Goal: Task Accomplishment & Management: Use online tool/utility

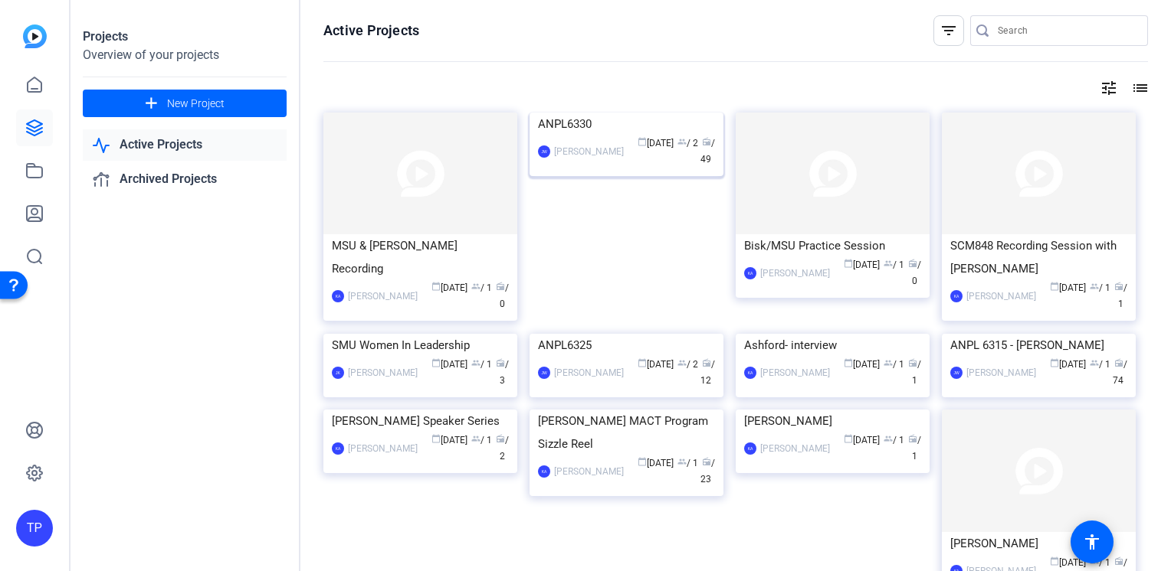
click at [577, 113] on img at bounding box center [626, 113] width 194 height 0
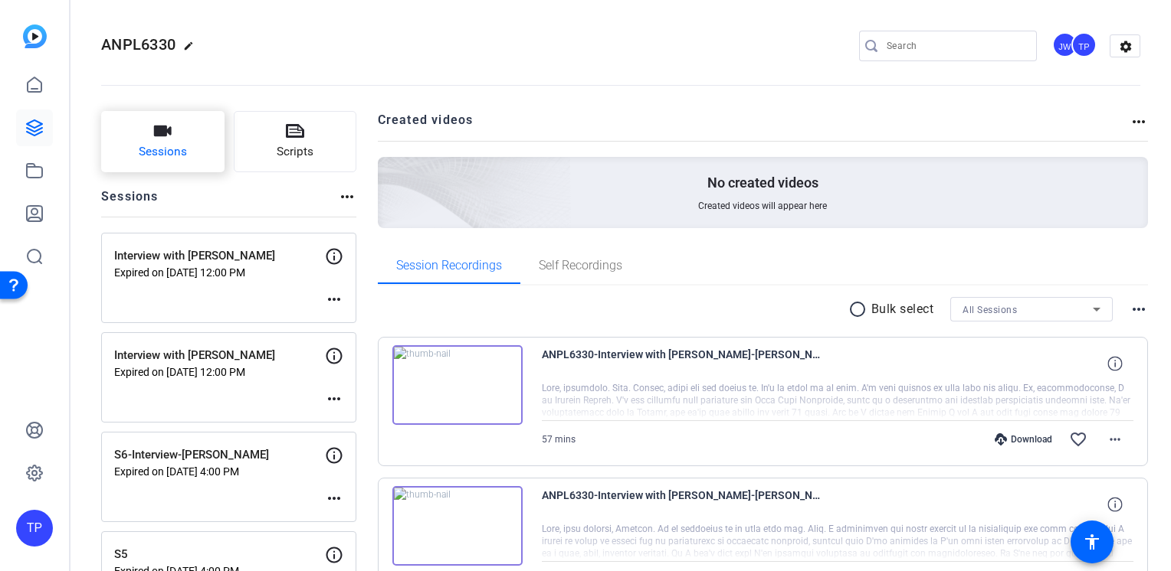
click at [171, 133] on icon "button" at bounding box center [163, 131] width 18 height 11
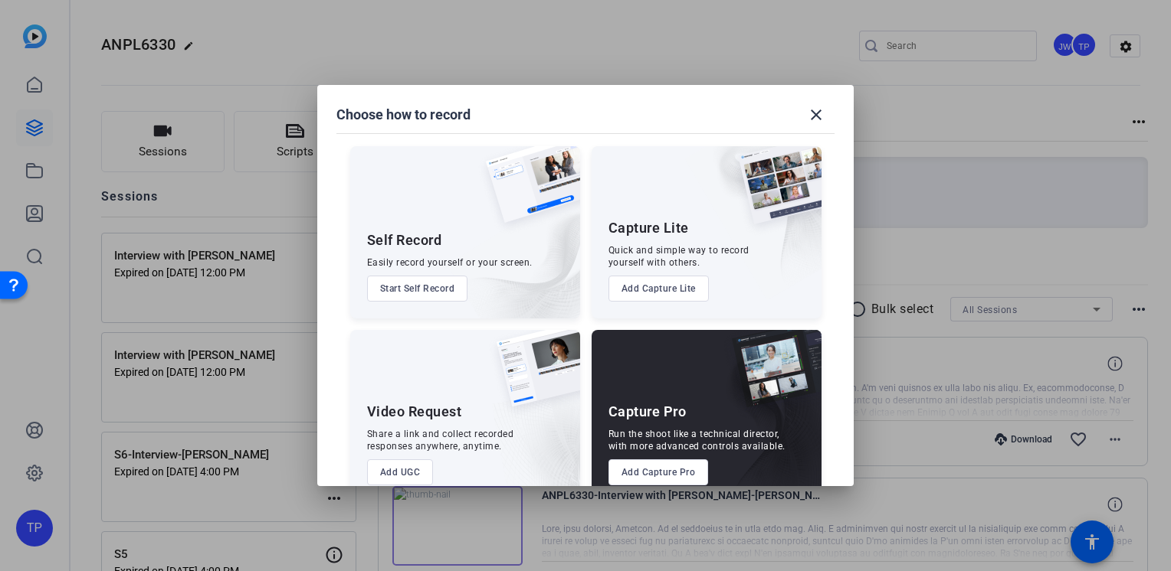
click at [643, 476] on button "Add Capture Pro" at bounding box center [658, 473] width 100 height 26
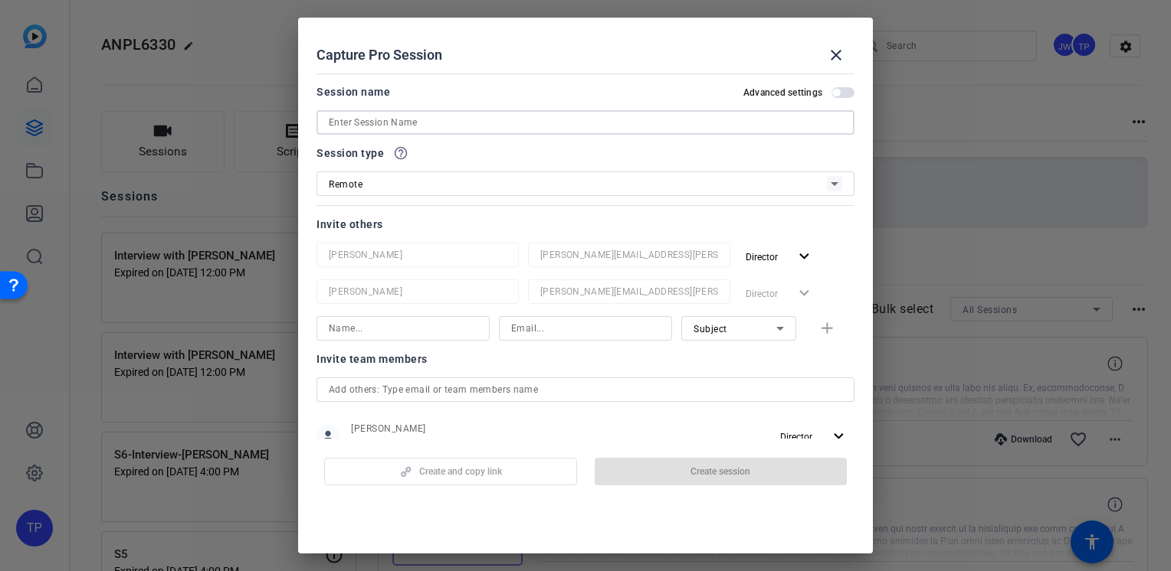
click at [439, 125] on input at bounding box center [585, 122] width 513 height 18
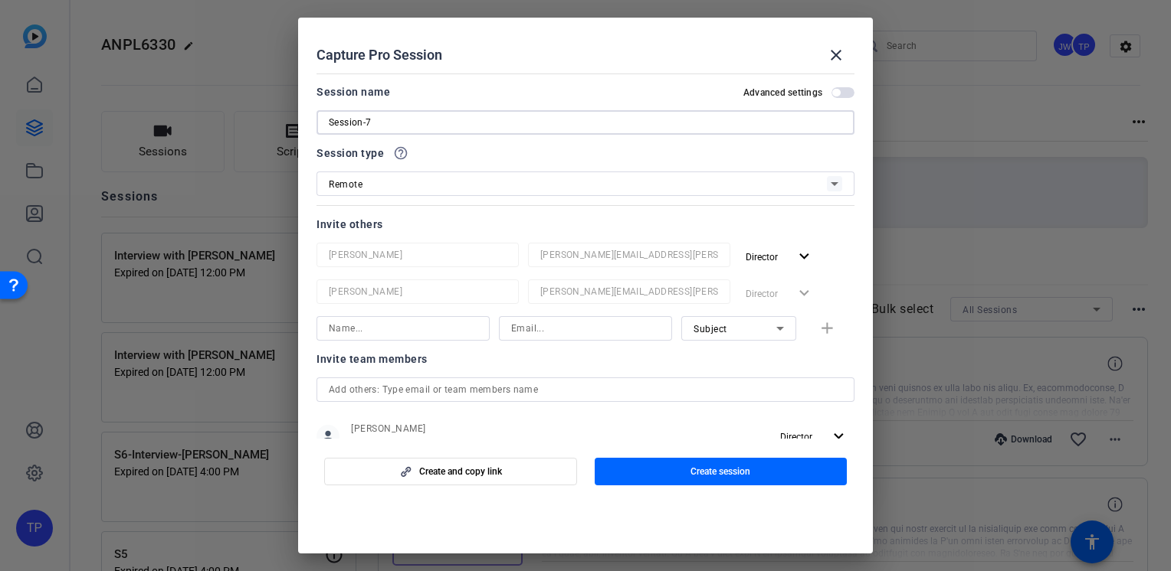
type input "Session-7"
click at [493, 195] on div "Remote" at bounding box center [585, 184] width 513 height 25
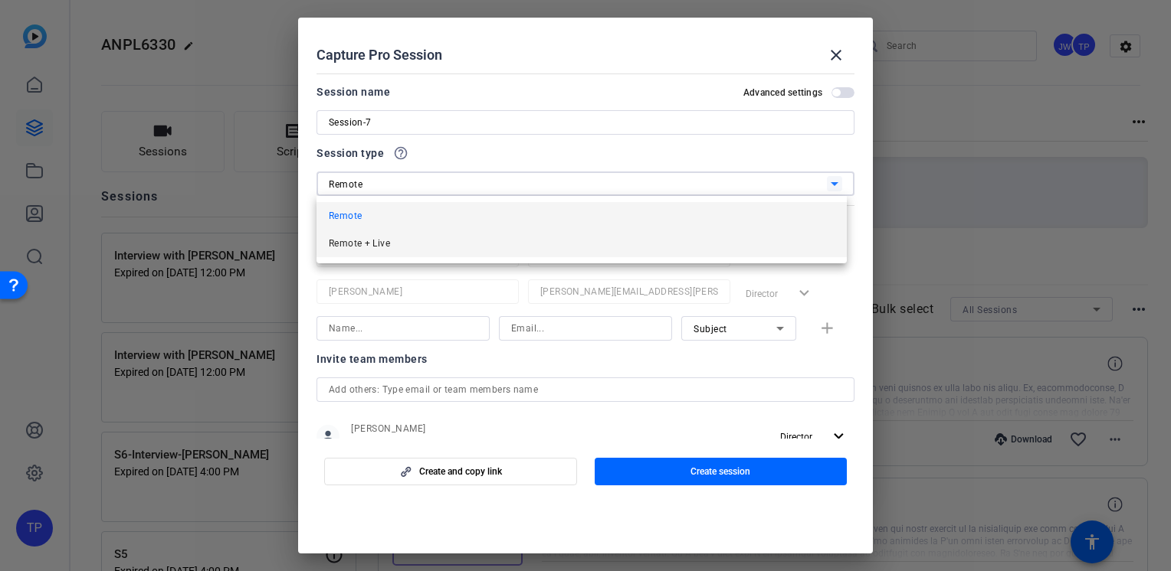
click at [454, 243] on mat-option "Remote + Live" at bounding box center [581, 244] width 530 height 28
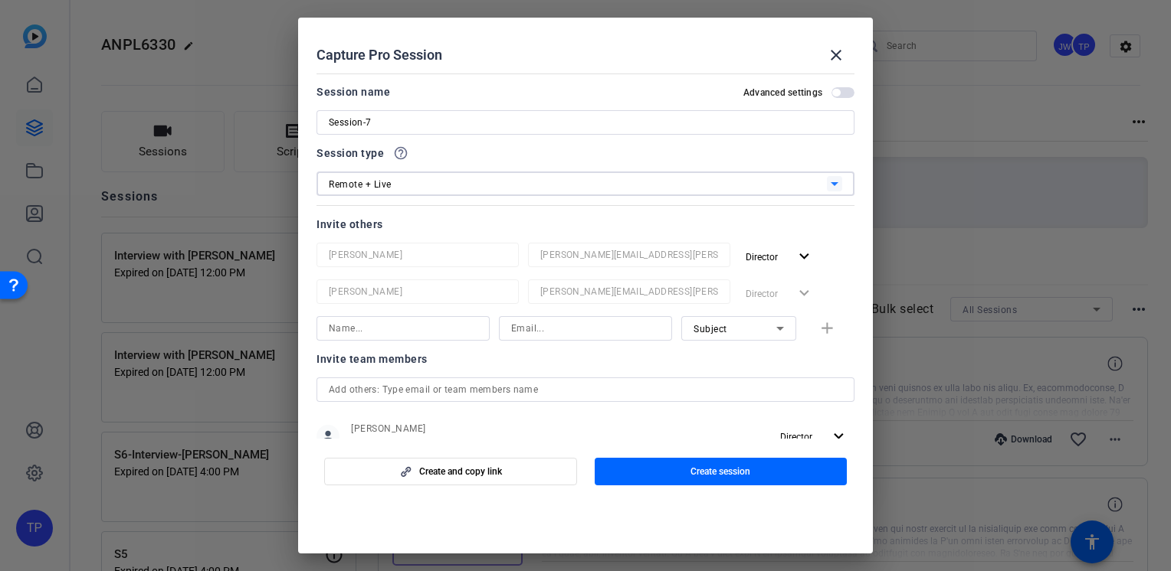
click at [408, 333] on input at bounding box center [403, 328] width 149 height 18
type input "[PERSON_NAME]"
click at [567, 319] on input at bounding box center [585, 328] width 149 height 18
type input "[EMAIL_ADDRESS][DOMAIN_NAME]"
click at [825, 332] on mat-icon "add" at bounding box center [826, 328] width 19 height 19
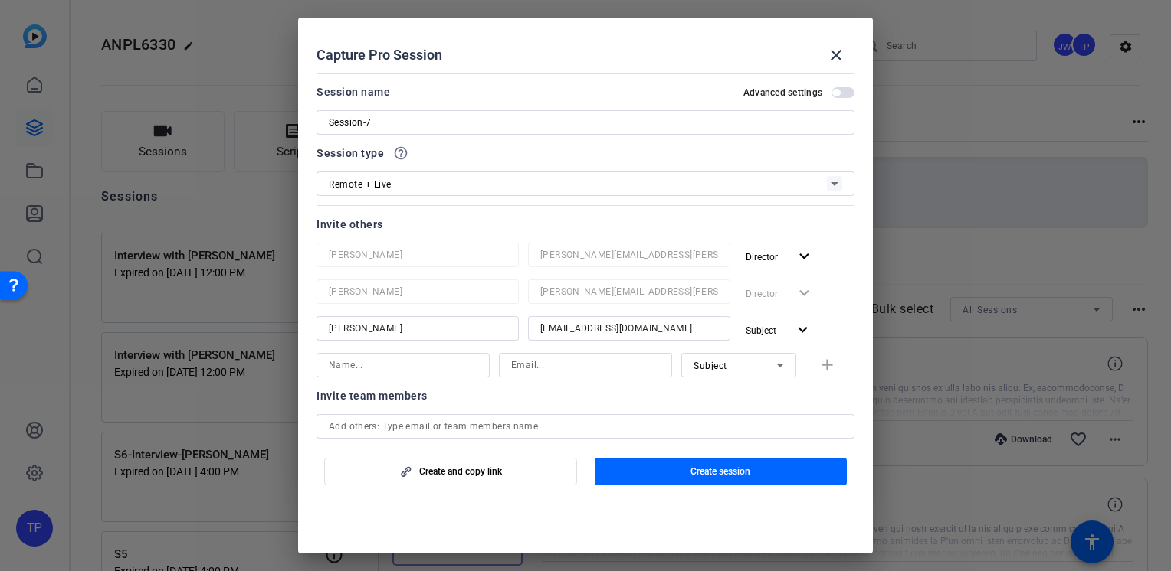
click at [386, 358] on input at bounding box center [403, 365] width 149 height 18
type input "Arlethea"
click at [523, 363] on input at bounding box center [585, 365] width 149 height 18
type input "[PERSON_NAME][EMAIL_ADDRESS][PERSON_NAME][DOMAIN_NAME]"
click at [713, 361] on span "Subject" at bounding box center [710, 366] width 34 height 11
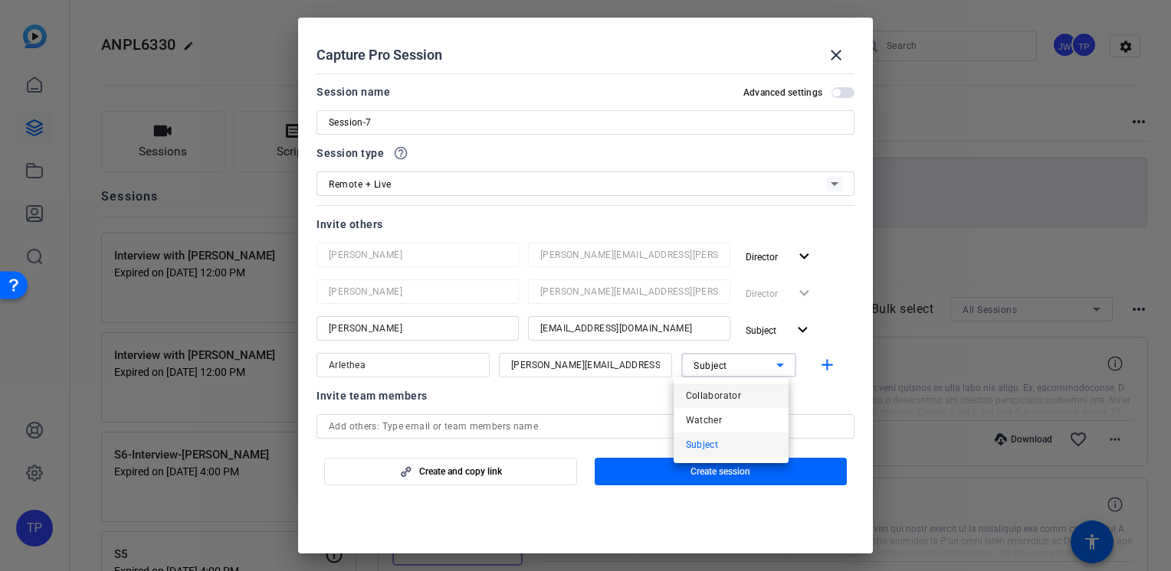
click at [714, 397] on span "Collaborator" at bounding box center [714, 396] width 56 height 18
click at [823, 371] on mat-icon "add" at bounding box center [826, 365] width 19 height 19
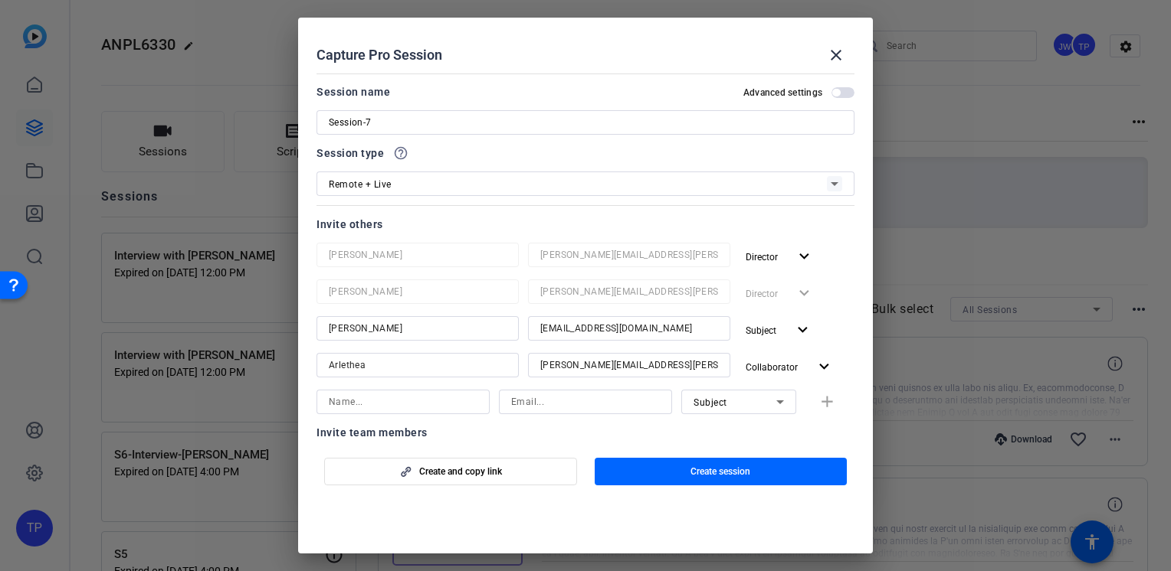
click at [843, 90] on span "button" at bounding box center [842, 92] width 23 height 11
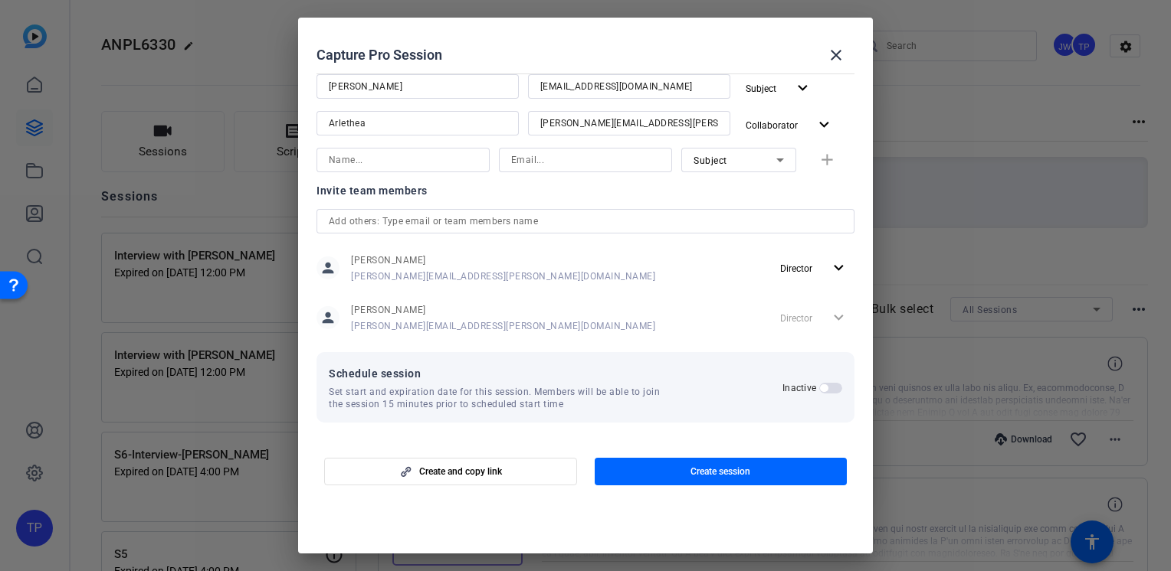
click at [819, 391] on button "Inactive" at bounding box center [830, 388] width 23 height 11
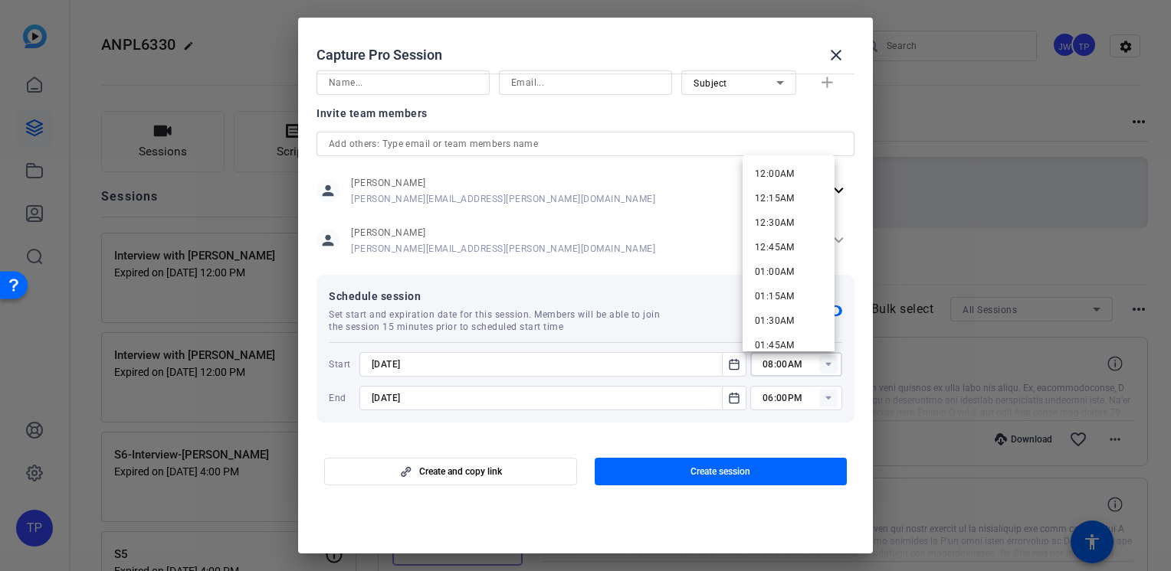
drag, startPoint x: 803, startPoint y: 367, endPoint x: 816, endPoint y: 367, distance: 13.0
click at [804, 367] on input "08:00AM" at bounding box center [802, 364] width 80 height 18
click at [784, 264] on span "08:45AM" at bounding box center [775, 265] width 40 height 11
type input "08:45AM"
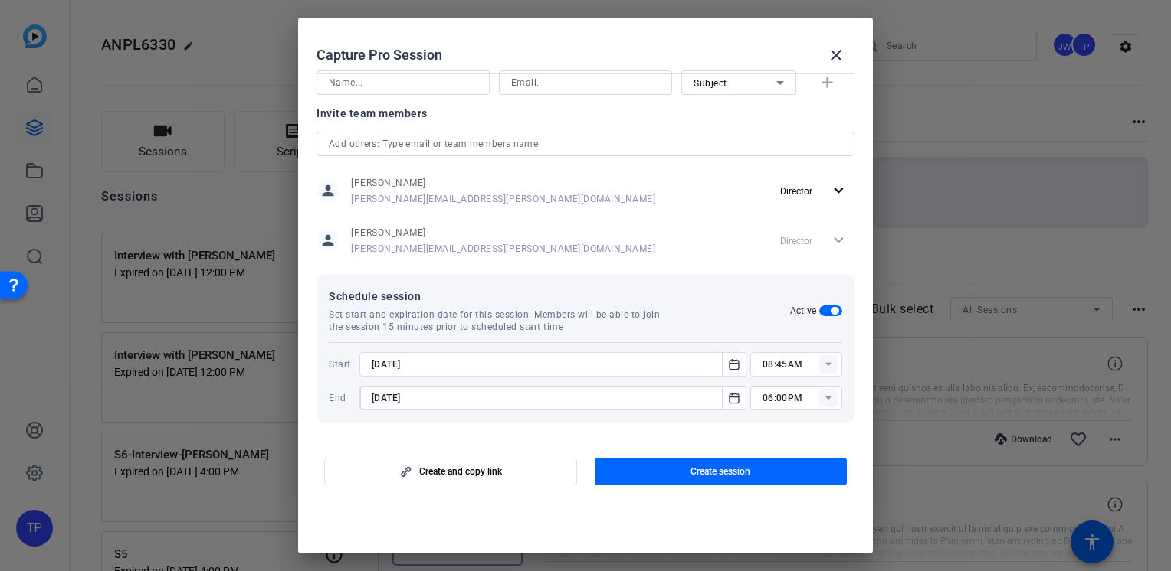
drag, startPoint x: 389, startPoint y: 395, endPoint x: 381, endPoint y: 395, distance: 7.7
click at [381, 395] on input "[DATE]" at bounding box center [545, 398] width 347 height 18
click at [380, 395] on input "[DATE]" at bounding box center [545, 398] width 347 height 18
click at [380, 400] on input "[DATE]" at bounding box center [545, 398] width 347 height 18
drag, startPoint x: 391, startPoint y: 400, endPoint x: 378, endPoint y: 400, distance: 12.3
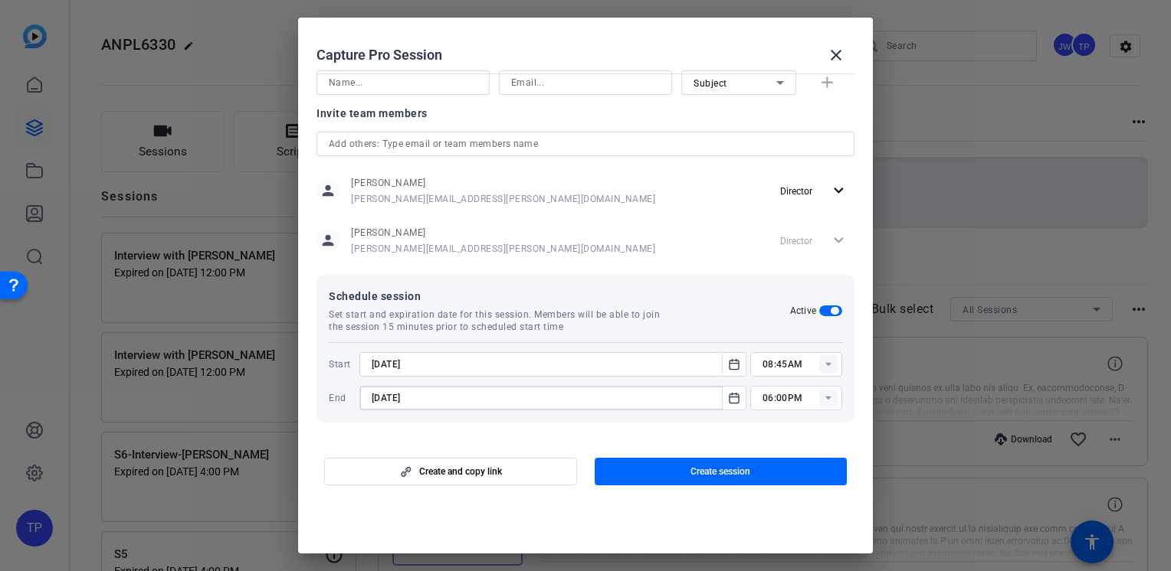
click at [378, 400] on input "[DATE]" at bounding box center [545, 398] width 347 height 18
click at [382, 399] on input "[DATE]" at bounding box center [545, 398] width 347 height 18
click at [391, 398] on input "[DATE]" at bounding box center [545, 398] width 347 height 18
type input "[DATE]"
click at [819, 401] on rect at bounding box center [828, 398] width 18 height 18
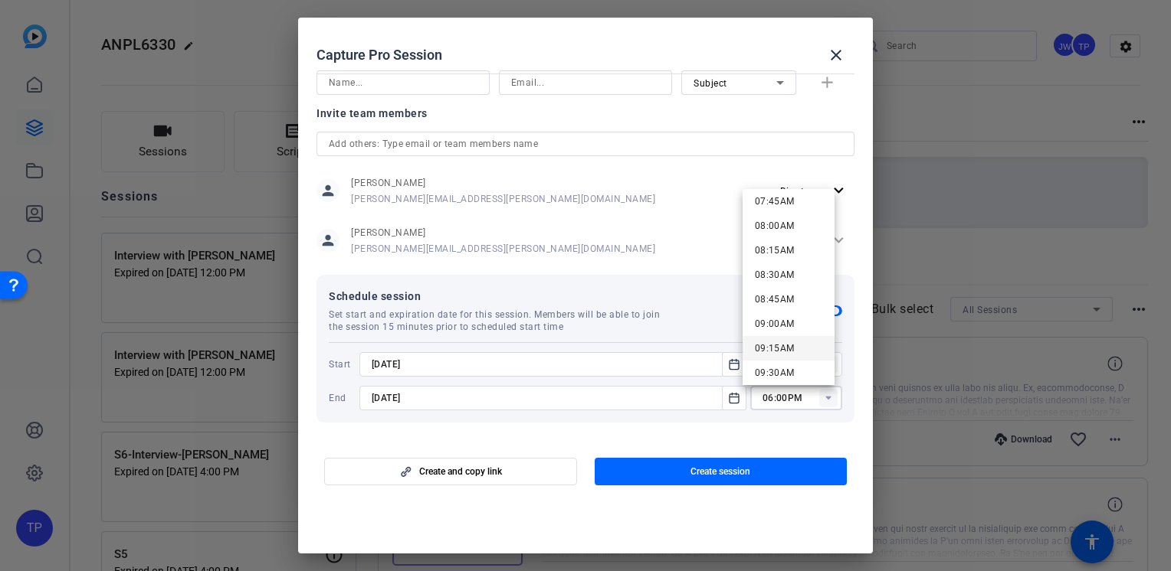
scroll to position [919, 0]
click at [793, 362] on span "11:00AM" at bounding box center [775, 367] width 40 height 11
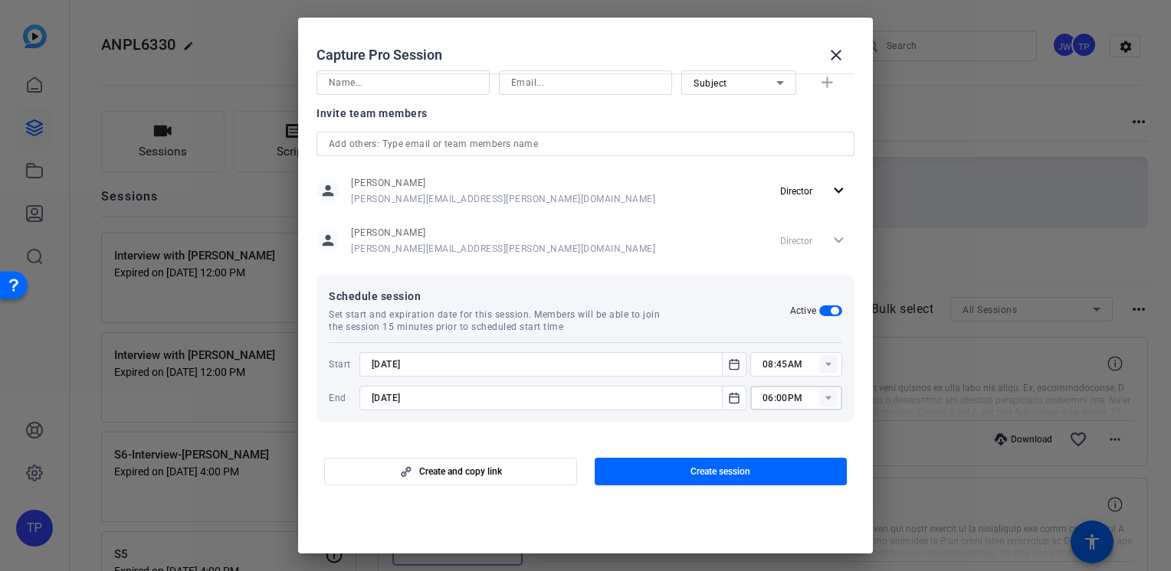
type input "11:00AM"
click at [736, 475] on span "Create session" at bounding box center [720, 472] width 60 height 12
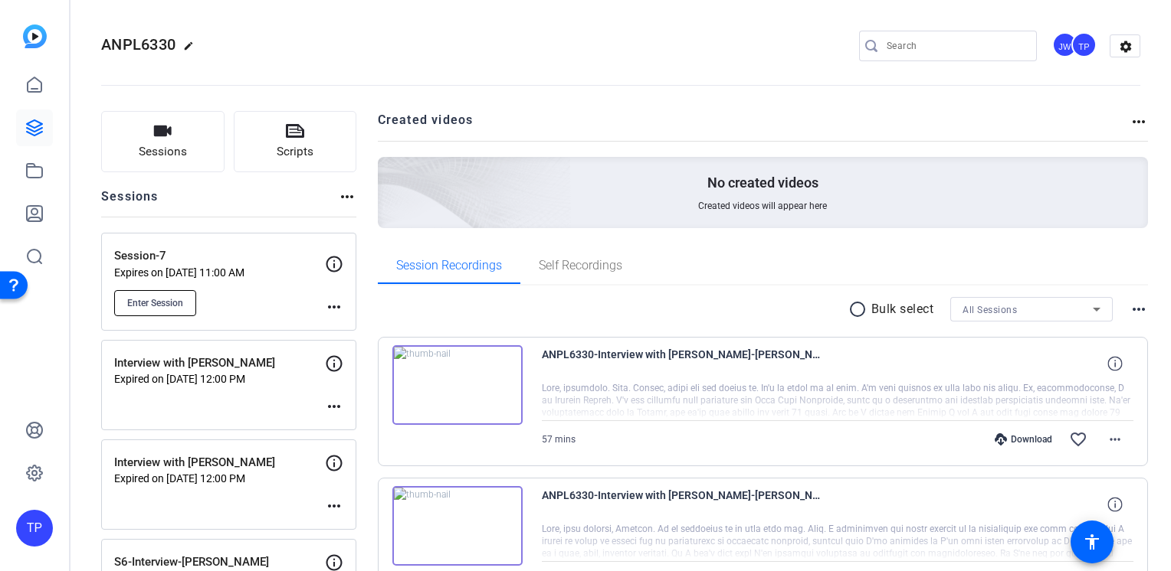
click at [159, 303] on span "Enter Session" at bounding box center [155, 303] width 56 height 12
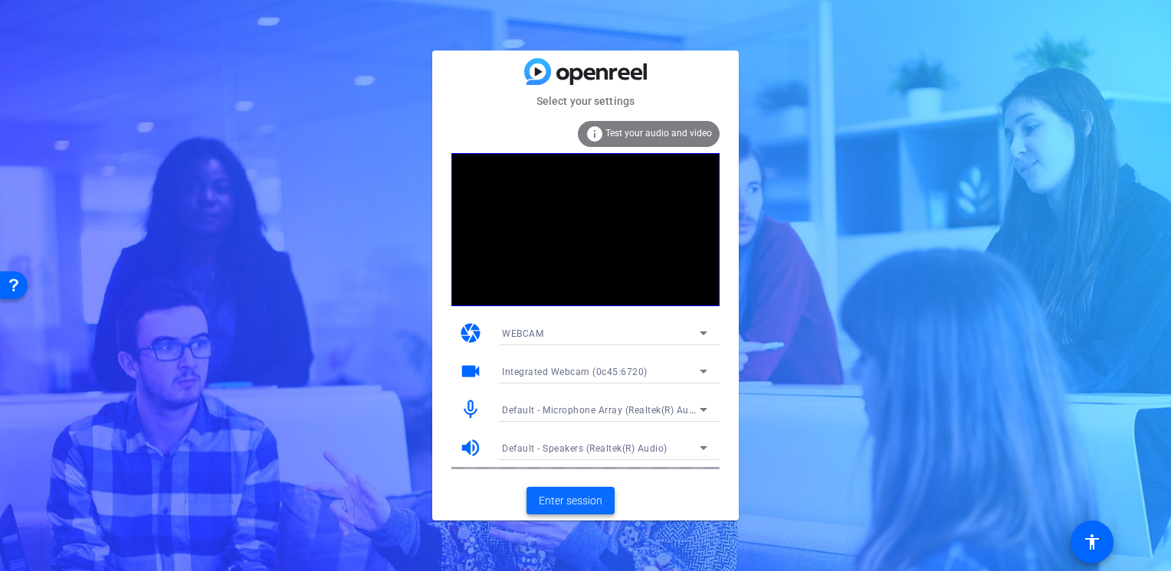
click at [565, 504] on span "Enter session" at bounding box center [571, 501] width 64 height 16
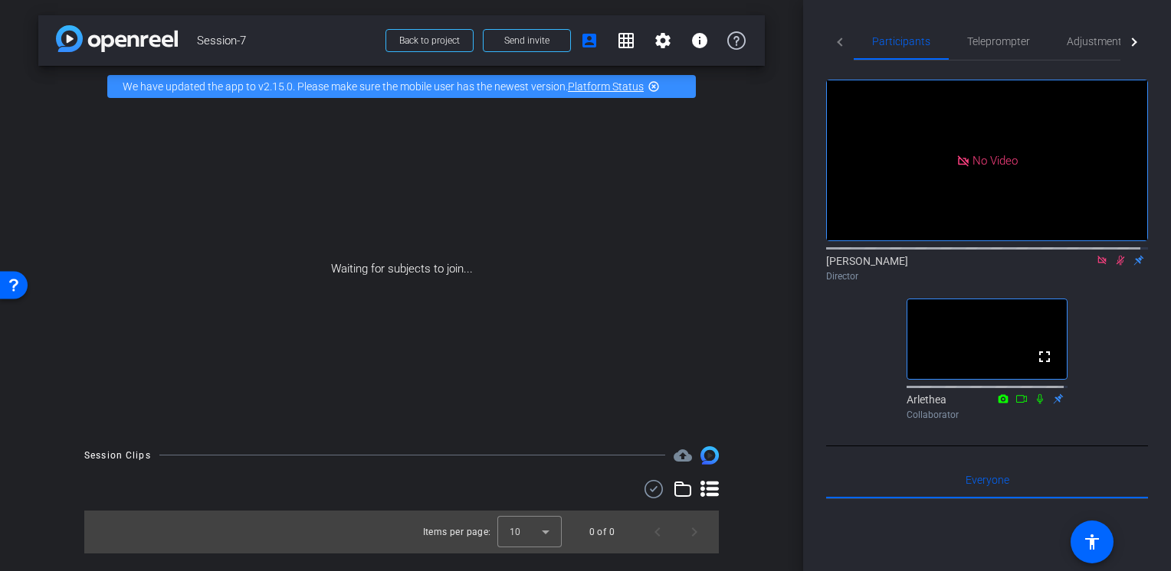
click at [1114, 266] on icon at bounding box center [1120, 260] width 12 height 11
click at [1116, 266] on icon at bounding box center [1120, 260] width 12 height 11
click at [1111, 267] on mat-icon at bounding box center [1120, 261] width 18 height 14
click at [1115, 267] on mat-icon at bounding box center [1120, 261] width 18 height 14
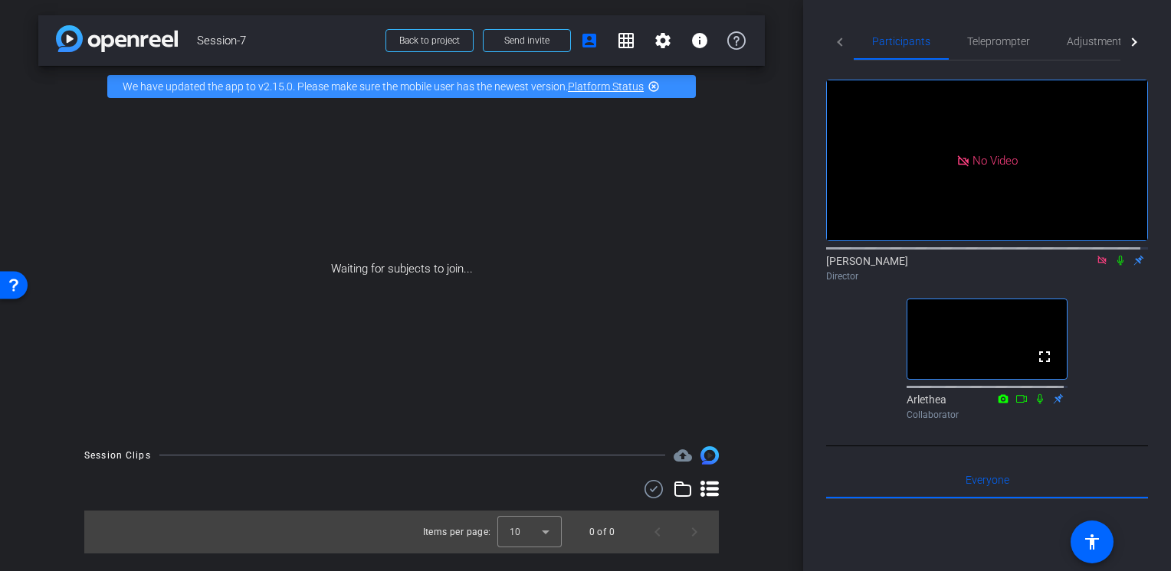
click at [1114, 266] on icon at bounding box center [1120, 260] width 12 height 11
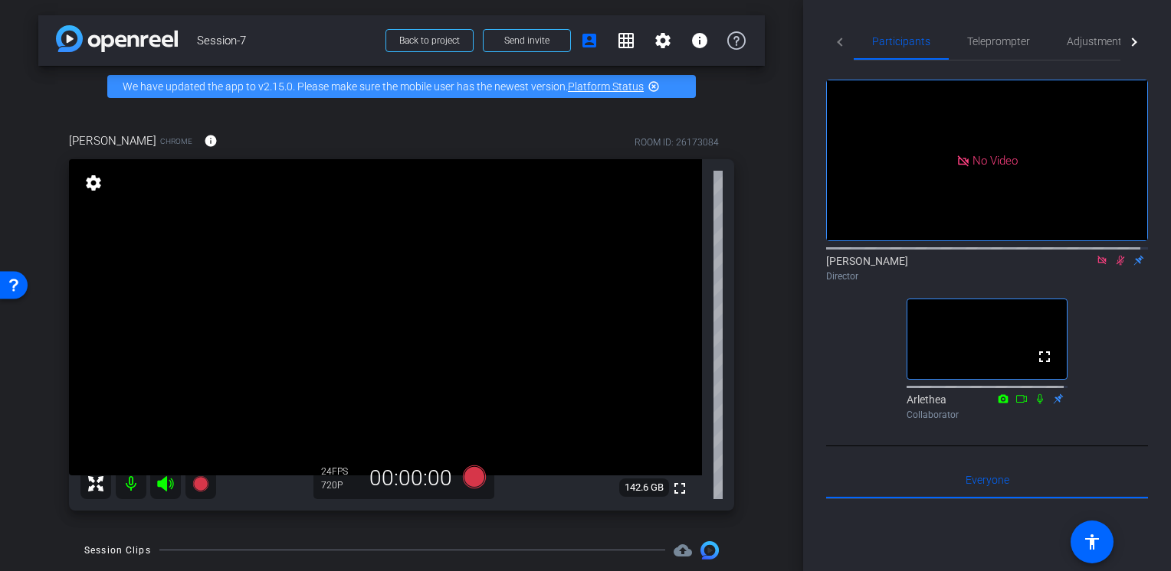
click at [1114, 266] on icon at bounding box center [1120, 260] width 12 height 11
click at [95, 181] on mat-icon "settings" at bounding box center [93, 183] width 21 height 18
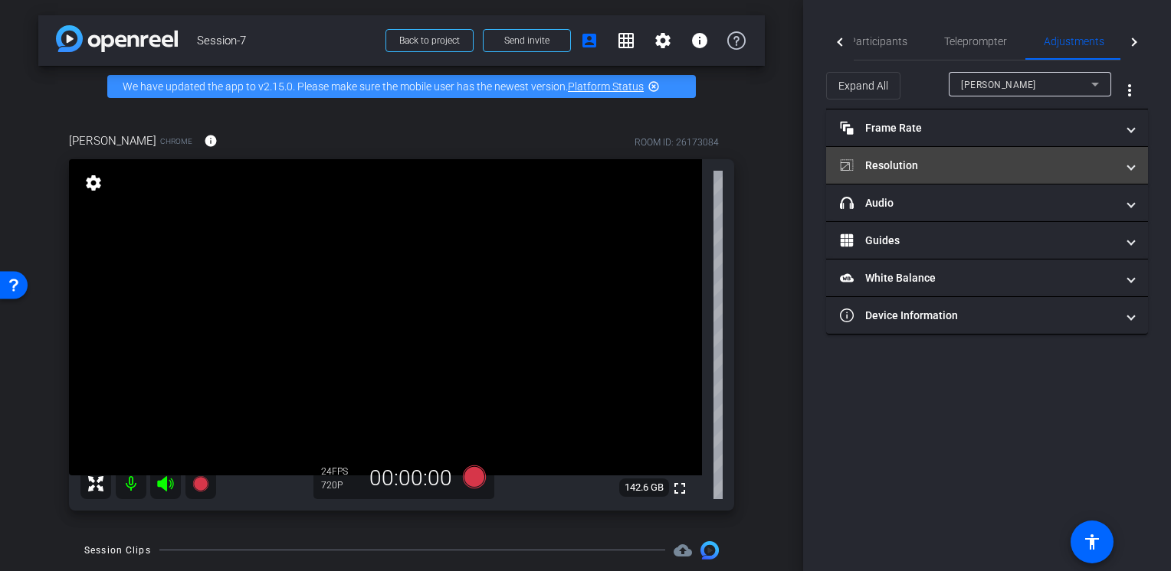
click at [906, 160] on mat-panel-title "Resolution" at bounding box center [978, 166] width 276 height 16
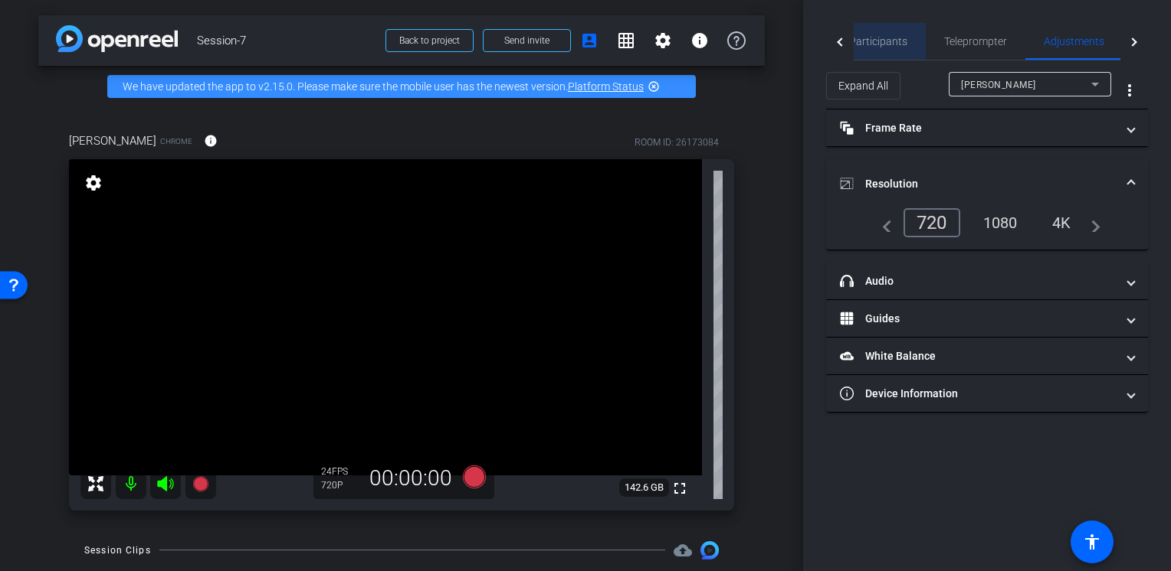
click at [886, 46] on span "Participants" at bounding box center [878, 41] width 58 height 11
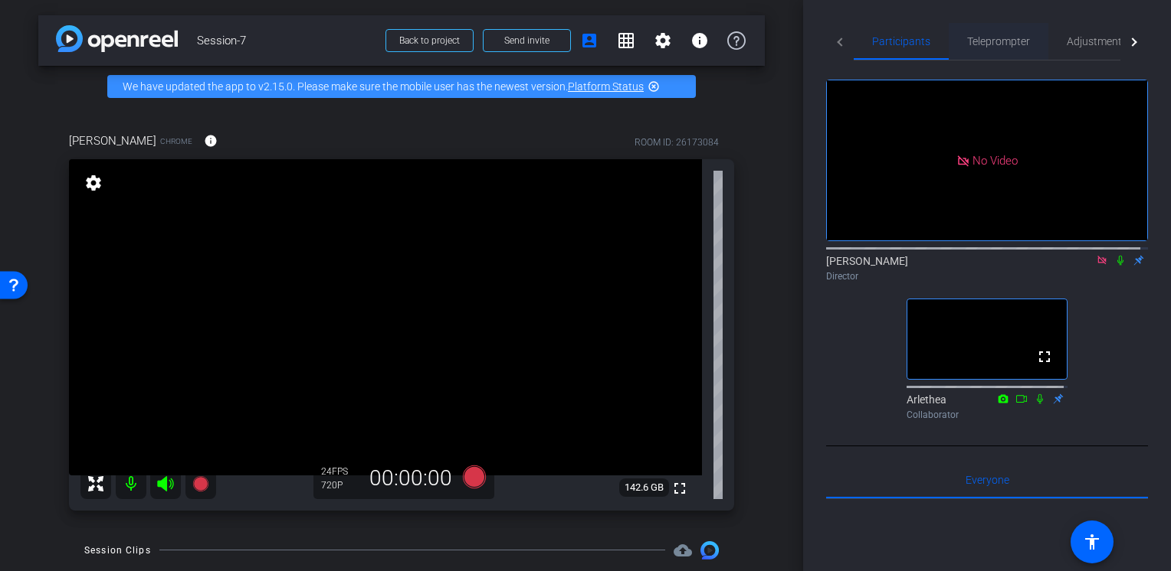
click at [974, 36] on span "Teleprompter" at bounding box center [998, 41] width 63 height 11
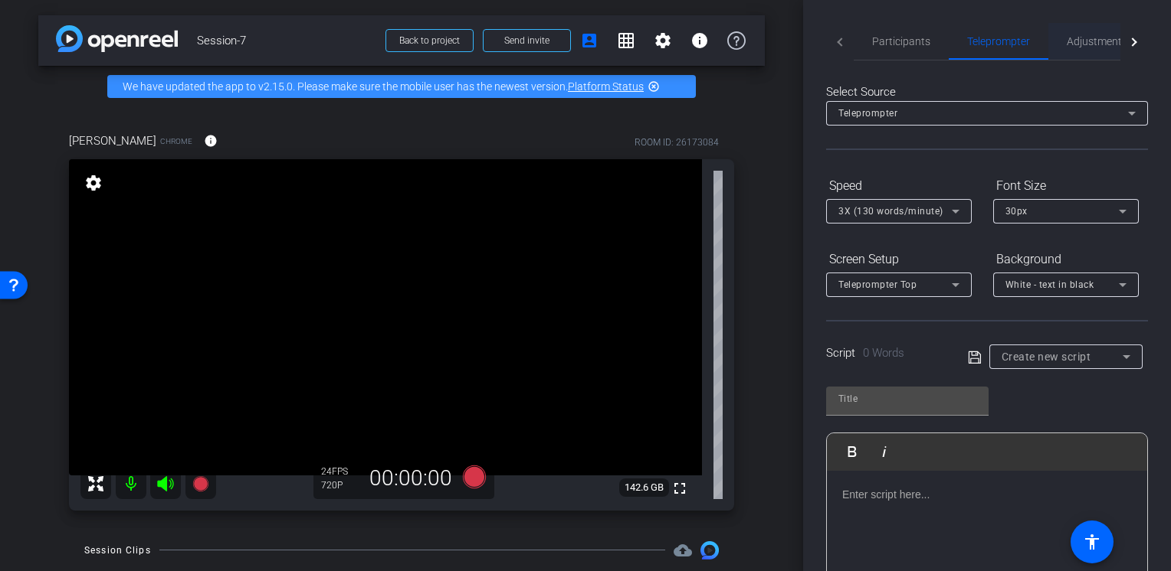
click at [1110, 41] on span "Adjustments" at bounding box center [1096, 41] width 61 height 11
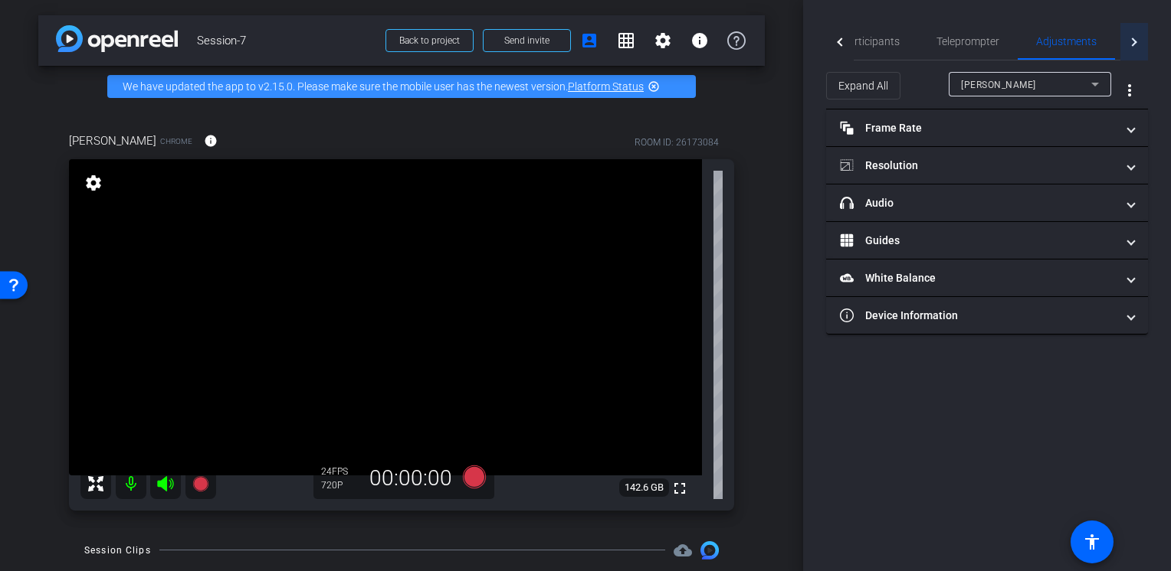
click at [1130, 46] on div at bounding box center [1134, 42] width 28 height 38
click at [1087, 47] on span "Live" at bounding box center [1088, 41] width 18 height 37
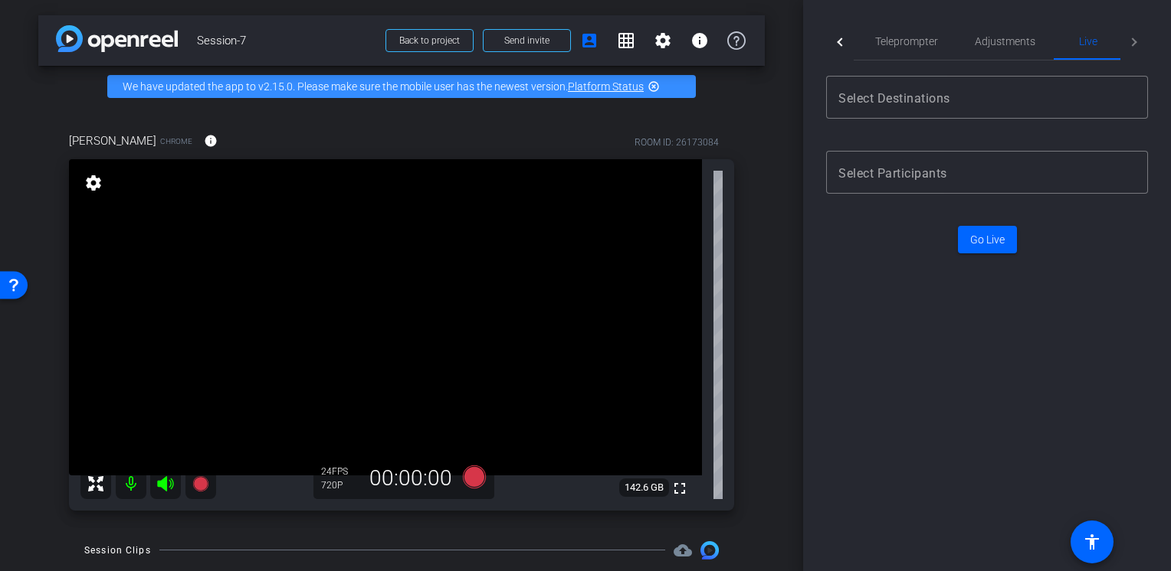
click at [843, 48] on div at bounding box center [840, 42] width 28 height 38
click at [843, 48] on mat-tab-header "Participants Teleprompter Adjustments Live" at bounding box center [987, 42] width 322 height 38
click at [841, 48] on mat-tab-header "Participants Teleprompter Adjustments Live" at bounding box center [987, 42] width 322 height 38
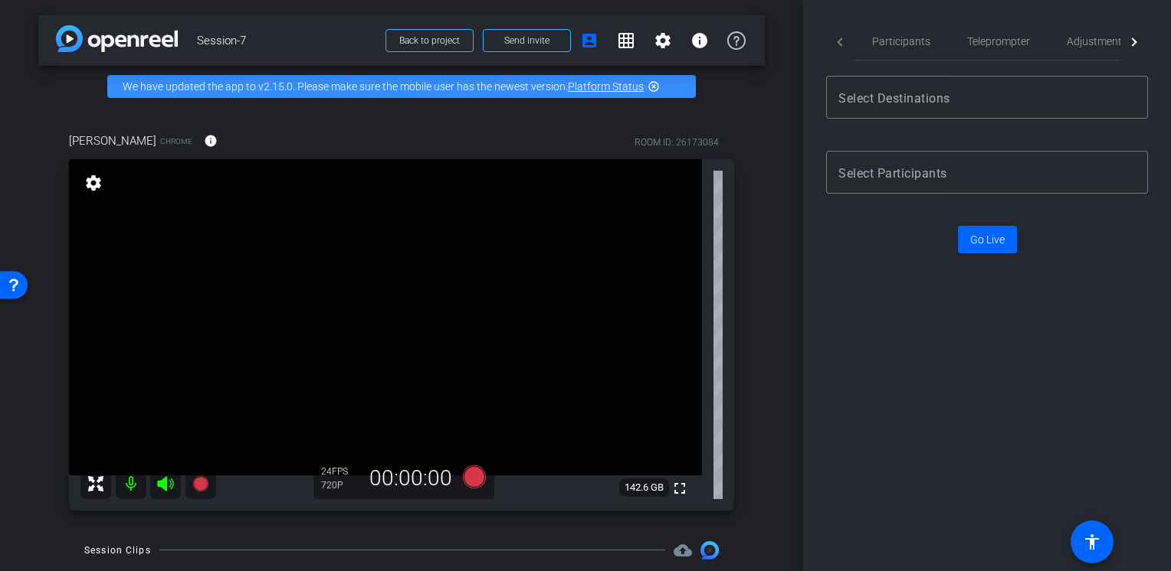
click at [841, 48] on mat-tab-header "Participants Teleprompter Adjustments Live" at bounding box center [987, 42] width 322 height 38
click at [1066, 47] on span "Adjustments" at bounding box center [1096, 41] width 61 height 37
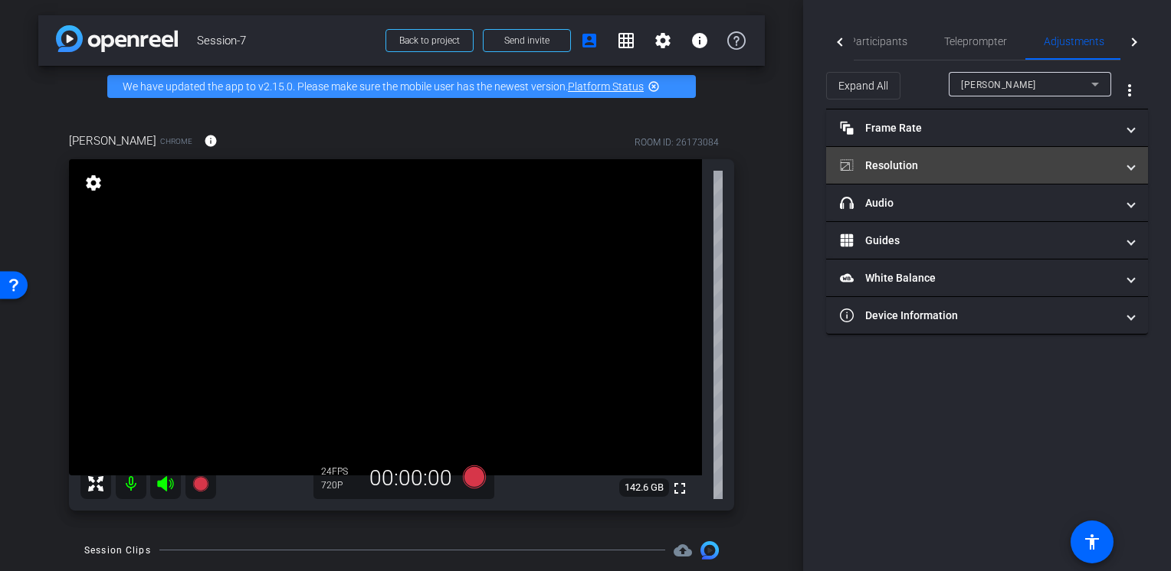
click at [886, 164] on mat-panel-title "Resolution" at bounding box center [978, 166] width 276 height 16
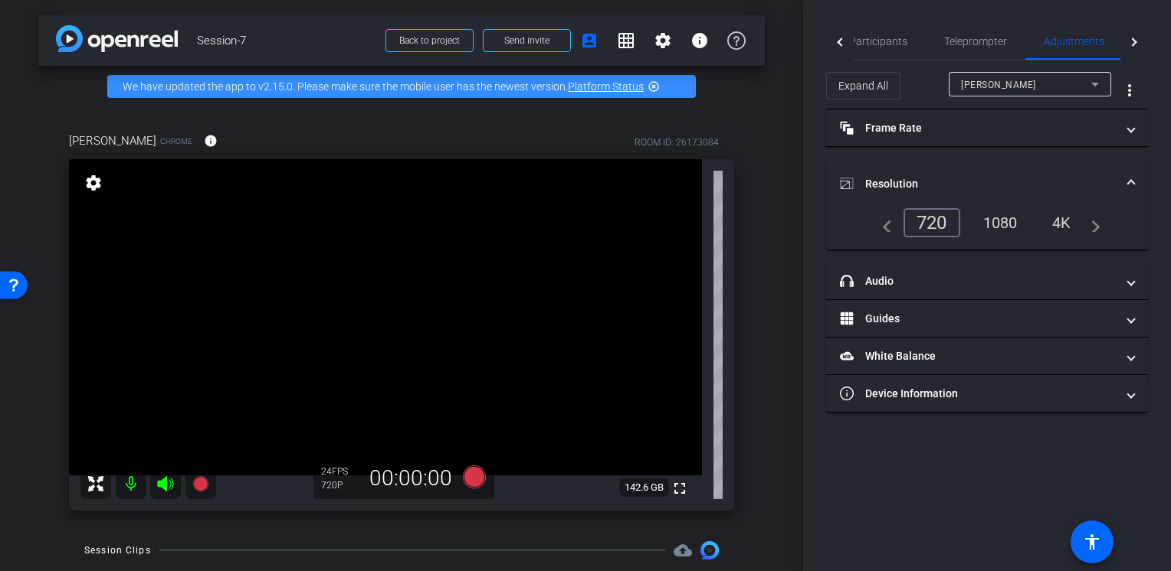
click at [765, 180] on div "arrow_back Session-7 Back to project Send invite account_box grid_on settings i…" at bounding box center [401, 285] width 803 height 571
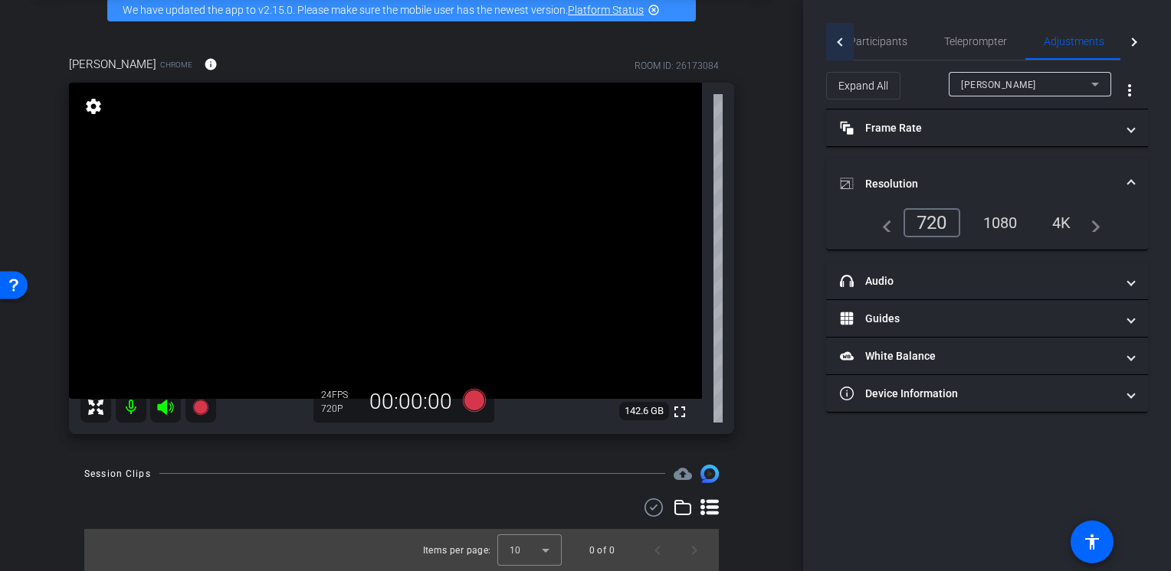
click at [840, 45] on div at bounding box center [840, 42] width 28 height 38
click at [840, 45] on mat-tab-header "Participants Teleprompter Adjustments Live" at bounding box center [987, 42] width 322 height 38
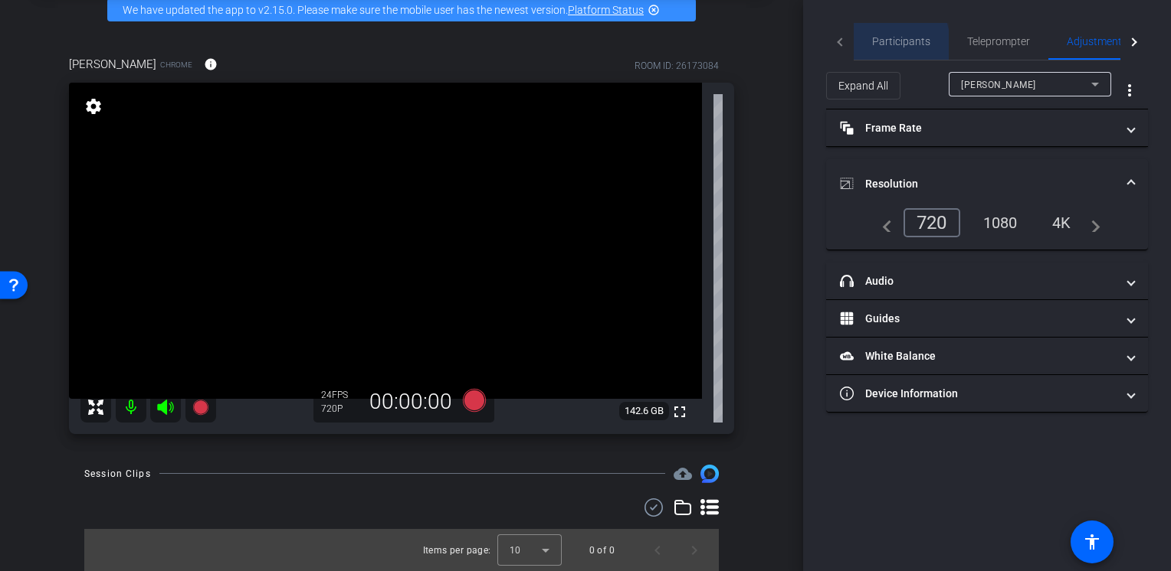
click at [877, 44] on span "Participants" at bounding box center [901, 41] width 58 height 11
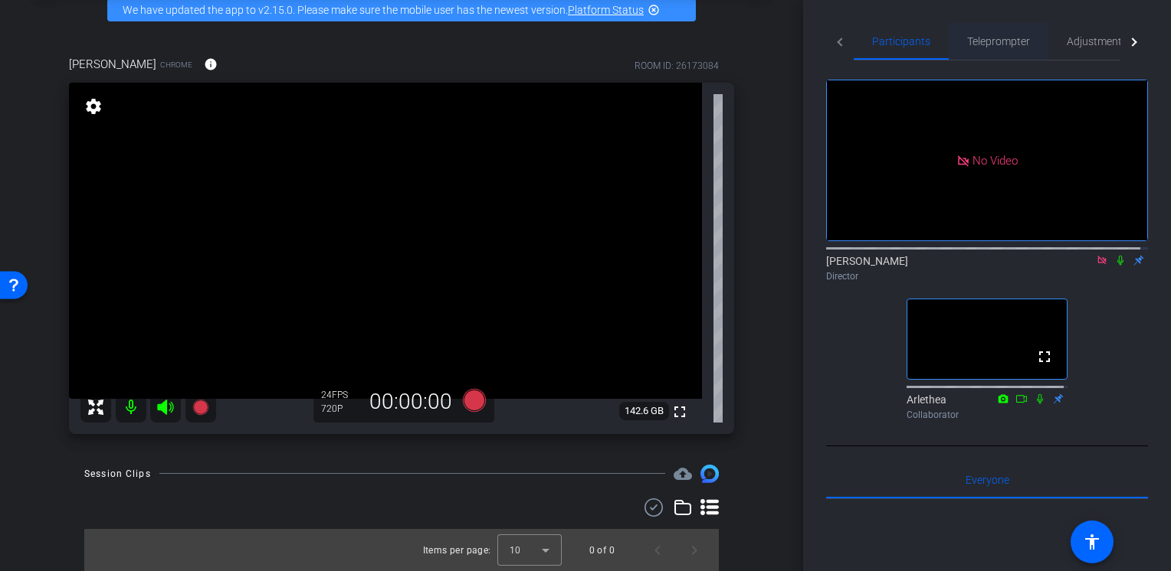
click at [987, 44] on span "Teleprompter" at bounding box center [998, 41] width 63 height 11
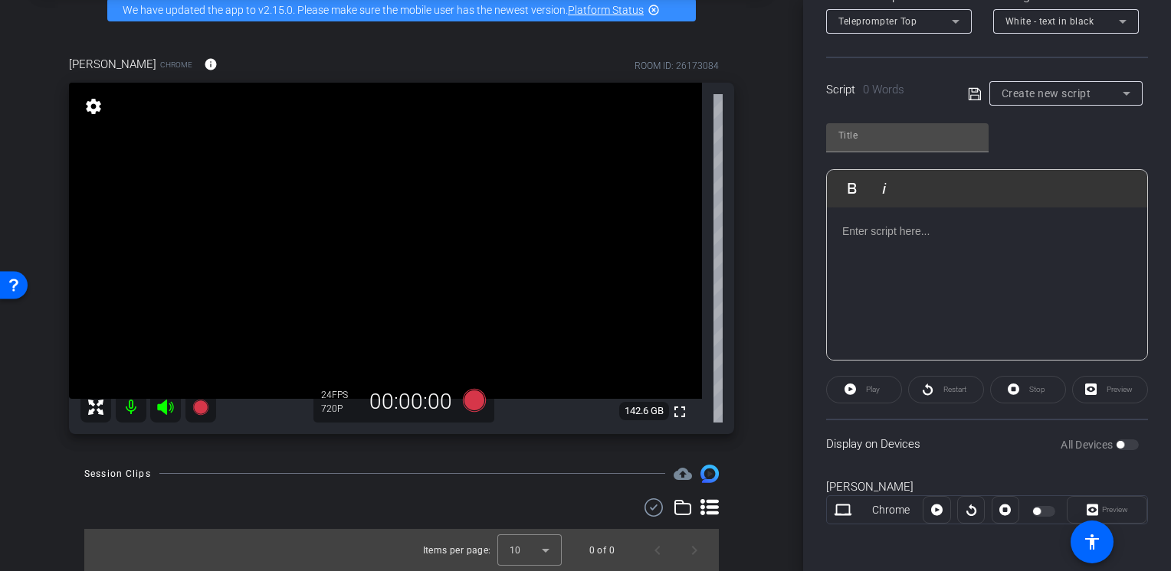
scroll to position [0, 0]
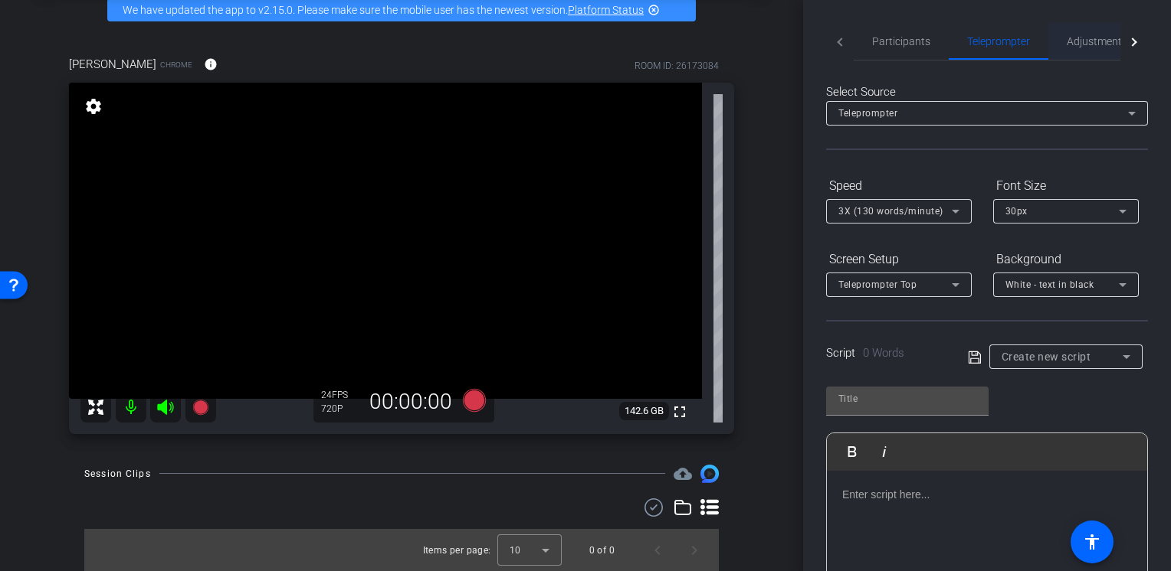
click at [1085, 44] on span "Adjustments" at bounding box center [1096, 41] width 61 height 11
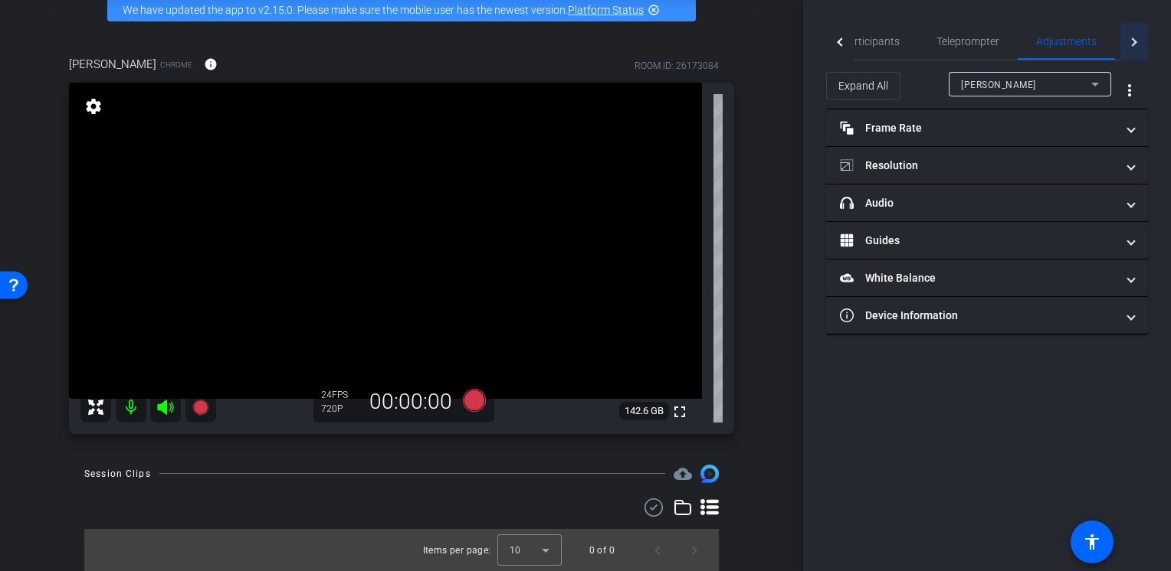
click at [1134, 47] on div at bounding box center [1134, 42] width 28 height 38
click at [1089, 47] on span "Live" at bounding box center [1088, 41] width 18 height 37
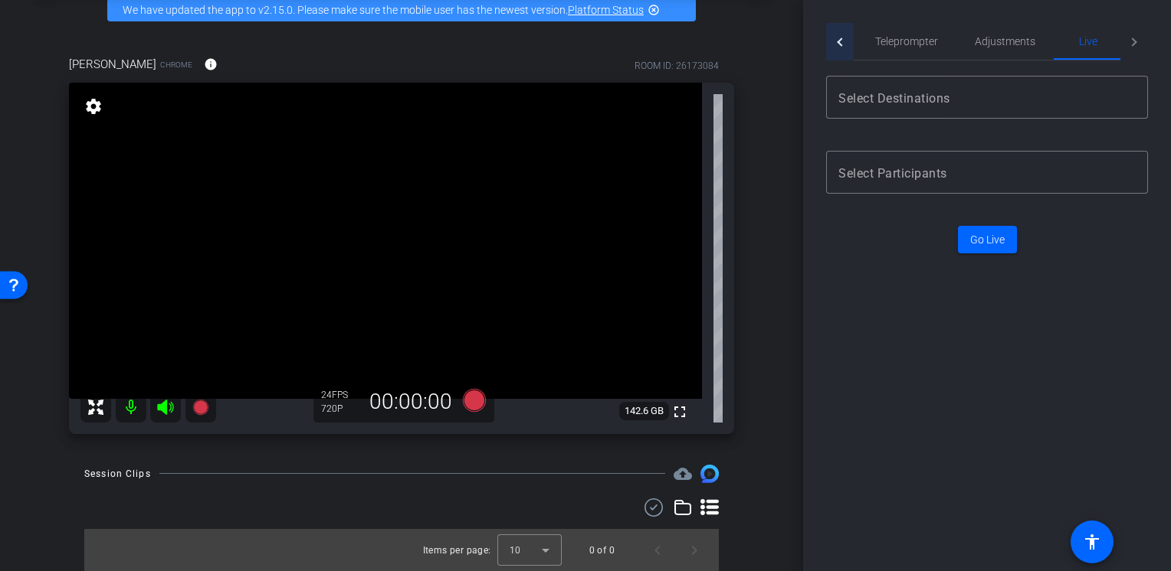
click at [840, 43] on div at bounding box center [841, 42] width 8 height 8
click at [840, 43] on mat-tab-header "Participants Teleprompter Adjustments Live" at bounding box center [987, 42] width 322 height 38
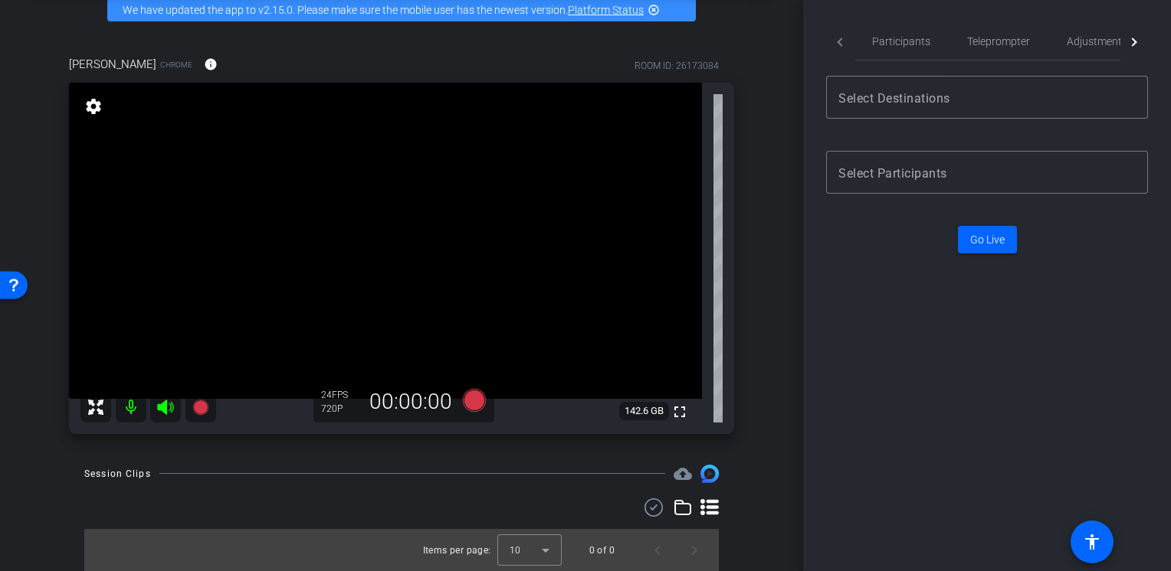
click at [840, 43] on mat-tab-header "Participants Teleprompter Adjustments Live" at bounding box center [987, 42] width 322 height 38
click at [895, 36] on span "Participants" at bounding box center [901, 41] width 58 height 11
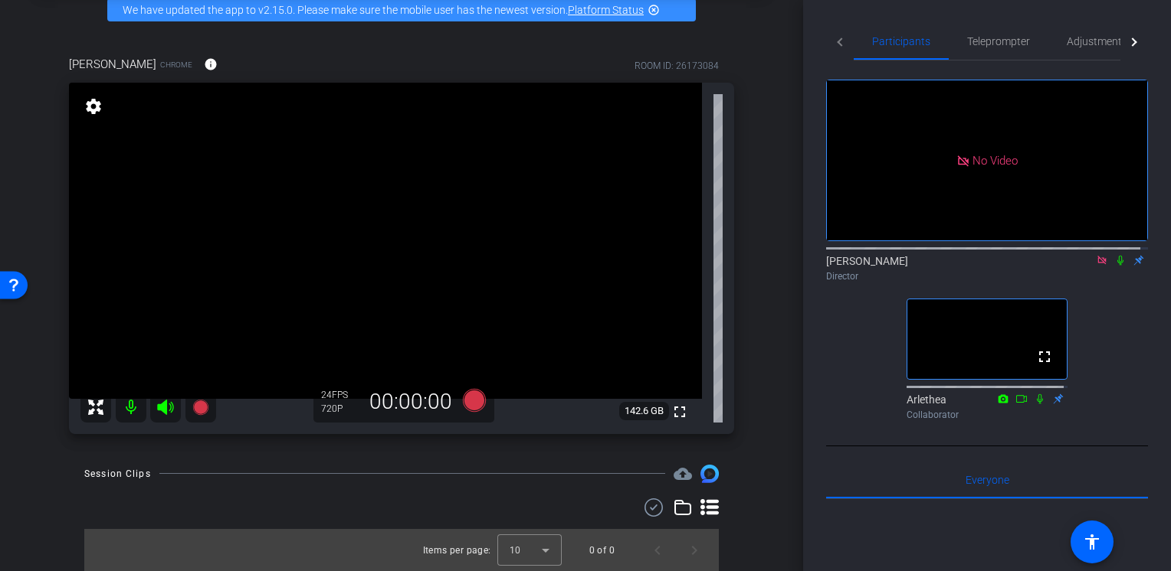
click at [28, 496] on div "arrow_back Session-7 Back to project Send invite account_box grid_on settings i…" at bounding box center [401, 285] width 803 height 571
click at [721, 516] on div "Session Clips cloud_upload Items per page: 10 0 of 0" at bounding box center [401, 518] width 726 height 107
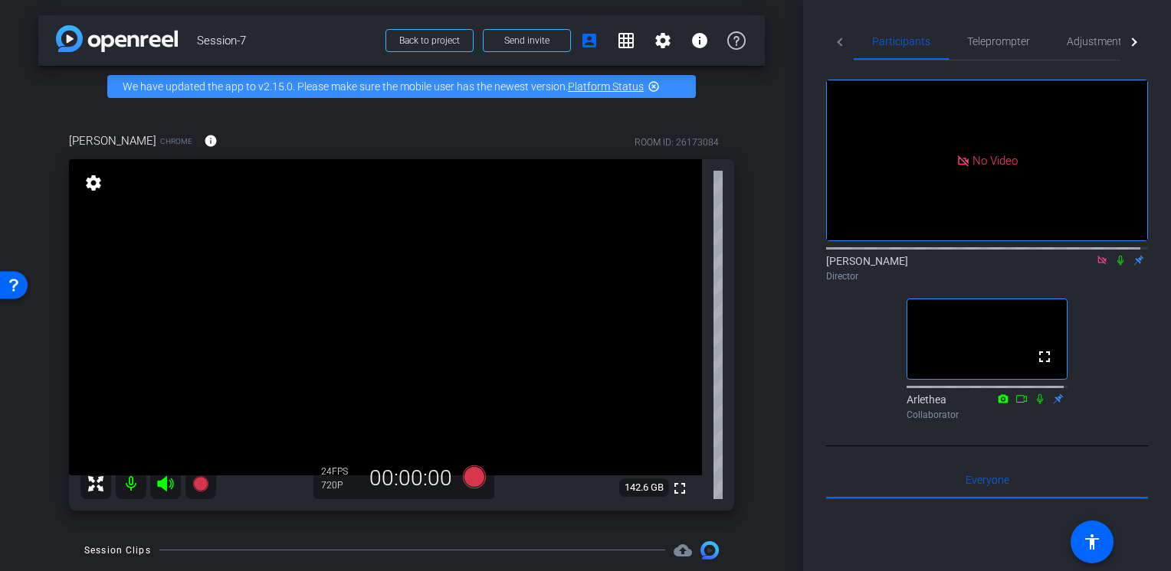
scroll to position [77, 0]
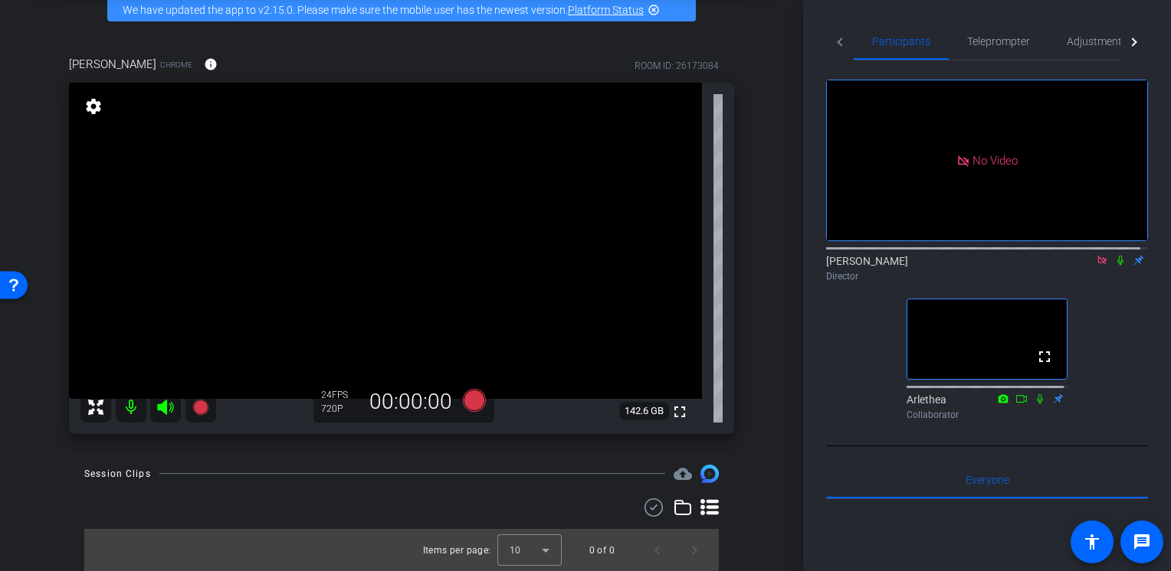
click at [159, 38] on div "Rachel Chrome info ROOM ID: 26173084 fullscreen settings 142.6 GB 24 FPS 720P 0…" at bounding box center [401, 240] width 726 height 419
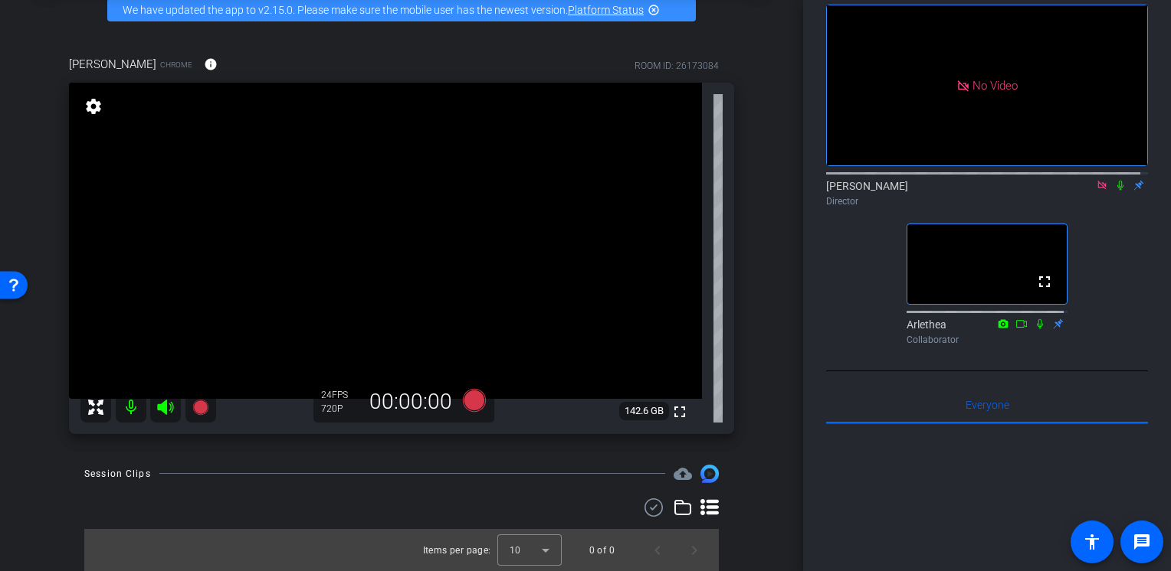
scroll to position [0, 0]
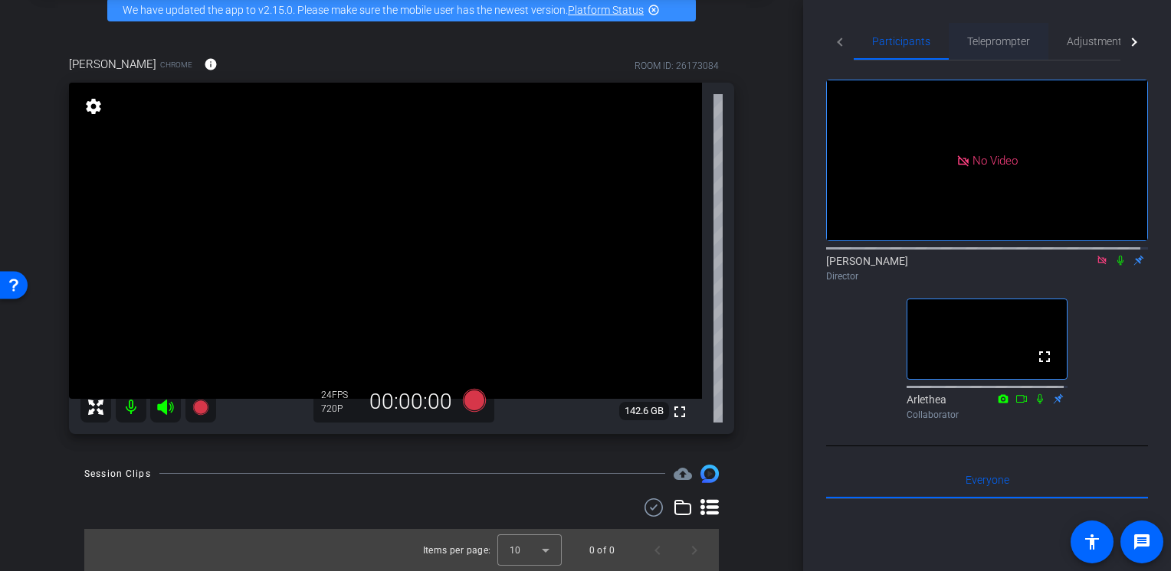
click at [990, 43] on span "Teleprompter" at bounding box center [998, 41] width 63 height 11
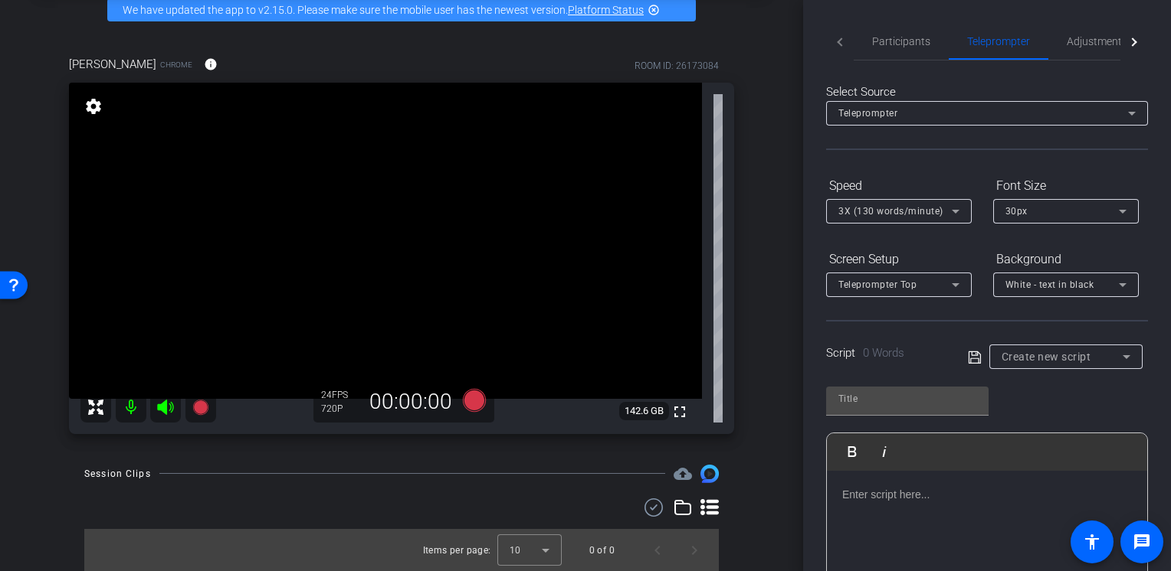
click at [13, 484] on div "arrow_back Session-7 Back to project Send invite account_box grid_on settings i…" at bounding box center [401, 208] width 803 height 571
click at [947, 113] on div "Teleprompter" at bounding box center [983, 112] width 290 height 19
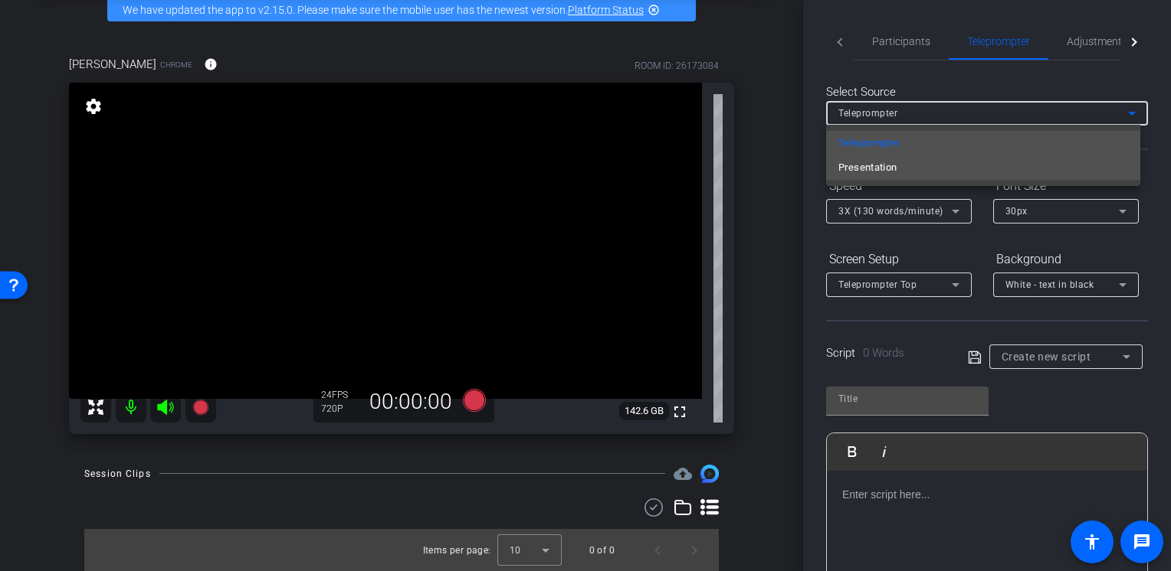
click at [906, 169] on mat-option "Presentation" at bounding box center [983, 168] width 314 height 25
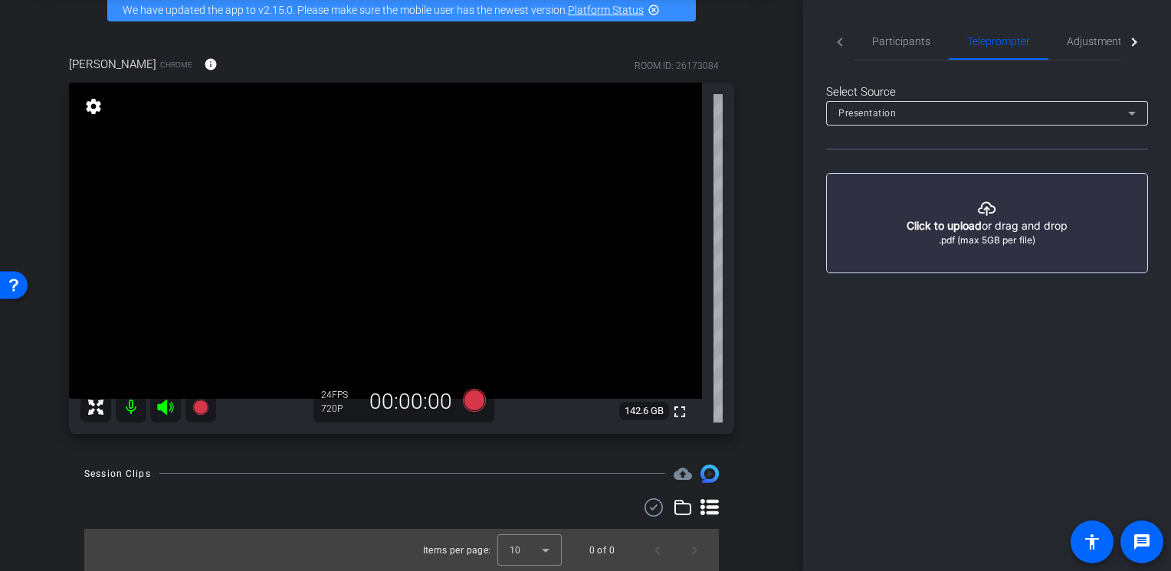
click at [33, 493] on div "arrow_back Session-7 Back to project Send invite account_box grid_on settings i…" at bounding box center [401, 208] width 803 height 571
click at [1087, 40] on span "Adjustments" at bounding box center [1096, 41] width 61 height 11
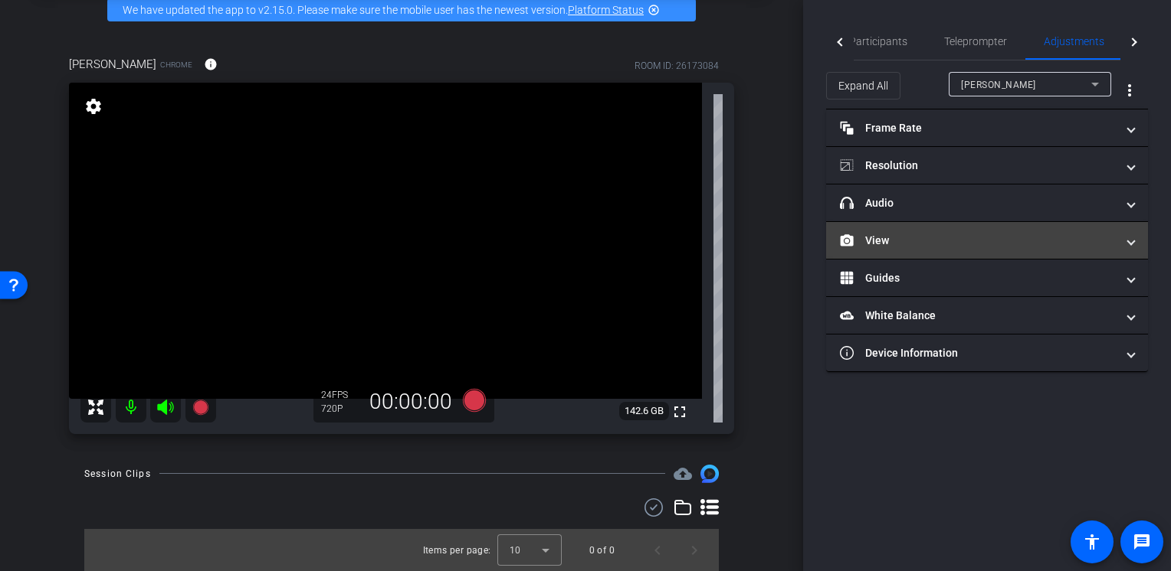
click at [909, 238] on mat-panel-title "View" at bounding box center [978, 241] width 276 height 16
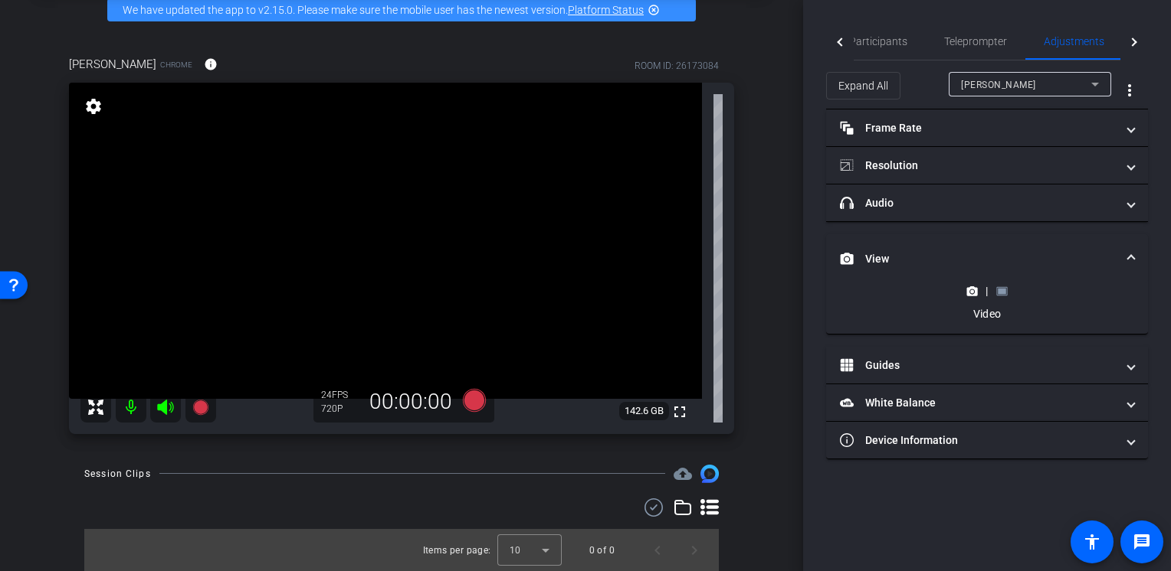
click at [1006, 293] on icon at bounding box center [1001, 291] width 11 height 8
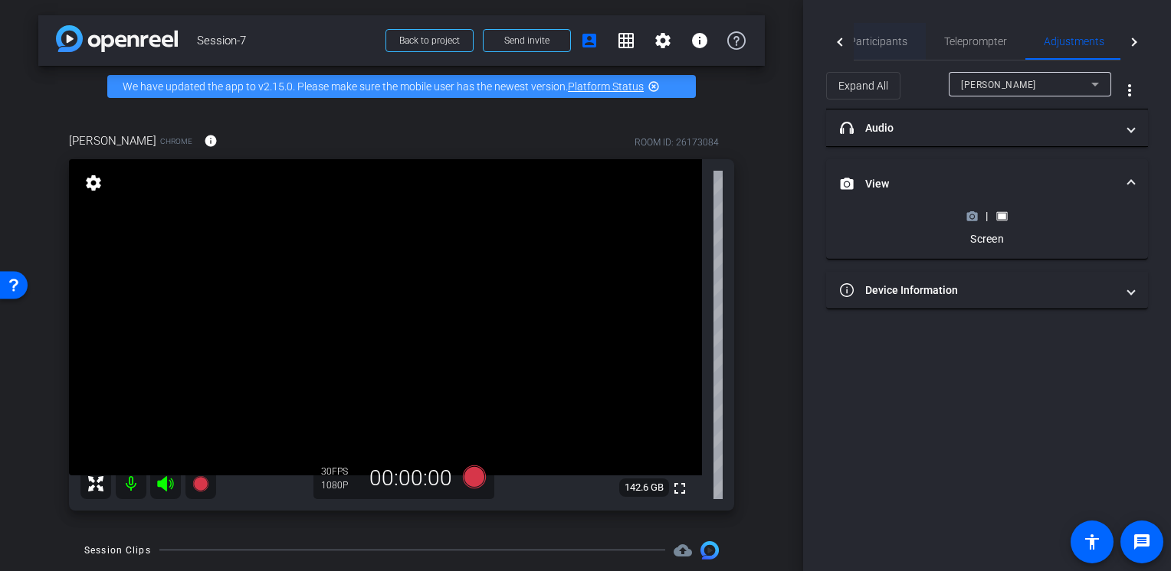
click at [868, 50] on span "Participants" at bounding box center [878, 41] width 58 height 37
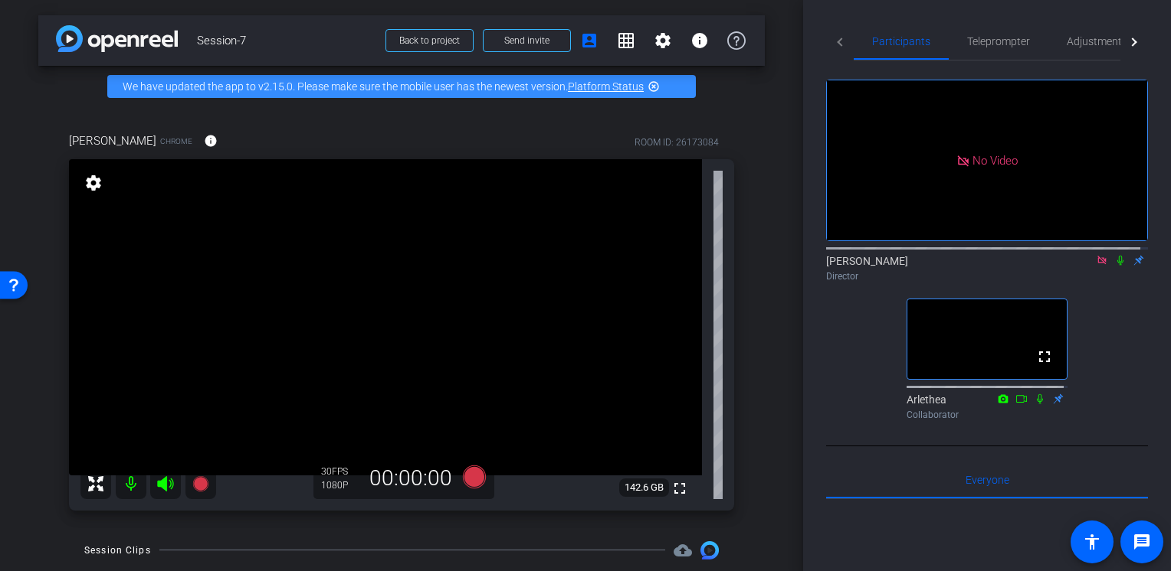
scroll to position [77, 0]
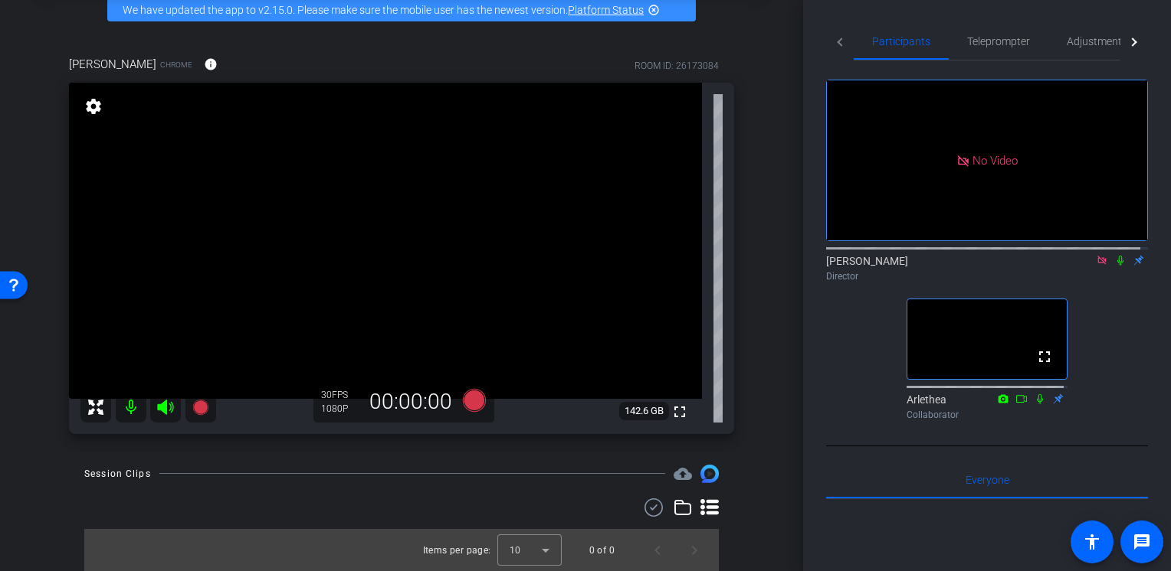
click at [91, 100] on mat-icon "settings" at bounding box center [93, 106] width 21 height 18
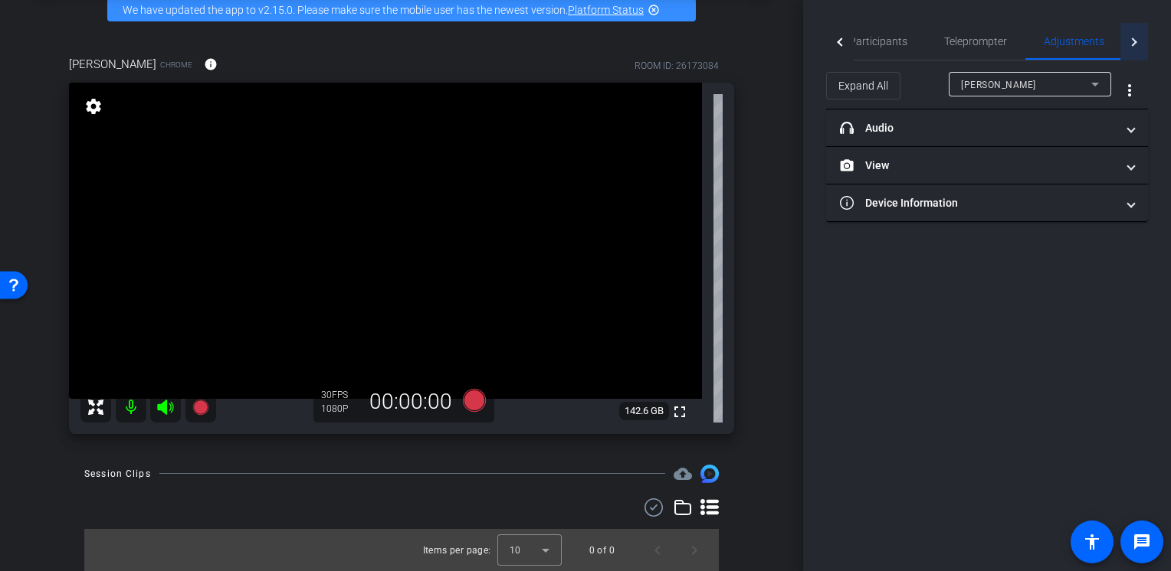
click at [1126, 46] on div at bounding box center [1134, 42] width 28 height 38
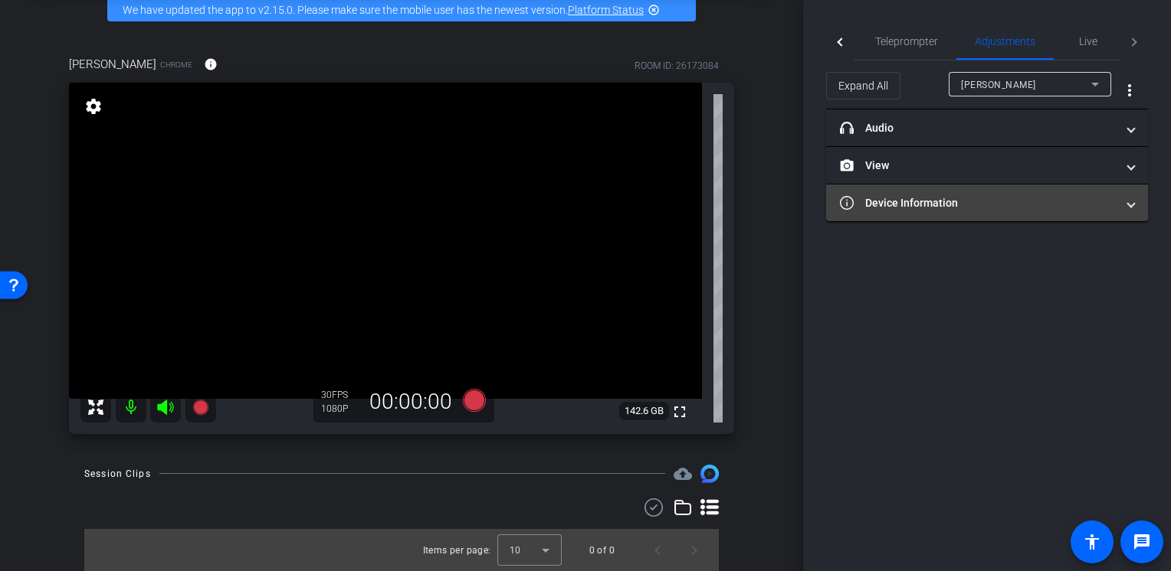
click at [896, 204] on mat-panel-title "Device Information" at bounding box center [978, 203] width 276 height 16
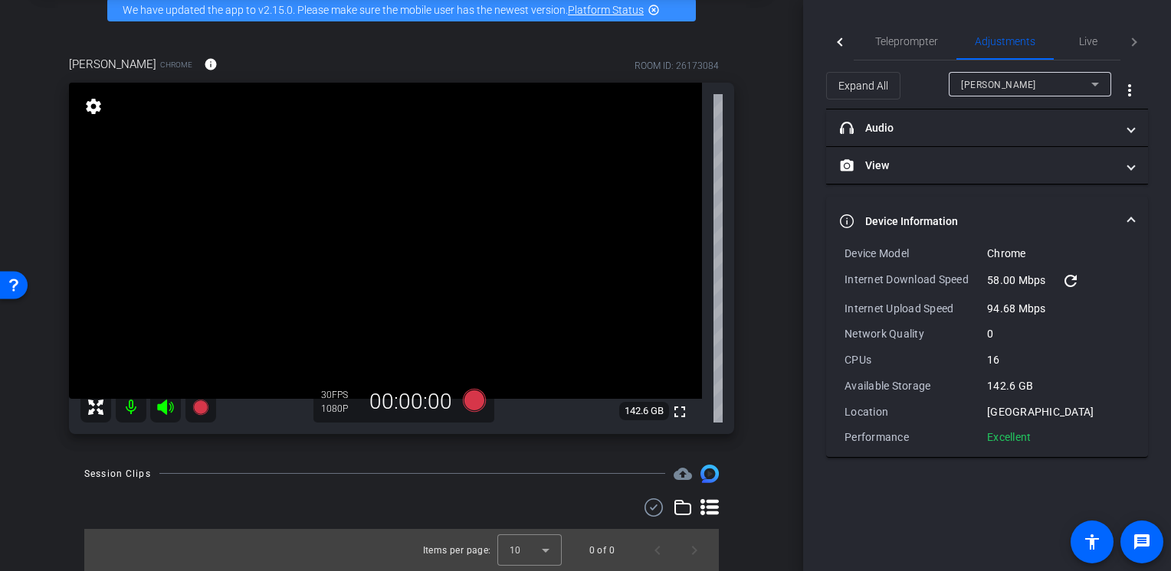
click at [896, 205] on mat-expansion-panel-header "Device Information" at bounding box center [987, 221] width 322 height 49
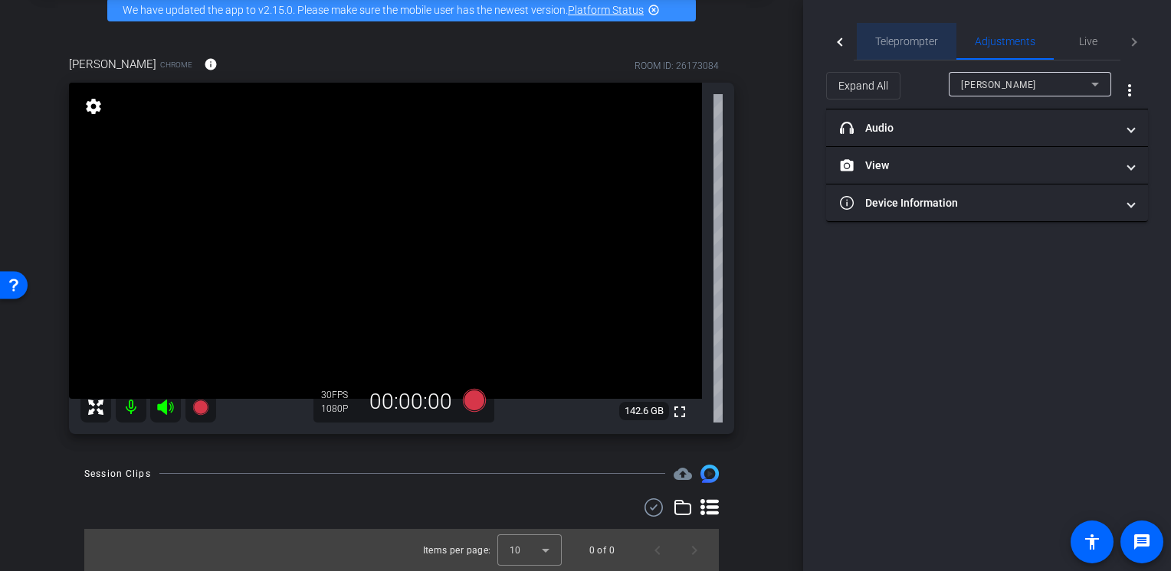
click at [903, 50] on span "Teleprompter" at bounding box center [906, 41] width 63 height 37
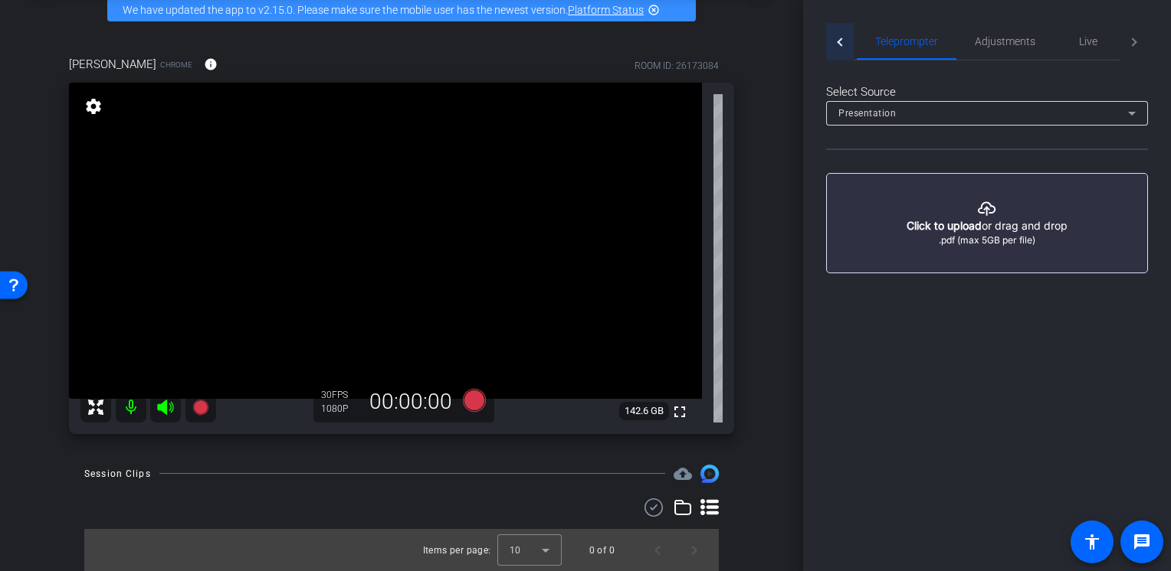
click at [842, 51] on div at bounding box center [840, 42] width 28 height 38
click at [895, 44] on span "Participants" at bounding box center [898, 41] width 58 height 11
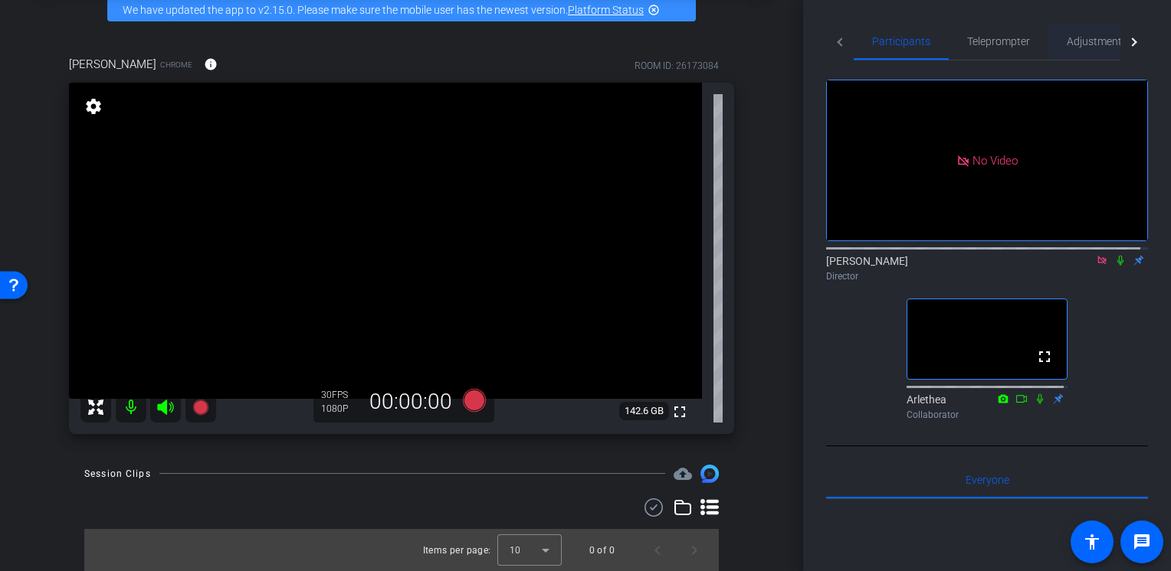
click at [1076, 43] on span "Adjustments" at bounding box center [1096, 41] width 61 height 11
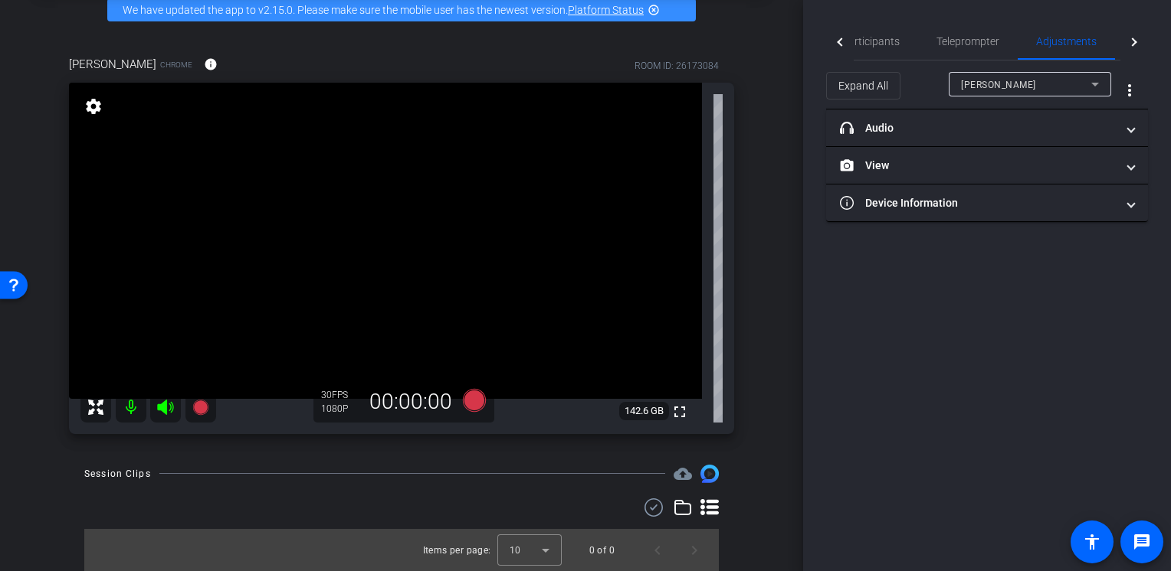
drag, startPoint x: 108, startPoint y: 106, endPoint x: 100, endPoint y: 105, distance: 8.5
click at [106, 106] on video at bounding box center [385, 241] width 633 height 316
click at [97, 105] on mat-icon "settings" at bounding box center [93, 106] width 21 height 18
click at [88, 106] on mat-icon "settings" at bounding box center [93, 106] width 21 height 18
click at [93, 118] on div "settings" at bounding box center [93, 107] width 26 height 26
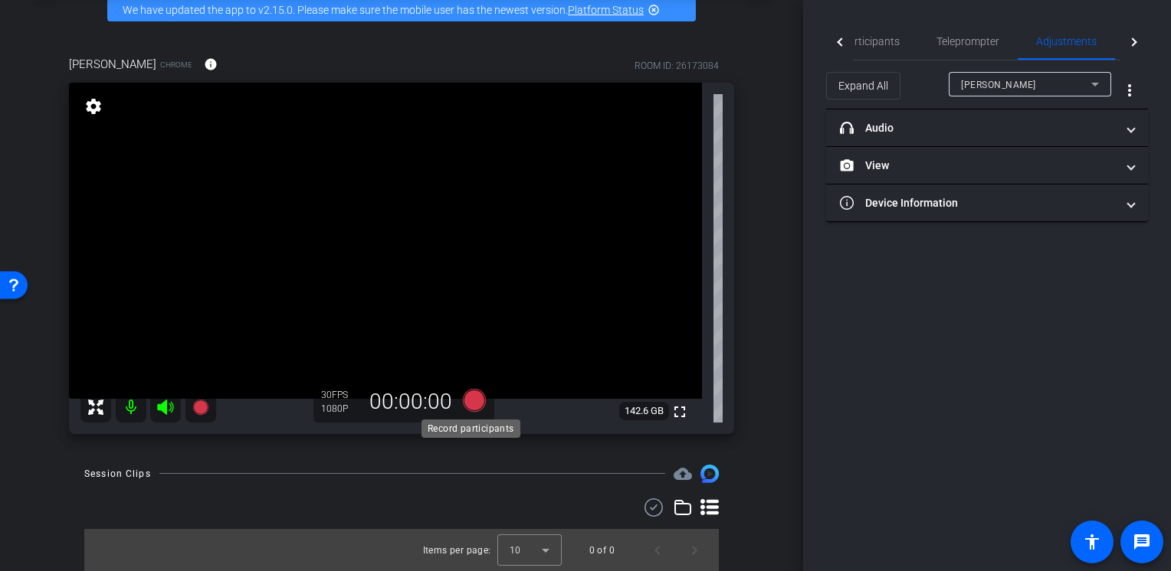
click at [476, 397] on icon at bounding box center [474, 400] width 23 height 23
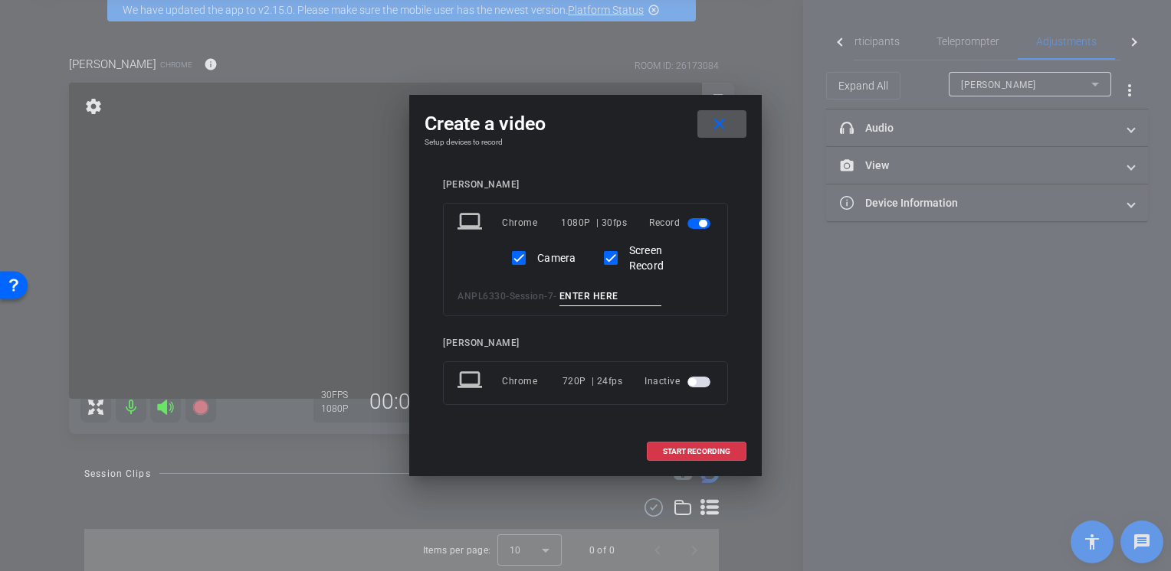
click at [618, 300] on input at bounding box center [610, 296] width 103 height 19
type input "Test"
click at [671, 451] on span "START RECORDING" at bounding box center [696, 452] width 67 height 8
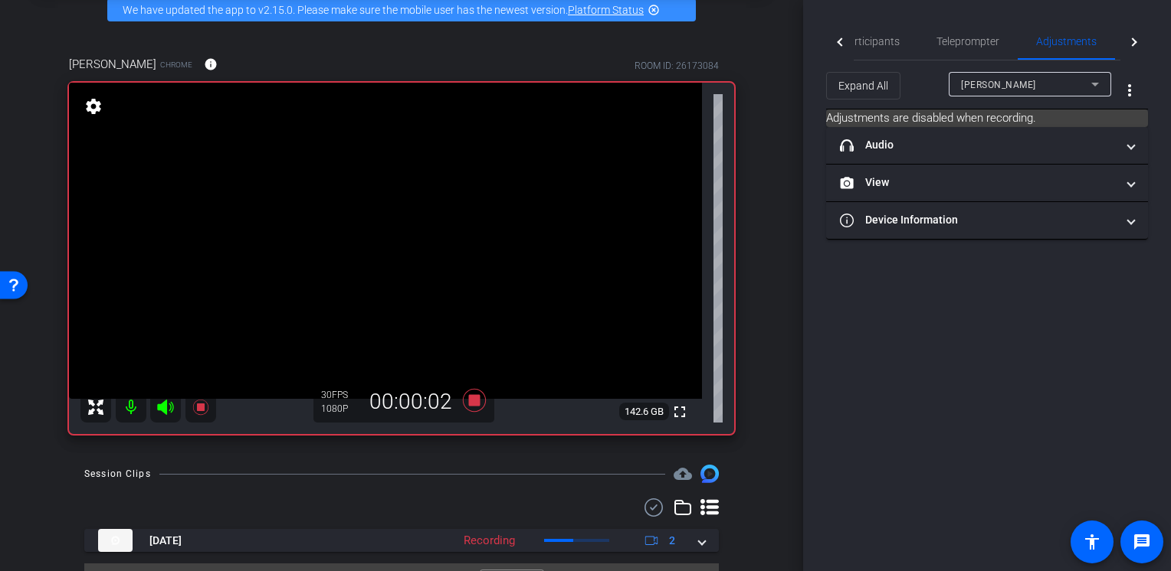
scroll to position [111, 0]
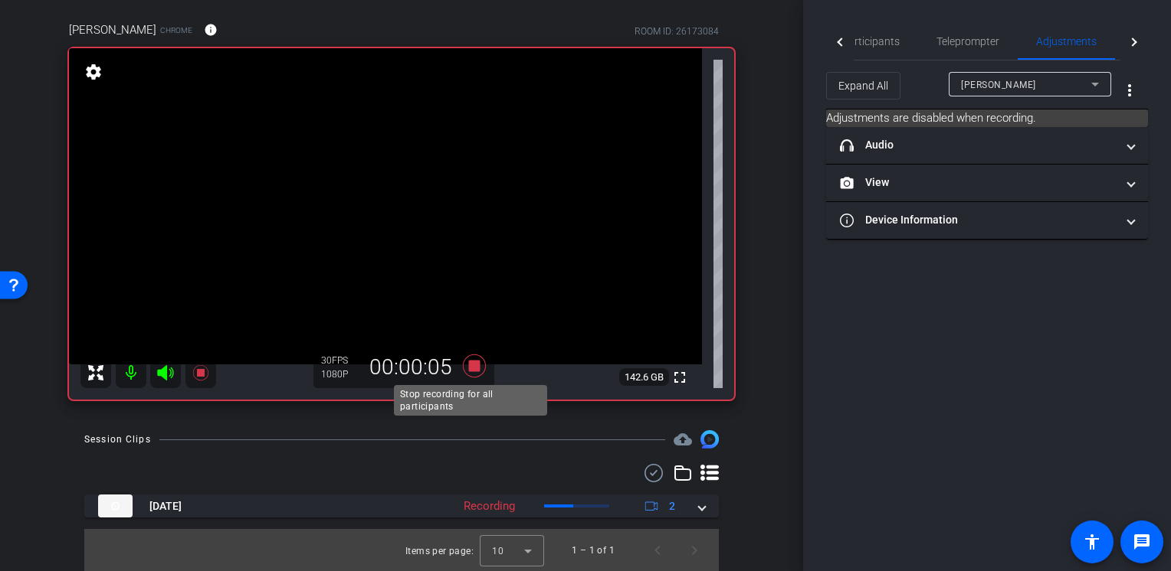
click at [472, 365] on icon at bounding box center [474, 366] width 23 height 23
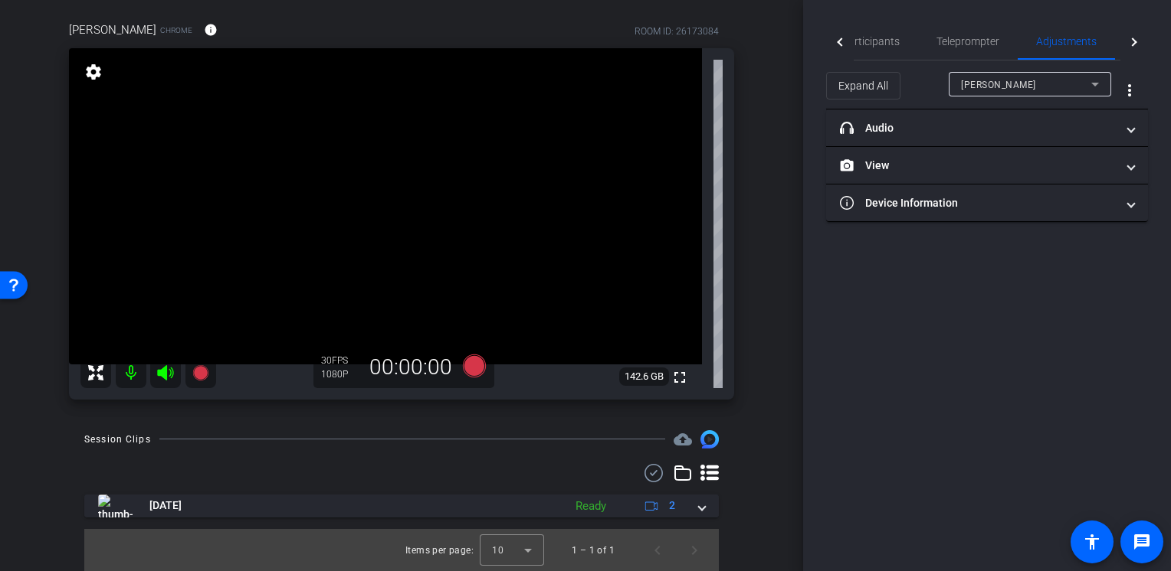
click at [841, 44] on div at bounding box center [841, 42] width 8 height 8
click at [864, 41] on div "Participants" at bounding box center [900, 41] width 95 height 37
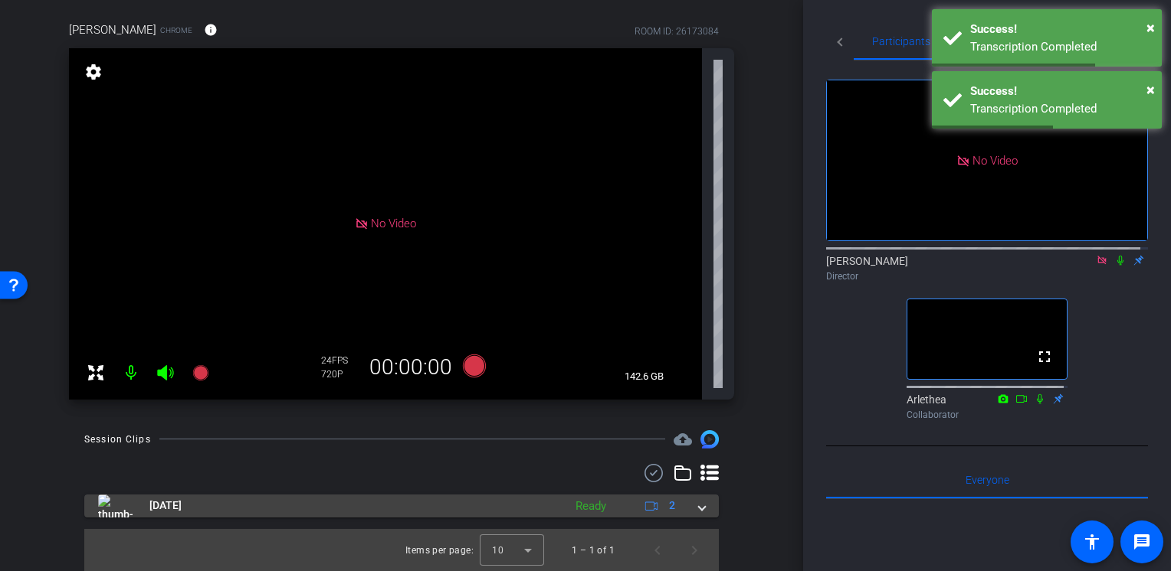
click at [699, 503] on mat-expansion-panel-header "Sep 16, 2025 Ready 2" at bounding box center [401, 506] width 634 height 23
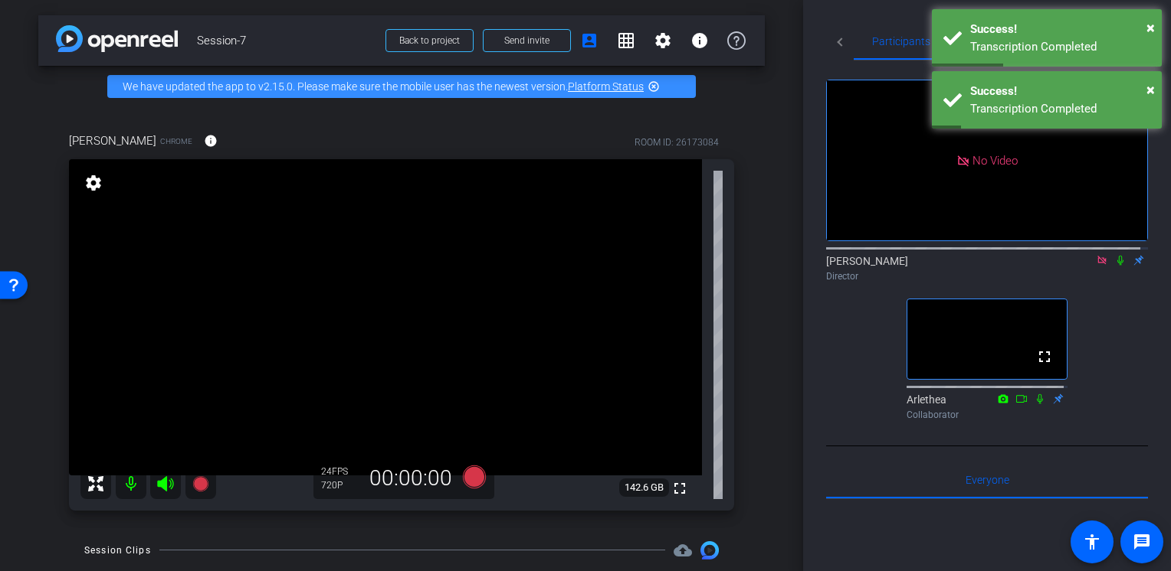
scroll to position [221, 0]
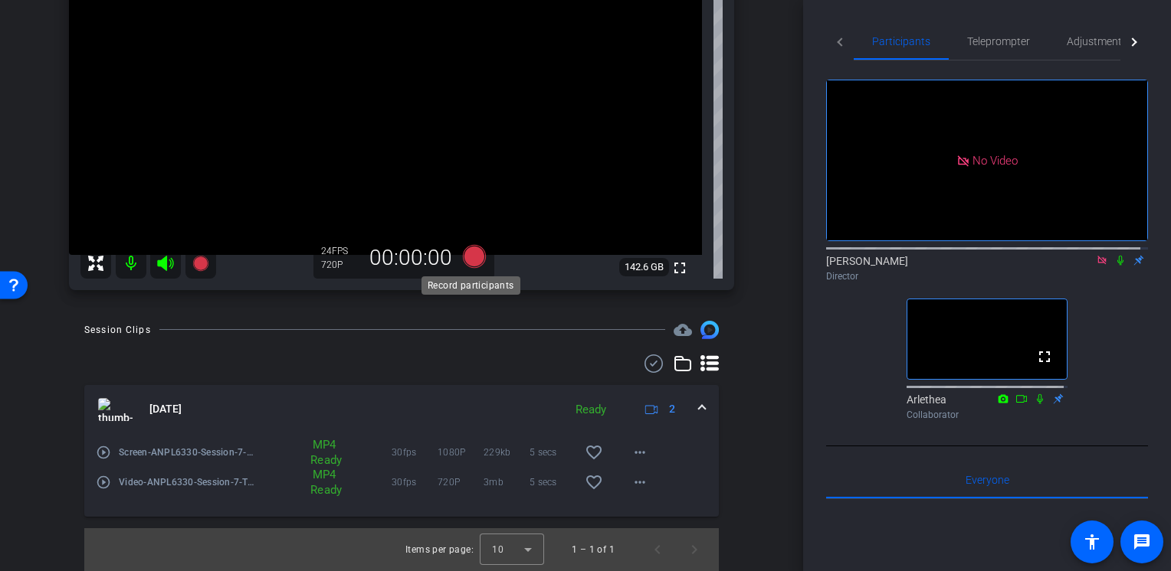
click at [471, 257] on icon at bounding box center [474, 256] width 23 height 23
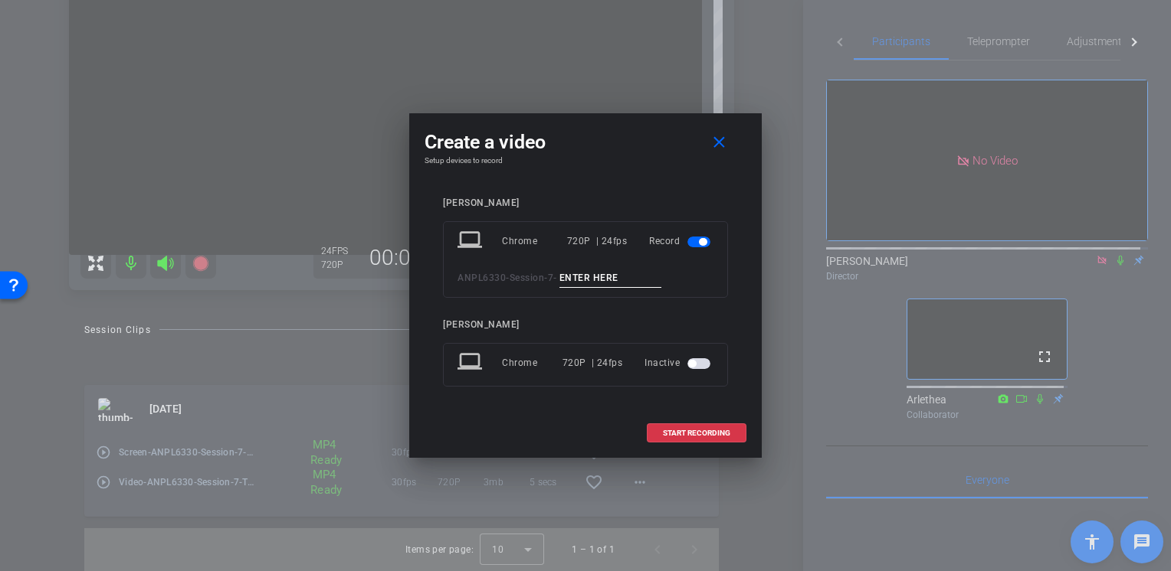
click at [588, 285] on input at bounding box center [610, 278] width 103 height 19
click at [643, 277] on input "Module-5-Lecture-1-Pt1" at bounding box center [610, 278] width 103 height 19
click at [662, 278] on input "Module-5-Lecture-1-Pt1" at bounding box center [610, 278] width 103 height 19
type input "Module-5-Lecture-1-Pt1"
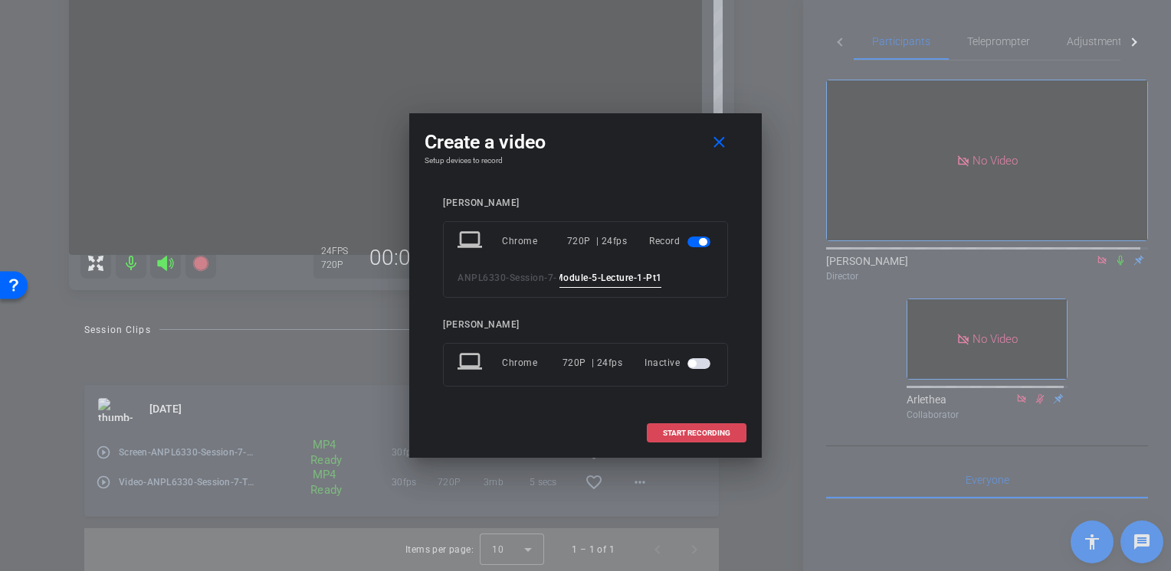
click at [681, 431] on span "START RECORDING" at bounding box center [696, 434] width 67 height 8
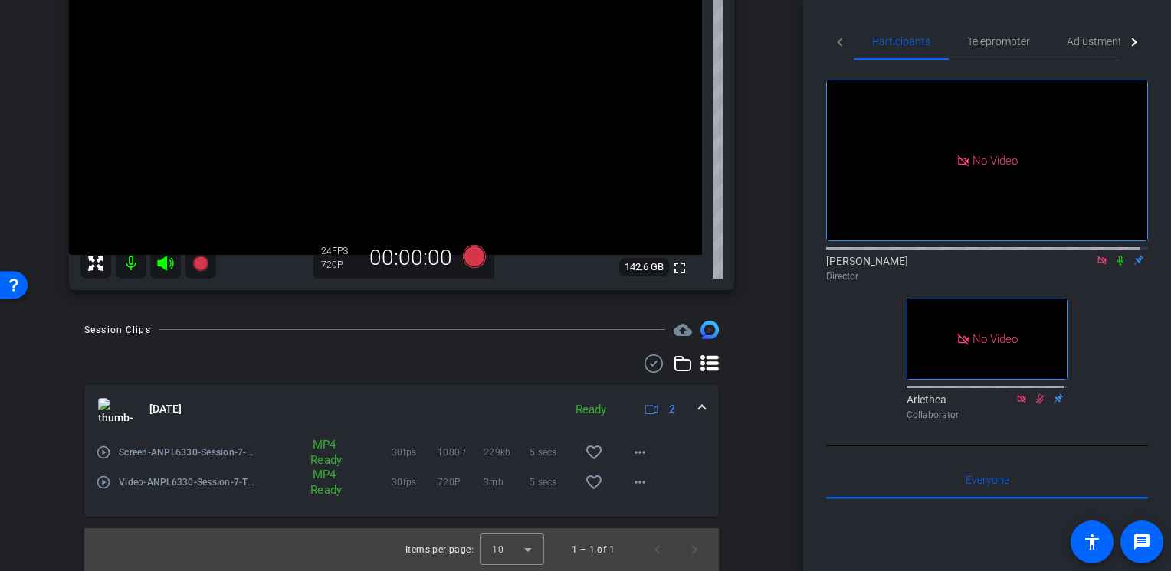
scroll to position [220, 0]
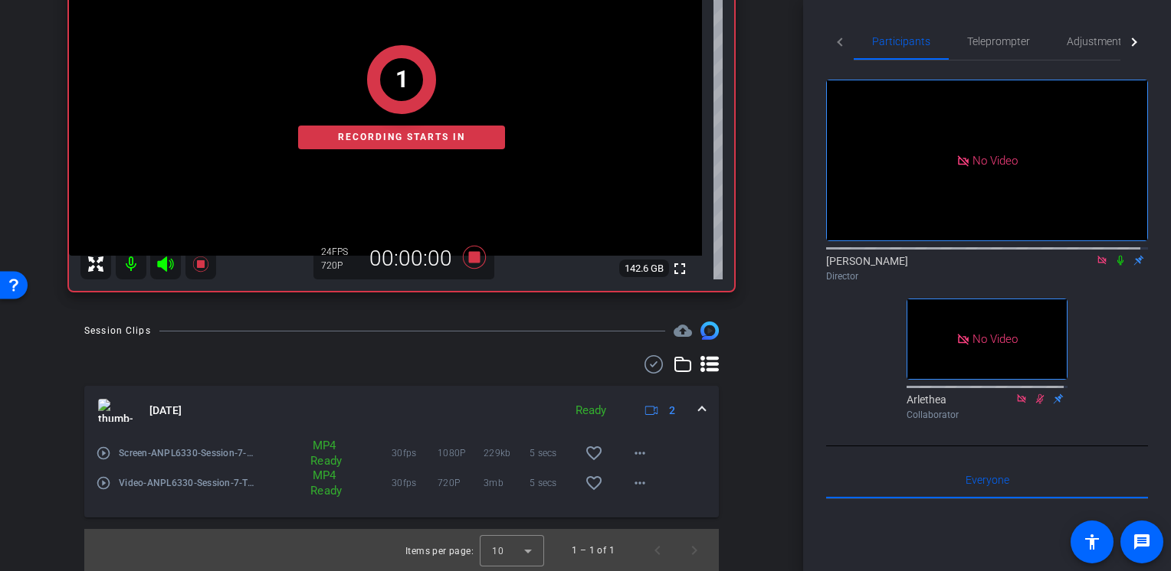
click at [1117, 256] on icon at bounding box center [1120, 261] width 6 height 10
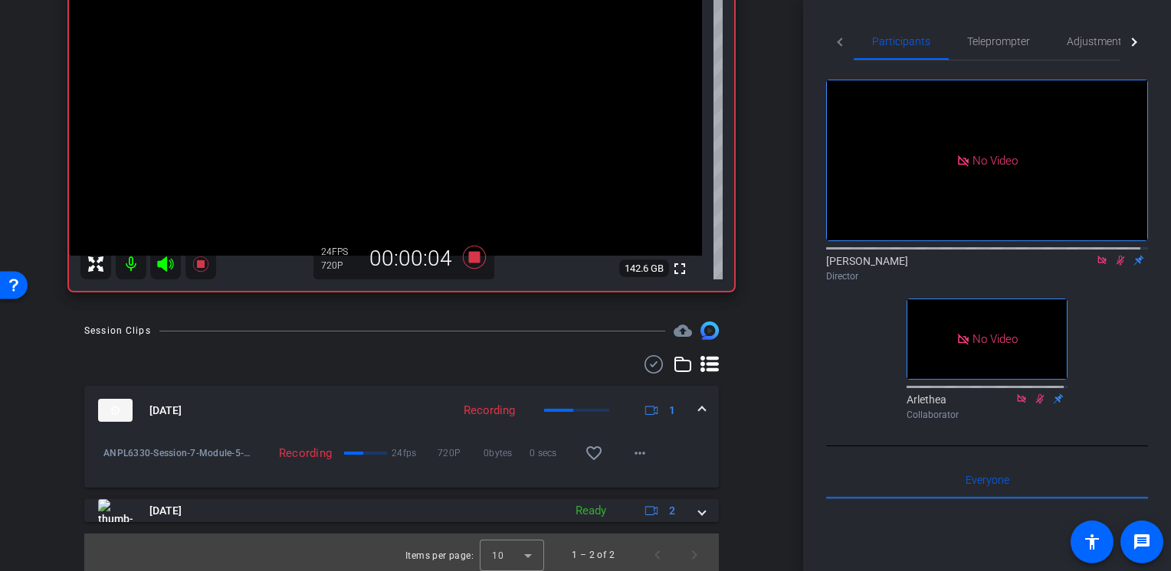
scroll to position [0, 0]
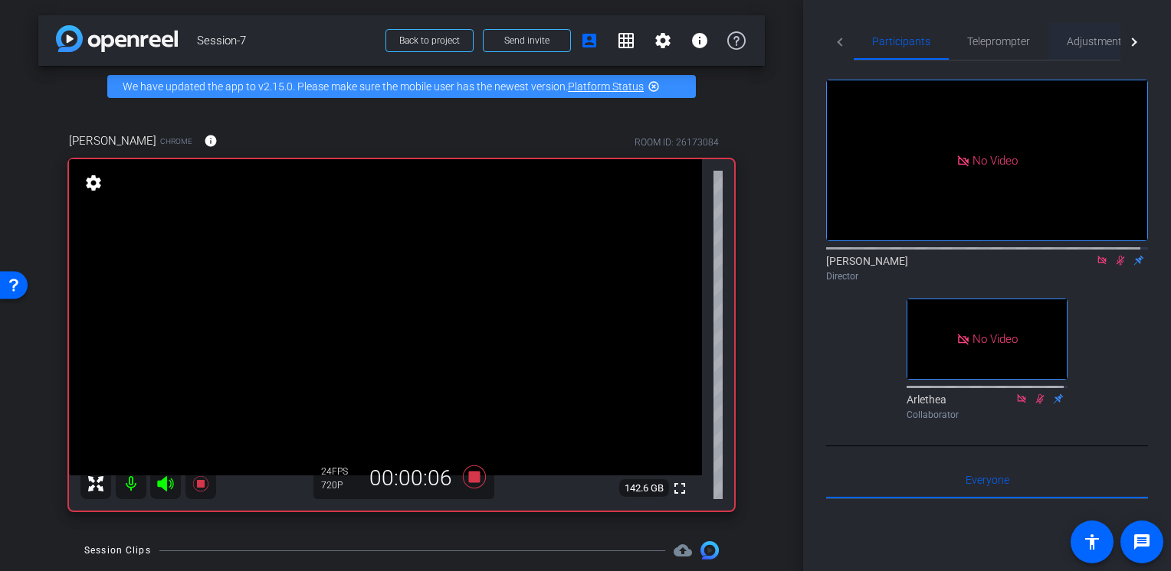
click at [1077, 47] on span "Adjustments" at bounding box center [1096, 41] width 61 height 11
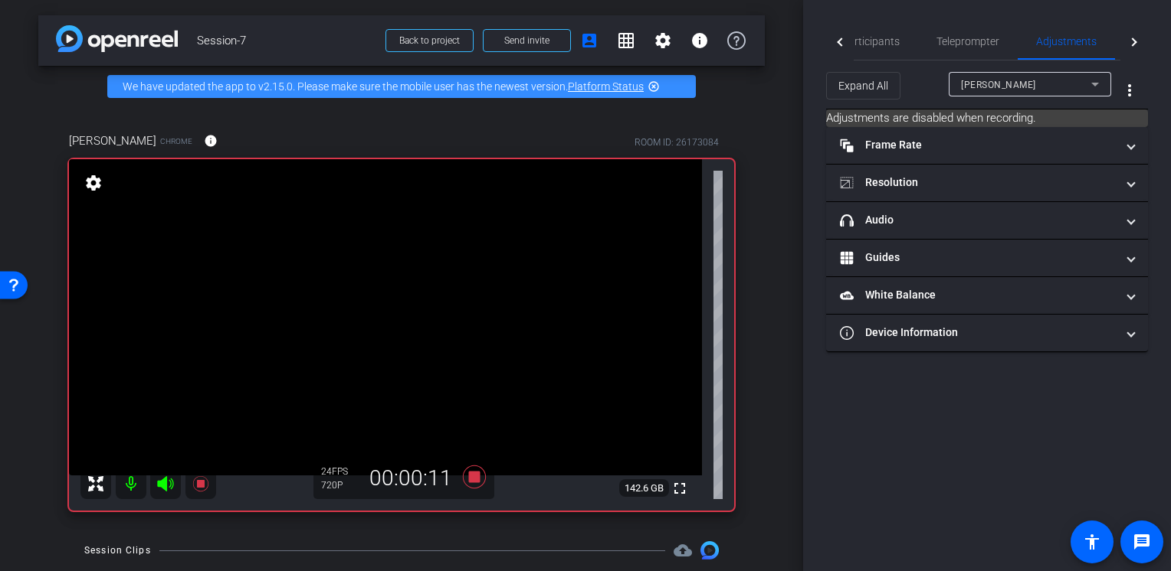
click at [1134, 45] on div at bounding box center [1134, 42] width 28 height 38
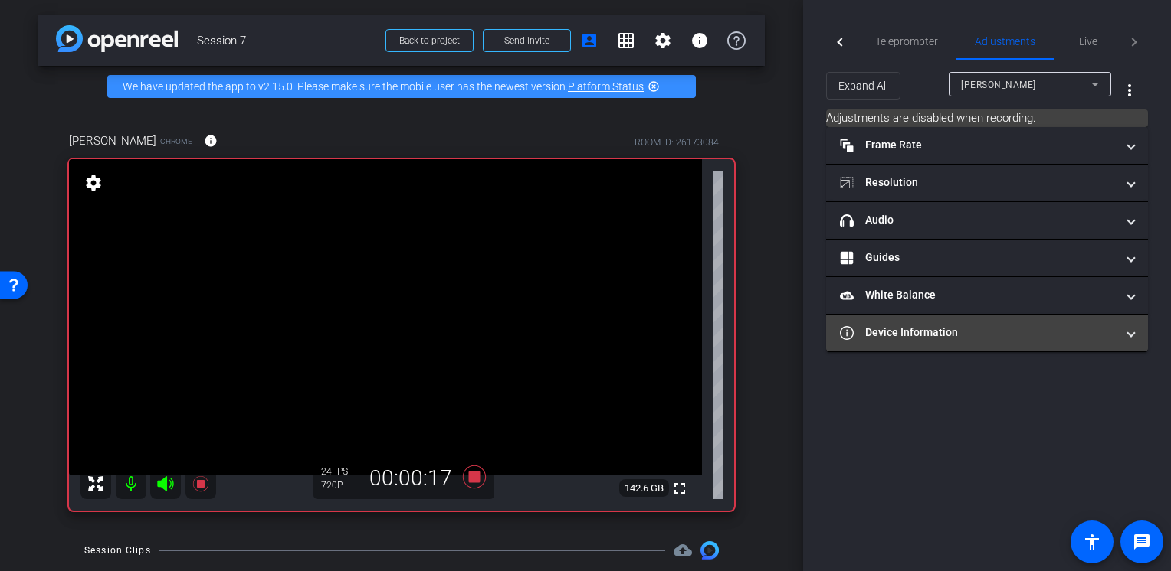
click at [925, 327] on mat-panel-title "Device Information" at bounding box center [978, 333] width 276 height 16
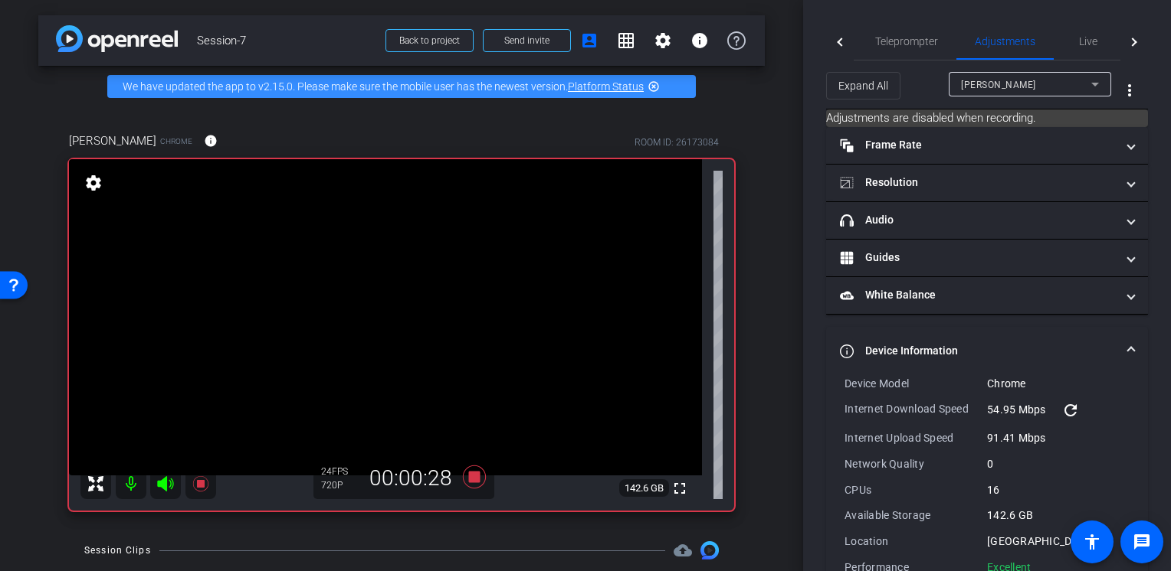
click at [1008, 84] on div "[PERSON_NAME]" at bounding box center [1026, 84] width 130 height 19
click at [1007, 84] on div at bounding box center [585, 285] width 1171 height 571
click at [1059, 44] on div "Live" at bounding box center [1087, 41] width 69 height 37
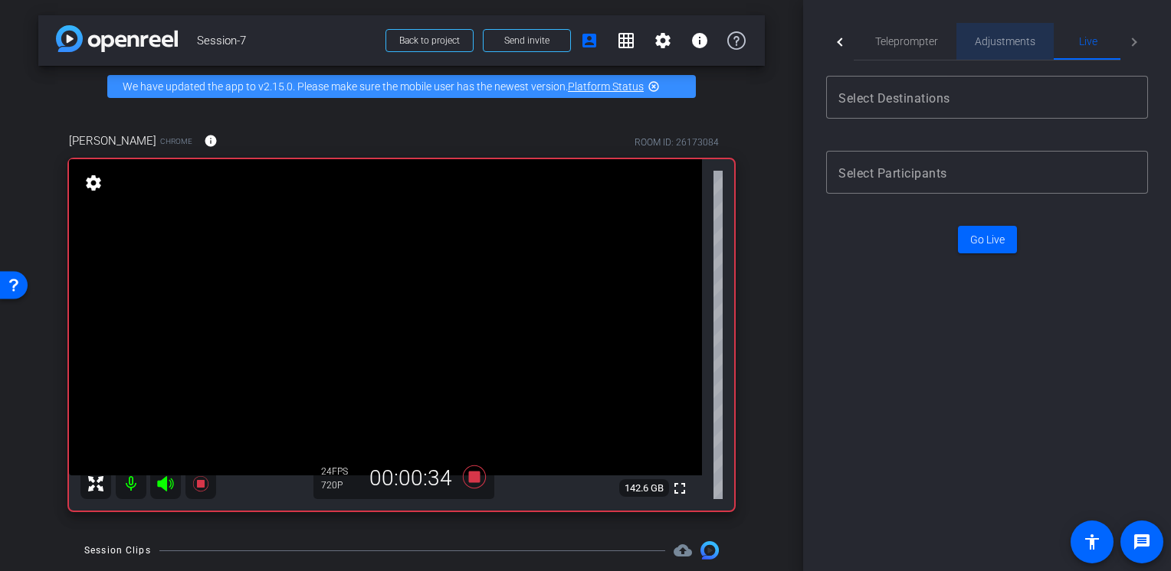
click at [1014, 46] on span "Adjustments" at bounding box center [1004, 41] width 61 height 11
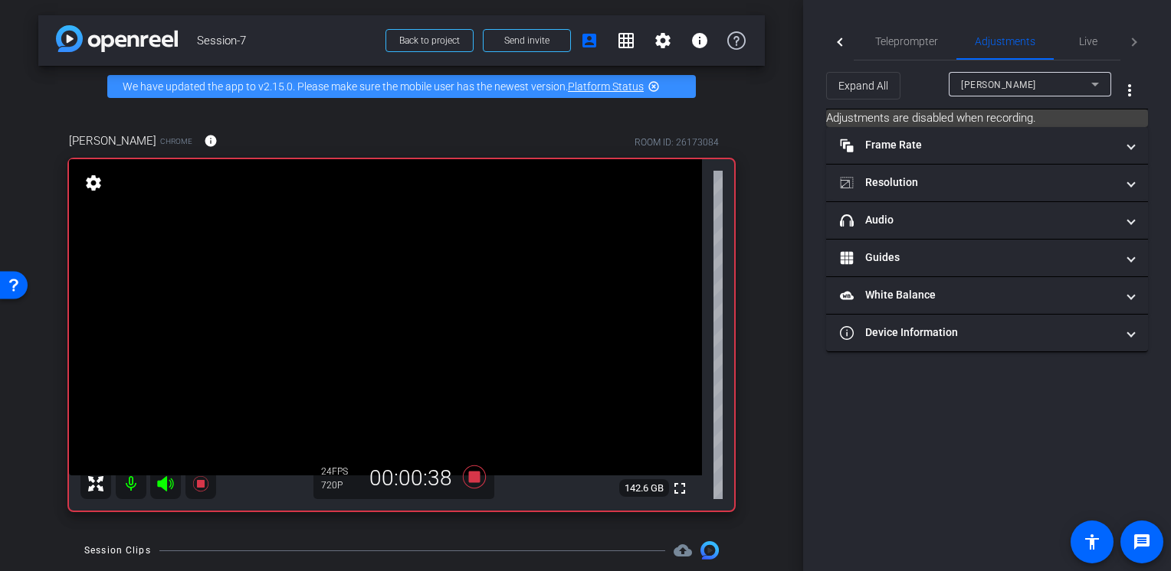
scroll to position [224, 0]
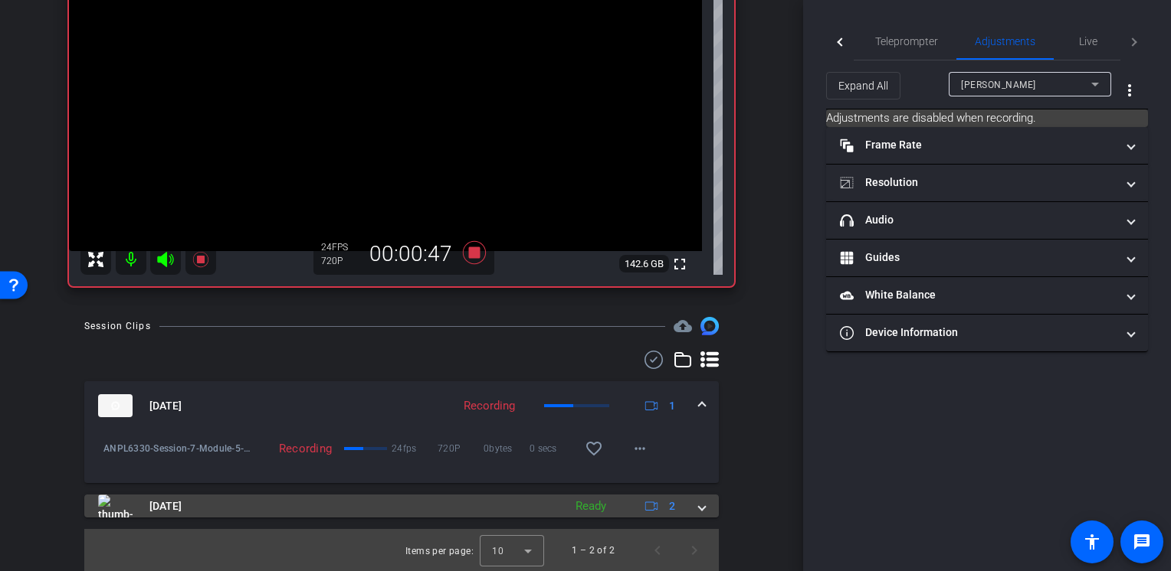
click at [699, 512] on span at bounding box center [702, 507] width 6 height 16
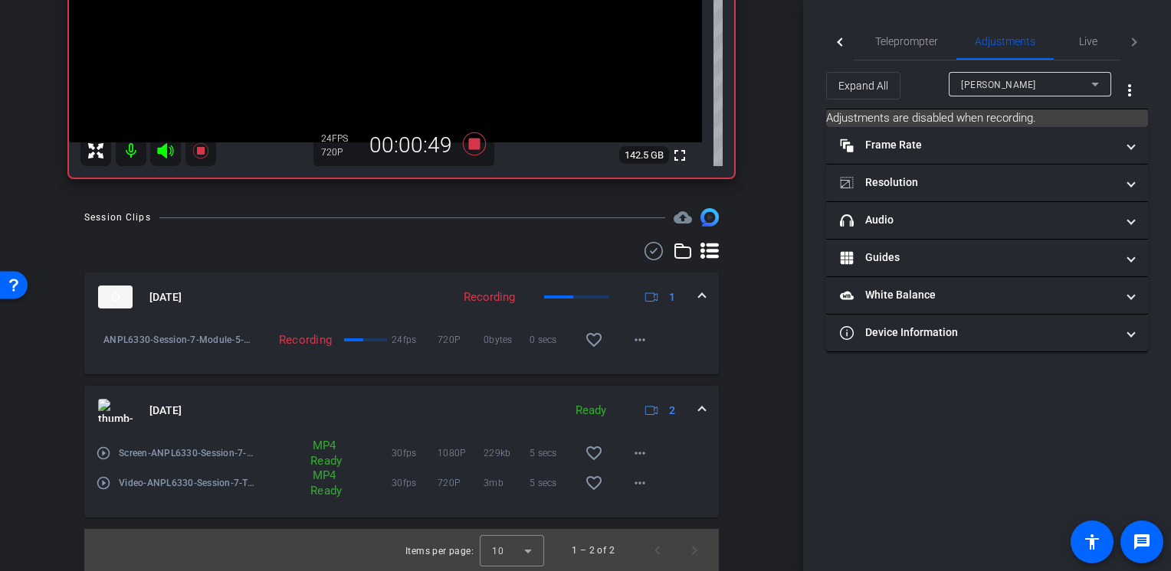
scroll to position [180, 0]
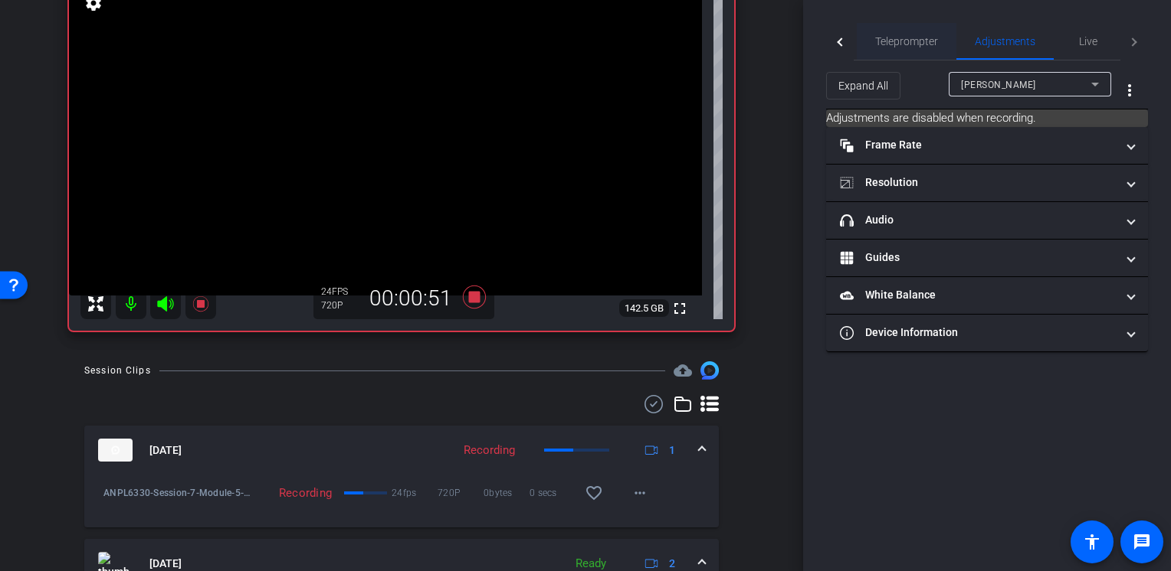
click at [899, 47] on span "Teleprompter" at bounding box center [906, 41] width 63 height 37
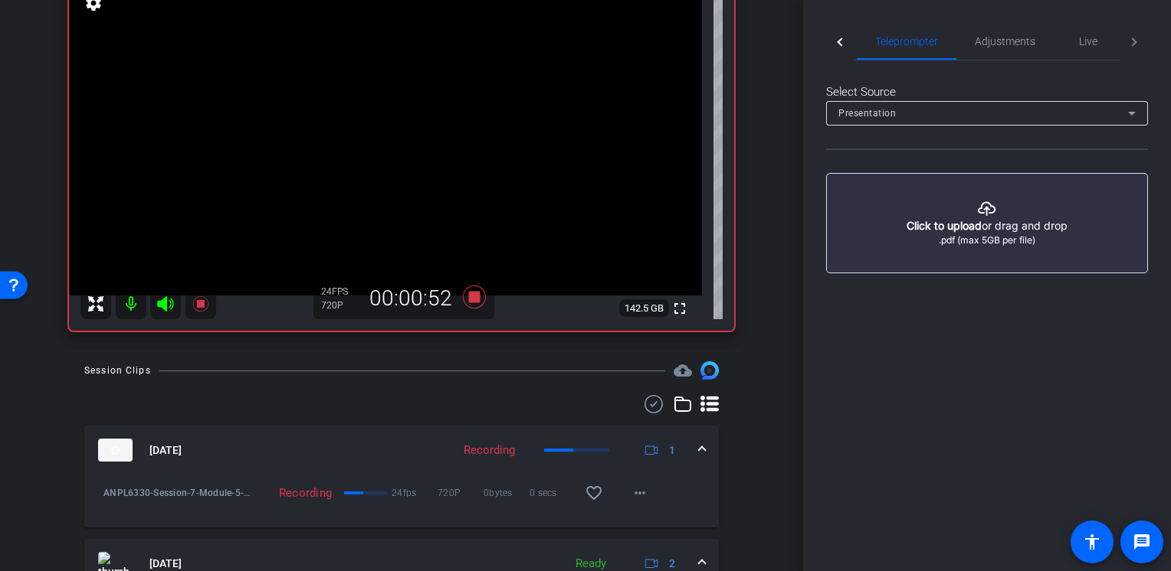
click at [843, 43] on div at bounding box center [841, 42] width 8 height 8
click at [875, 44] on span "Participants" at bounding box center [898, 41] width 58 height 11
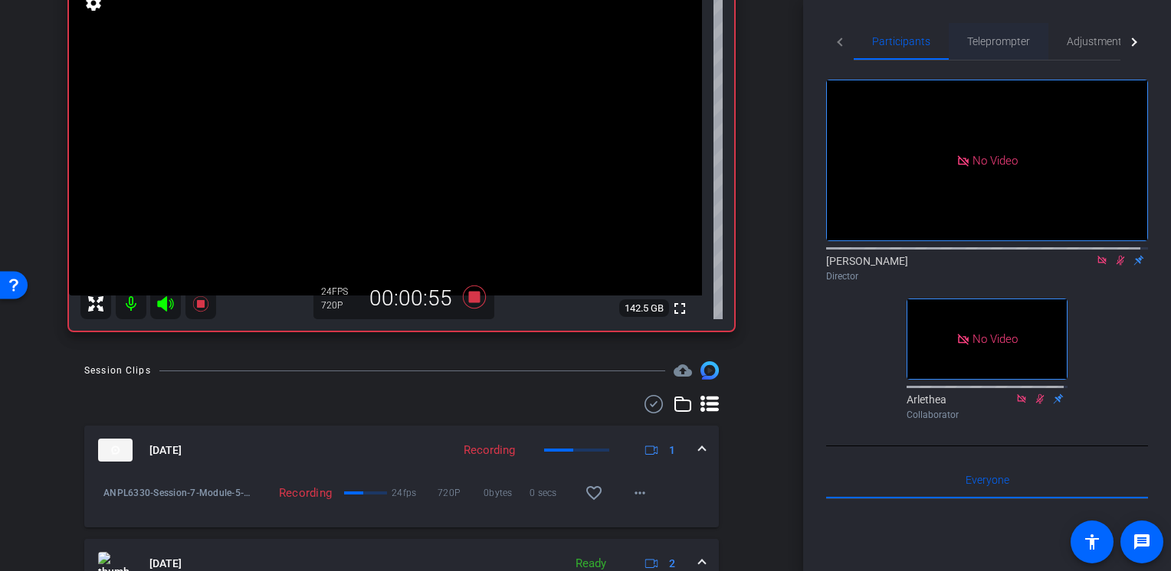
click at [963, 51] on div "Teleprompter" at bounding box center [998, 41] width 100 height 37
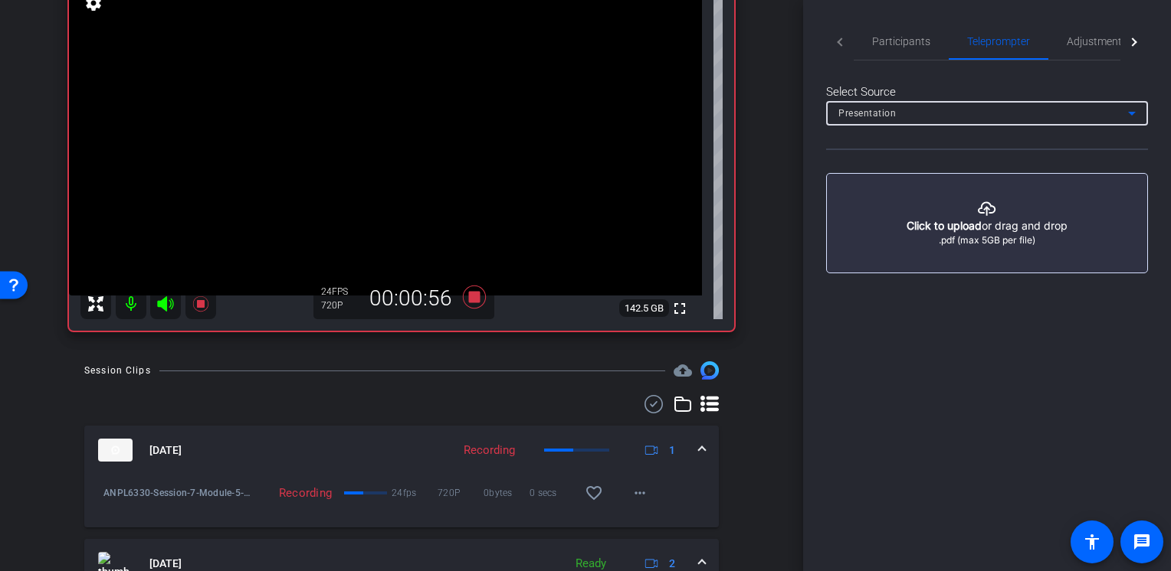
click at [979, 118] on div "Presentation" at bounding box center [983, 112] width 290 height 19
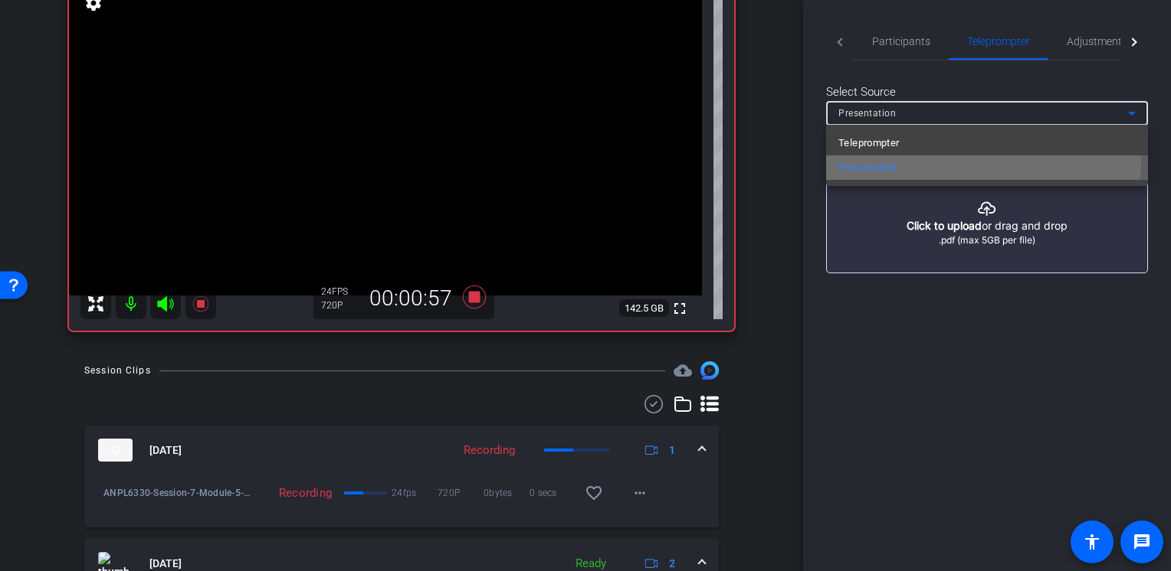
click at [879, 160] on span "Presentation" at bounding box center [867, 168] width 59 height 18
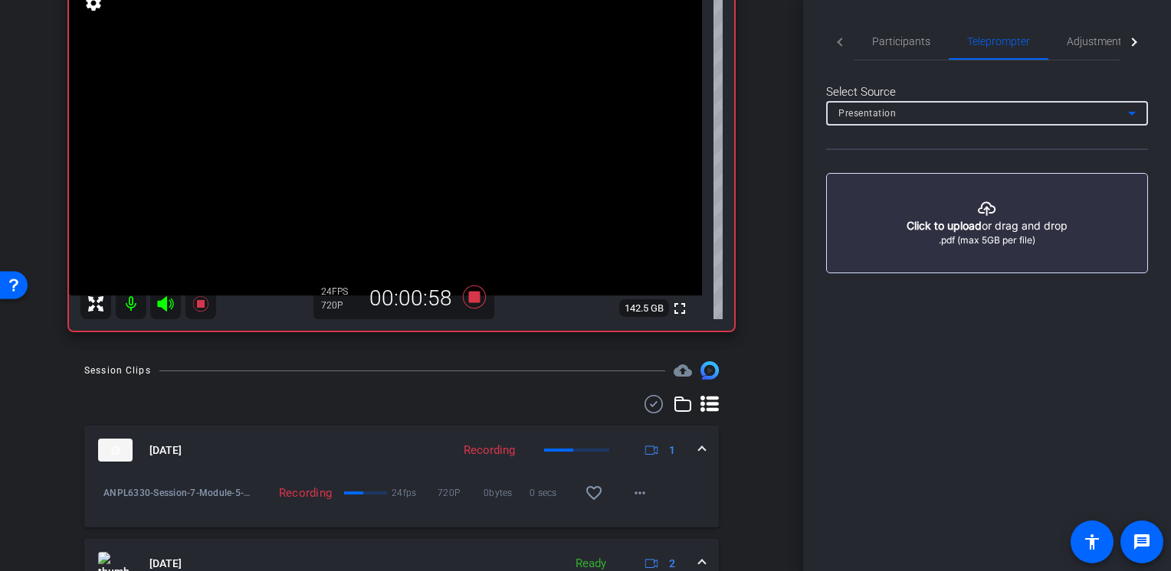
click at [907, 116] on div "Presentation" at bounding box center [983, 112] width 290 height 19
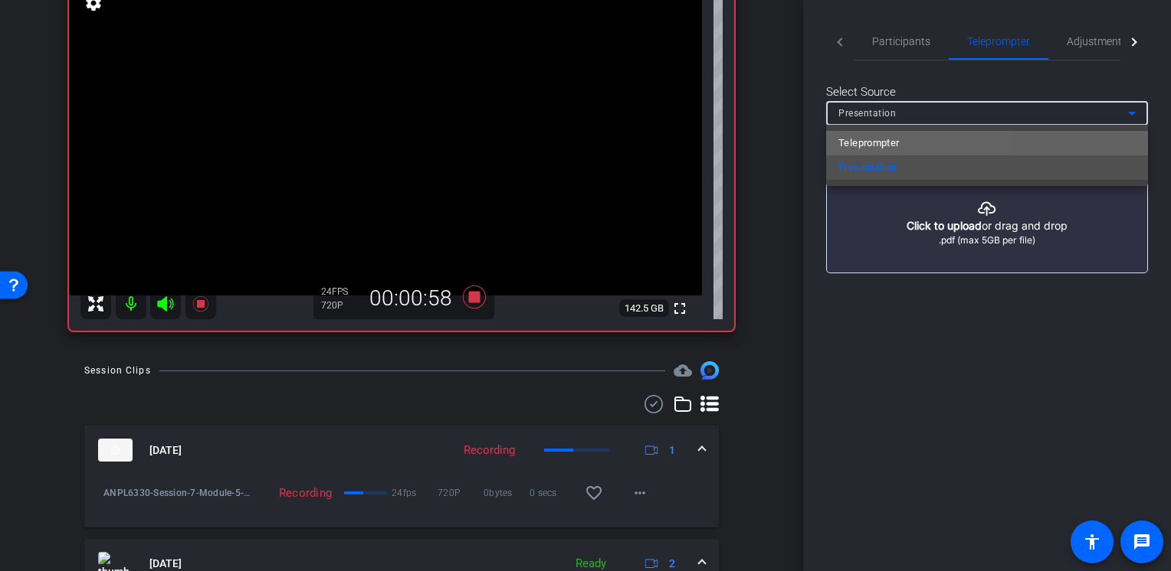
click at [886, 139] on span "Teleprompter" at bounding box center [868, 143] width 61 height 18
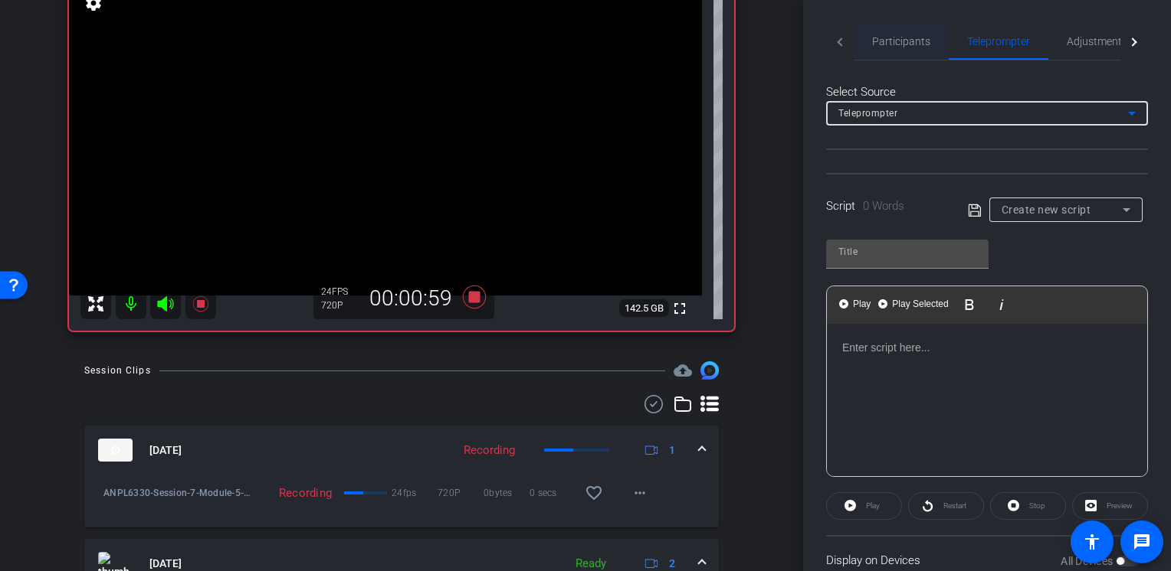
click at [904, 52] on span "Participants" at bounding box center [901, 41] width 58 height 37
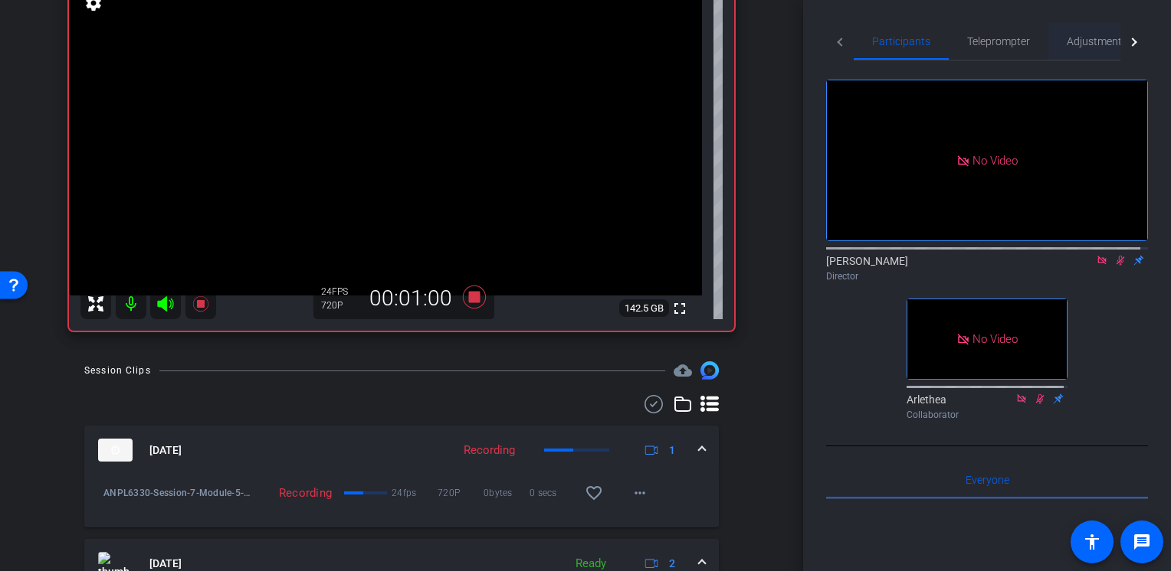
click at [1056, 49] on div "Adjustments" at bounding box center [1096, 41] width 97 height 37
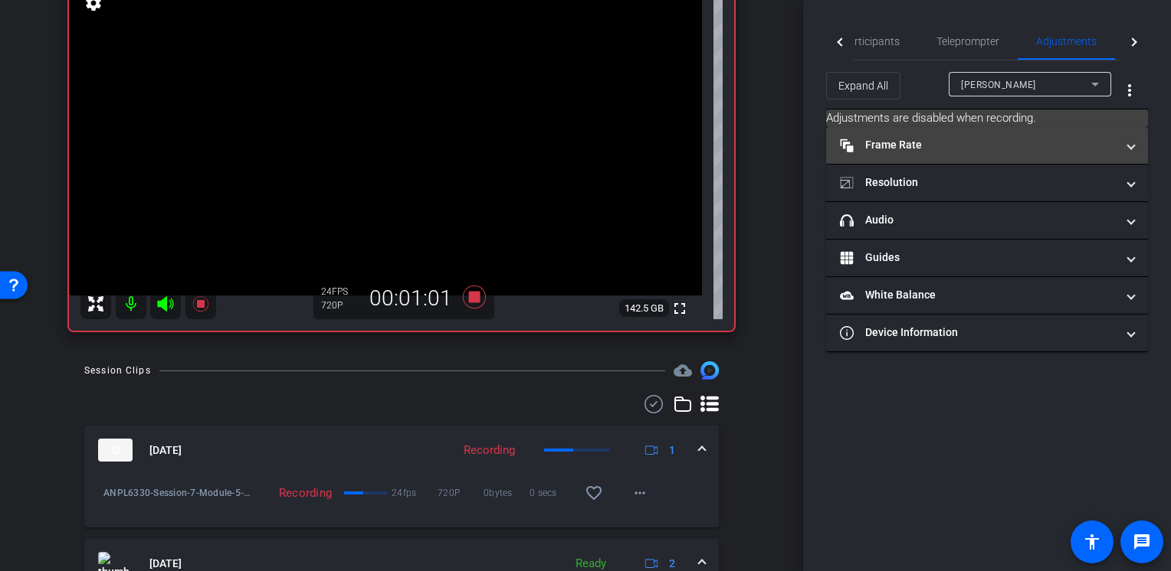
click at [922, 146] on mat-panel-title "Frame Rate Frame Rate" at bounding box center [978, 145] width 276 height 16
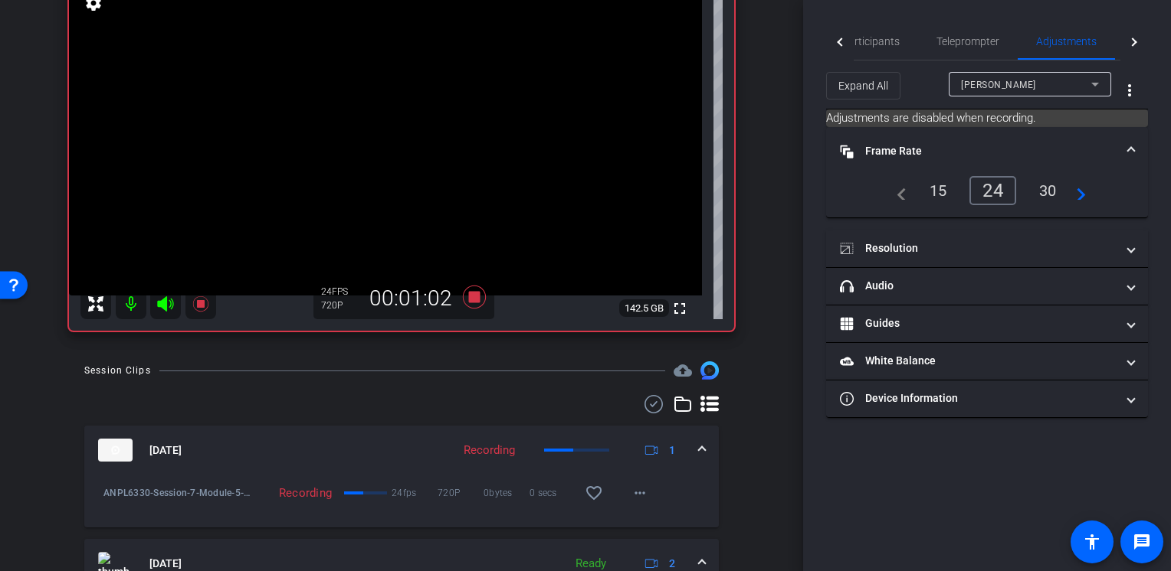
click at [884, 146] on mat-panel-title "Frame Rate Frame Rate" at bounding box center [978, 151] width 276 height 16
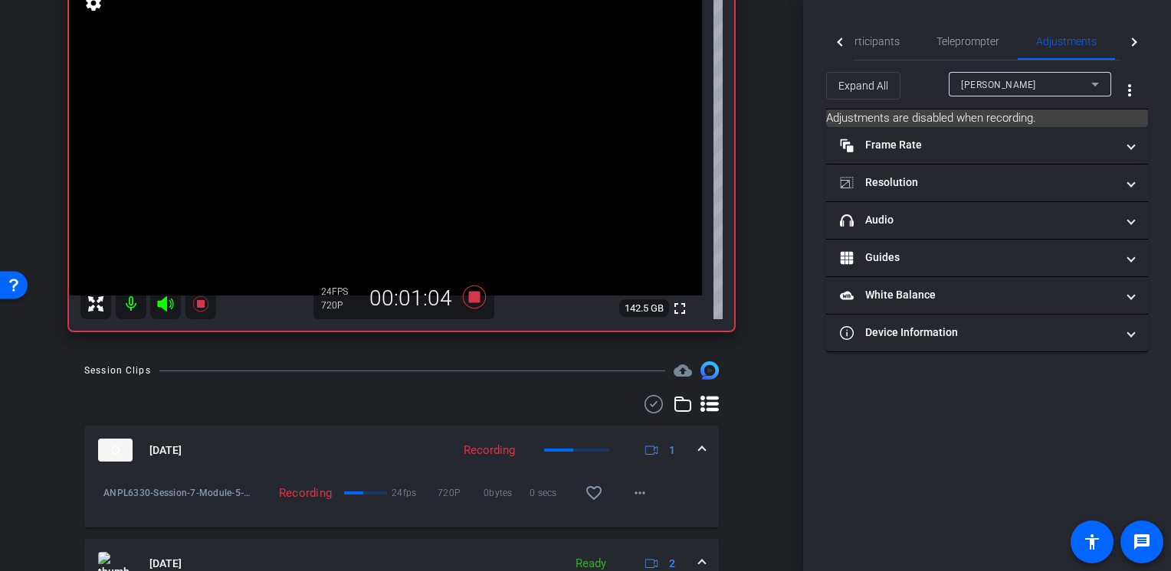
click at [1121, 39] on div at bounding box center [1134, 42] width 28 height 38
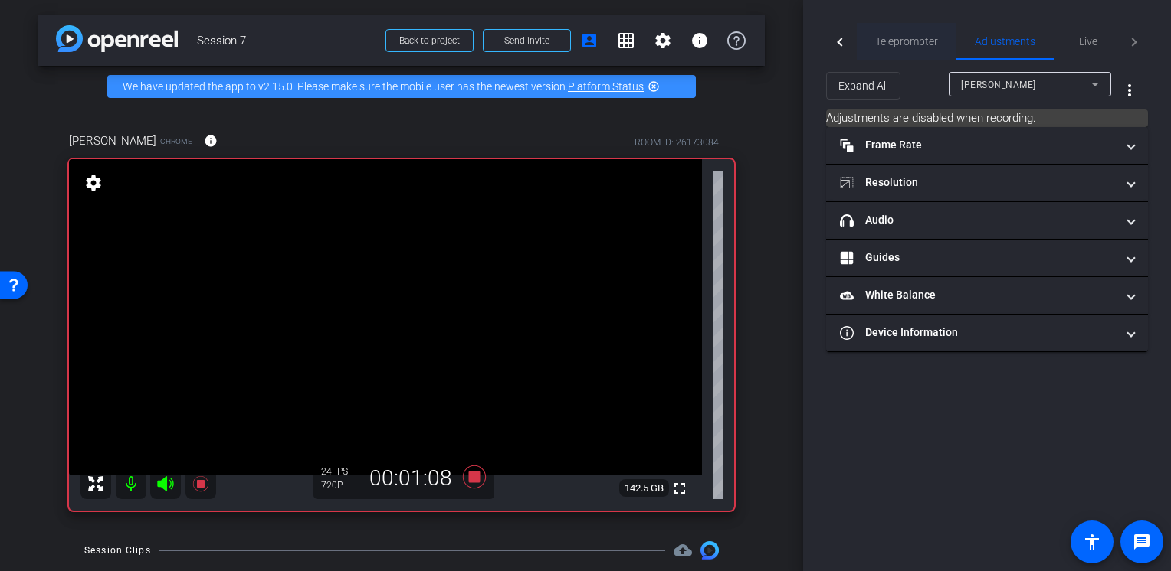
click at [903, 43] on span "Teleprompter" at bounding box center [906, 41] width 63 height 11
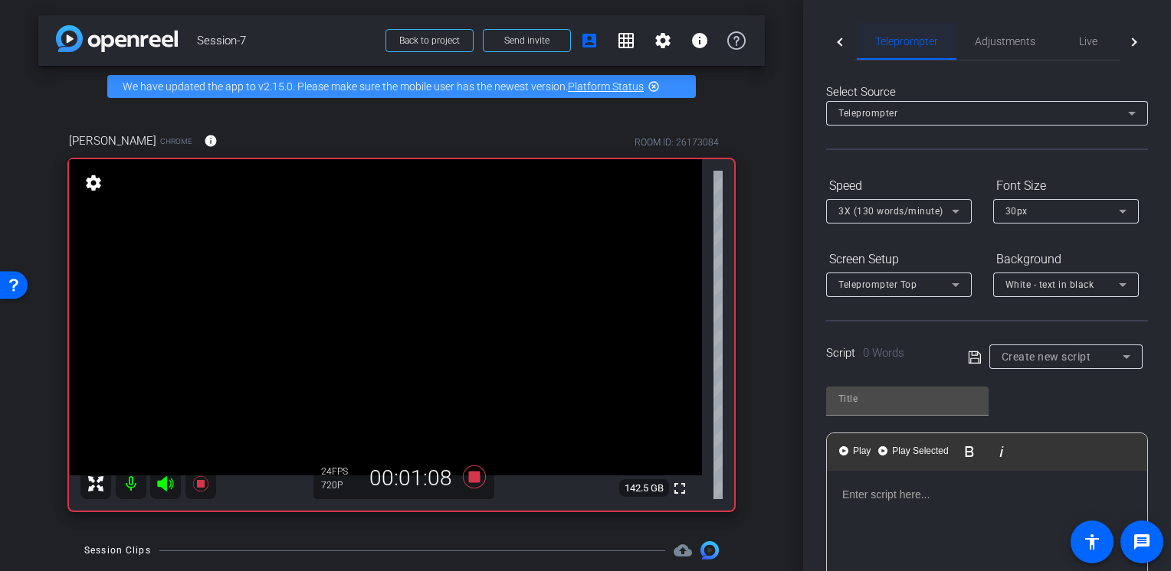
click at [856, 46] on div "Teleprompter" at bounding box center [906, 41] width 100 height 37
click at [847, 46] on div at bounding box center [840, 42] width 28 height 38
click at [871, 47] on span "Participants" at bounding box center [895, 41] width 58 height 37
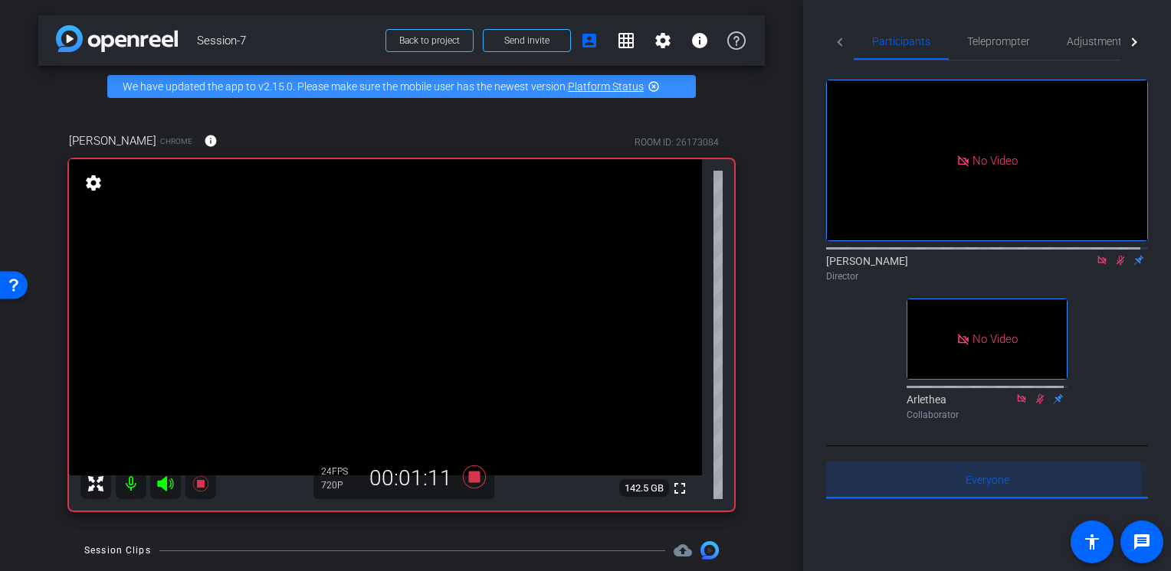
click at [890, 479] on div "Everyone 0" at bounding box center [987, 480] width 322 height 37
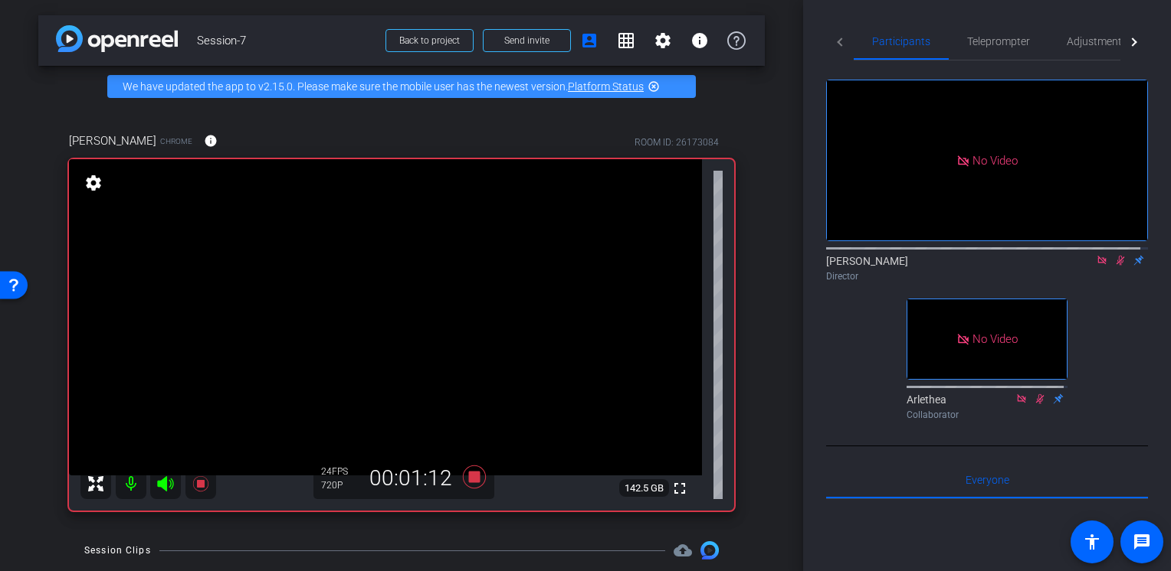
scroll to position [383, 0]
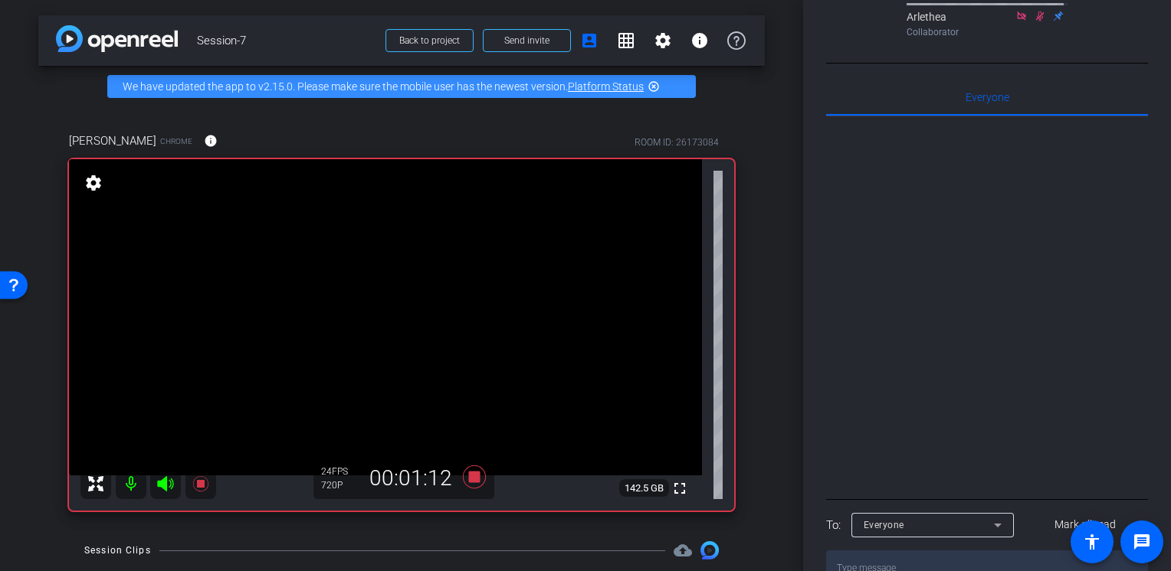
click at [895, 551] on textarea at bounding box center [987, 568] width 322 height 35
type textarea "I'm not seeing her presentation at all now"
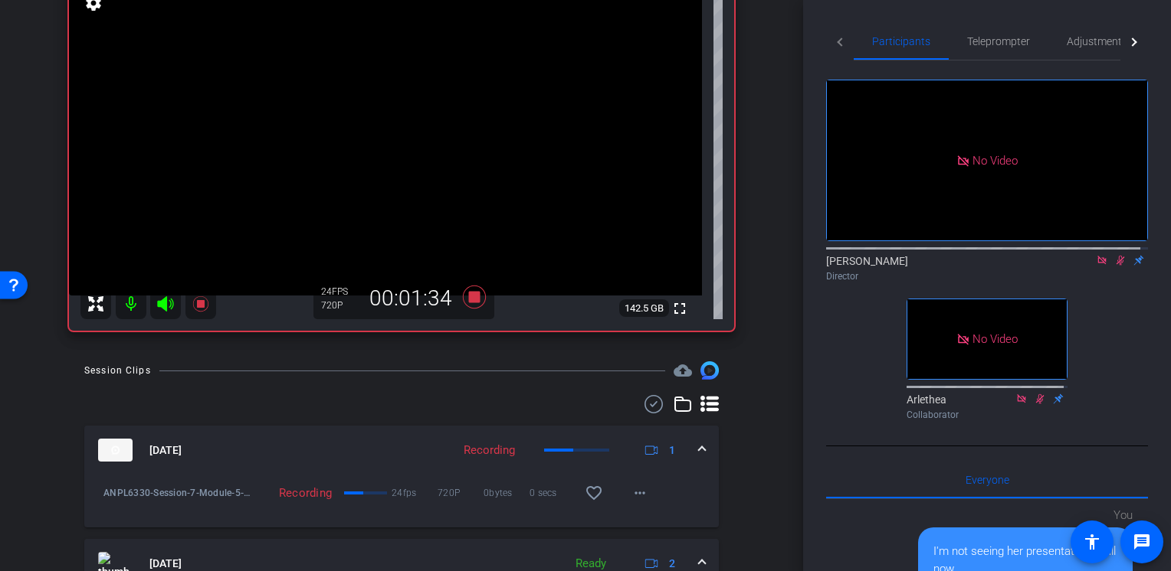
scroll to position [77, 0]
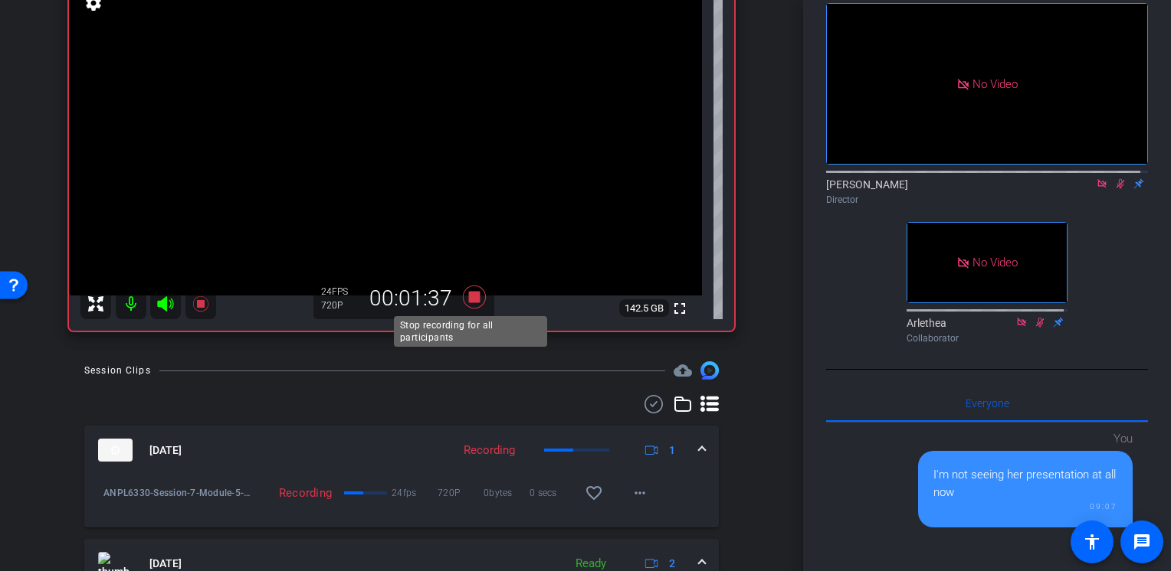
click at [468, 305] on icon at bounding box center [474, 297] width 37 height 28
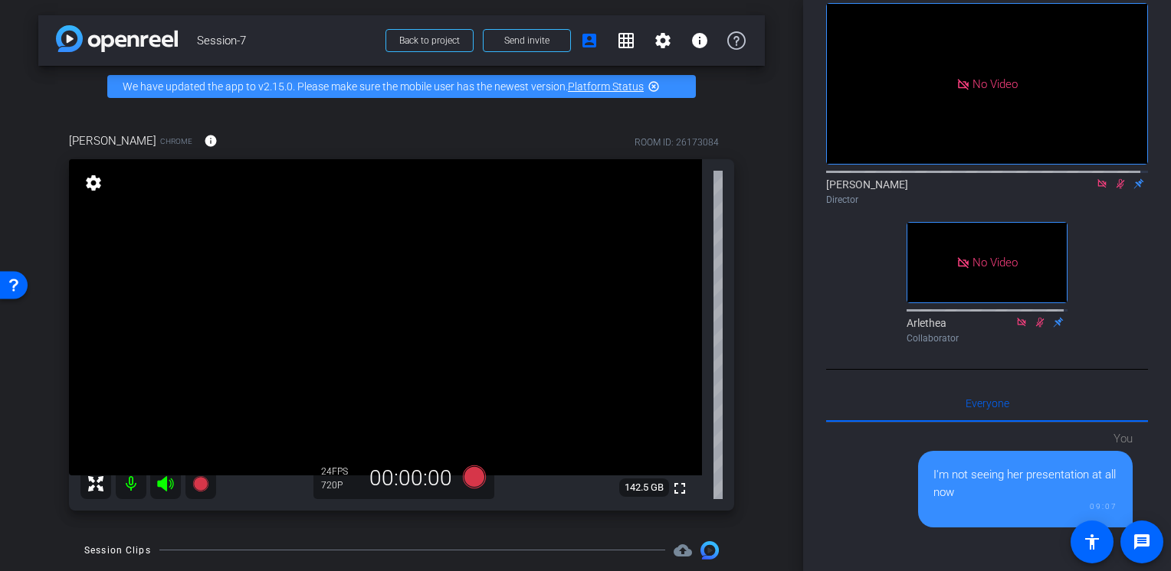
click at [1114, 178] on icon at bounding box center [1120, 183] width 12 height 11
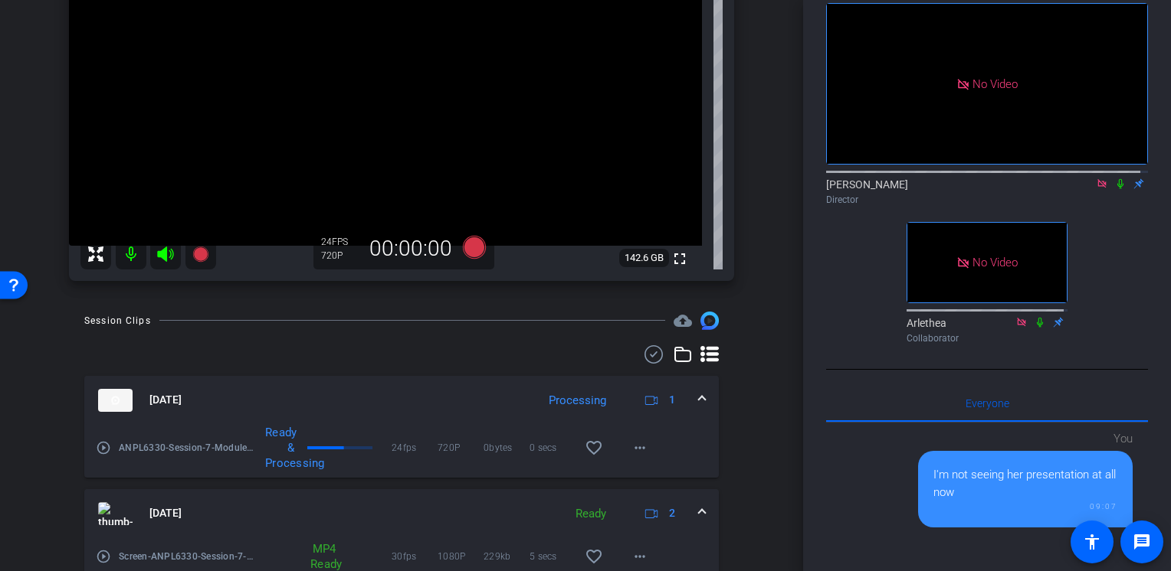
scroll to position [77, 0]
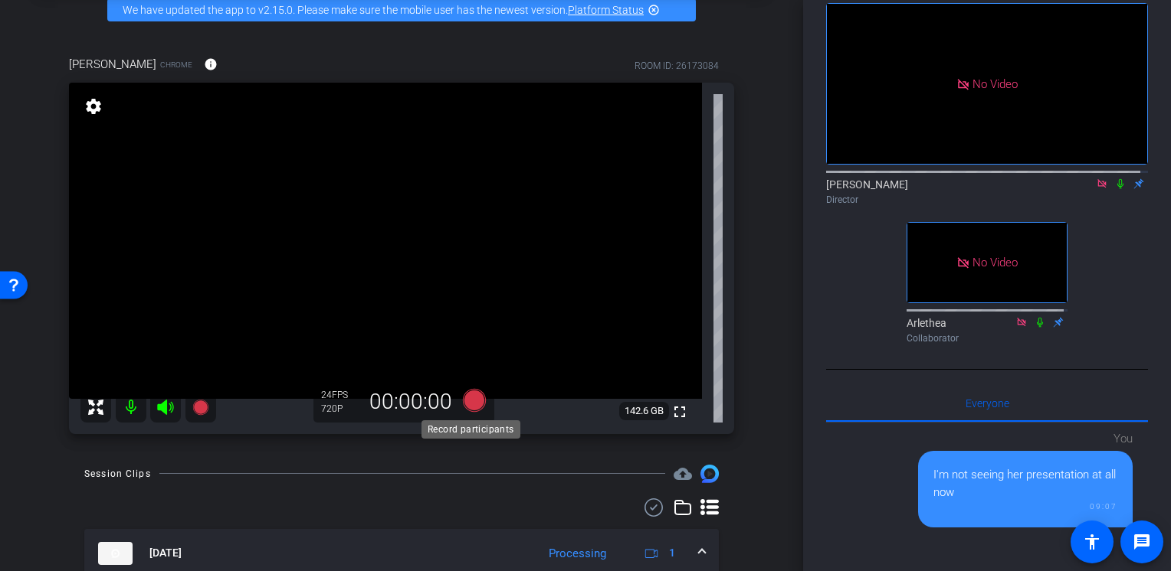
click at [472, 401] on icon at bounding box center [474, 400] width 23 height 23
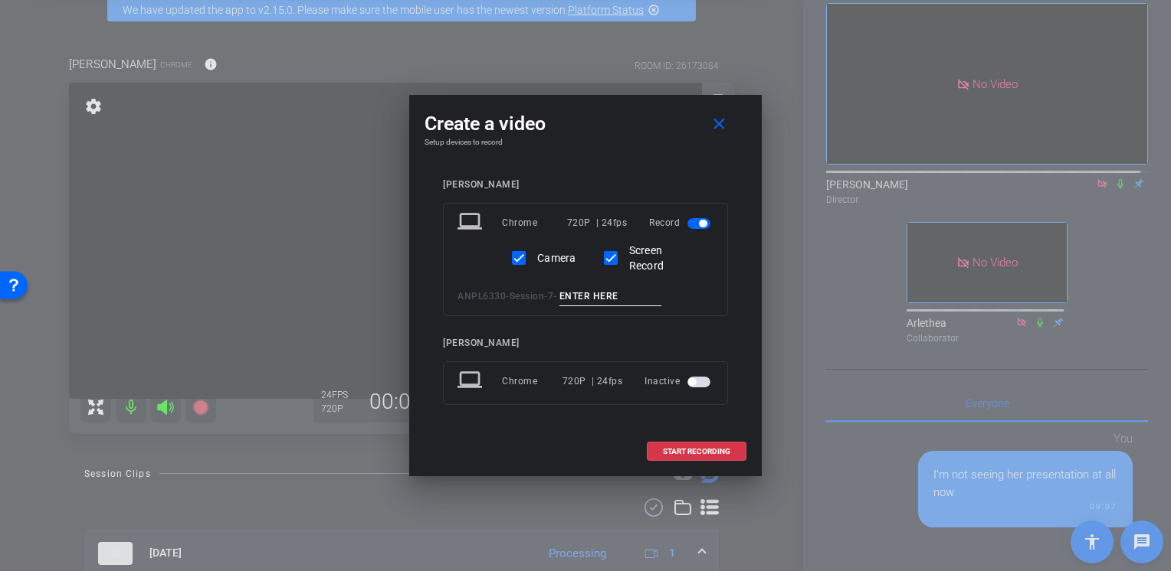
click at [606, 297] on input at bounding box center [610, 296] width 103 height 19
type input "L"
type input "Module"
click at [723, 132] on mat-icon "close" at bounding box center [718, 124] width 19 height 19
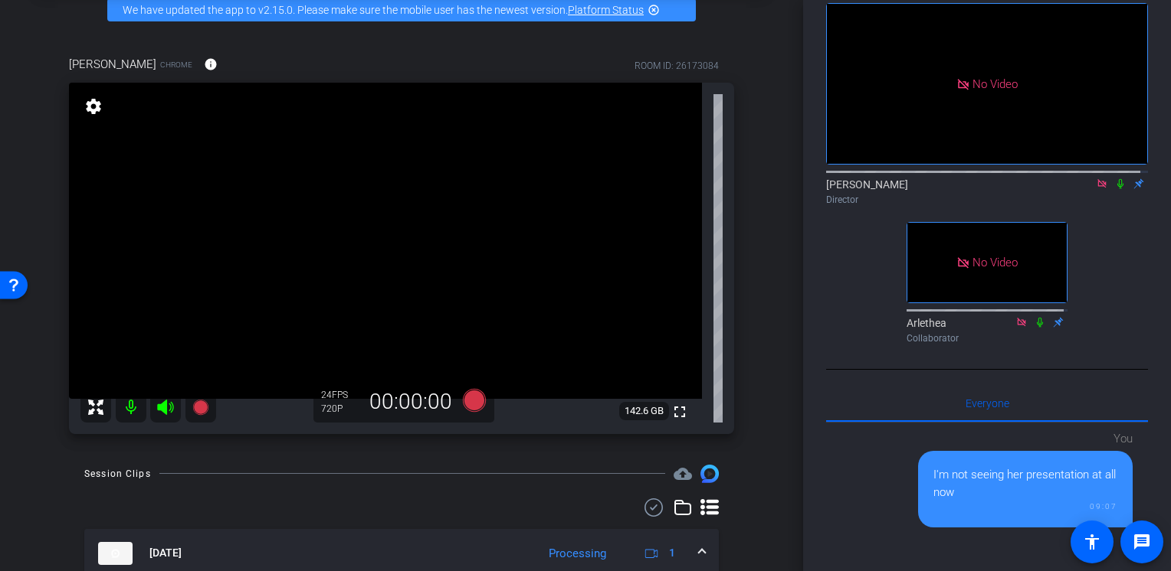
scroll to position [0, 0]
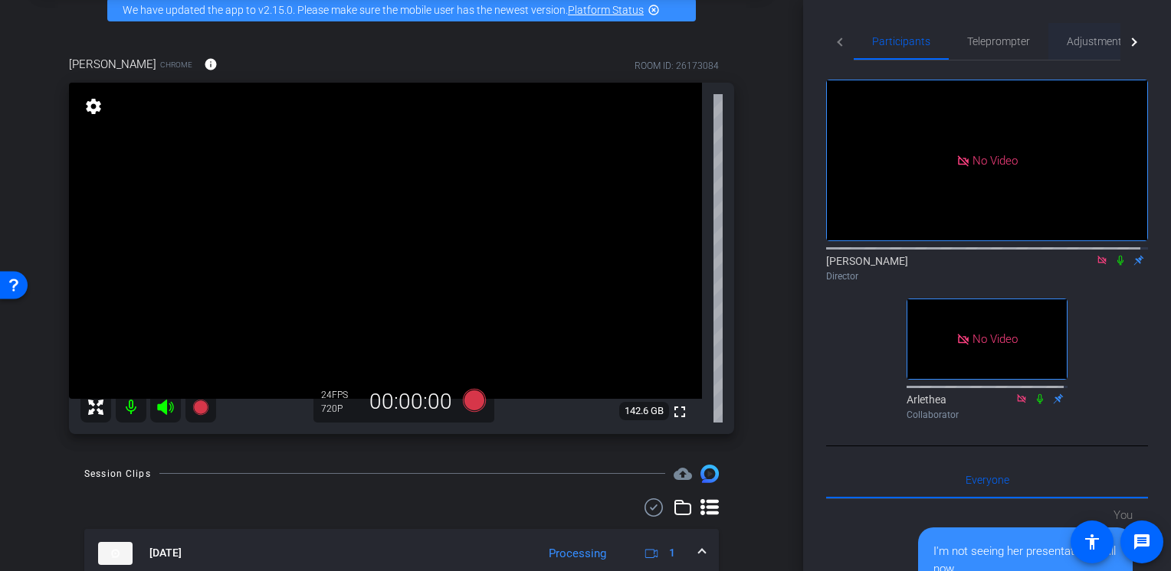
click at [1094, 36] on span "Adjustments" at bounding box center [1096, 41] width 61 height 37
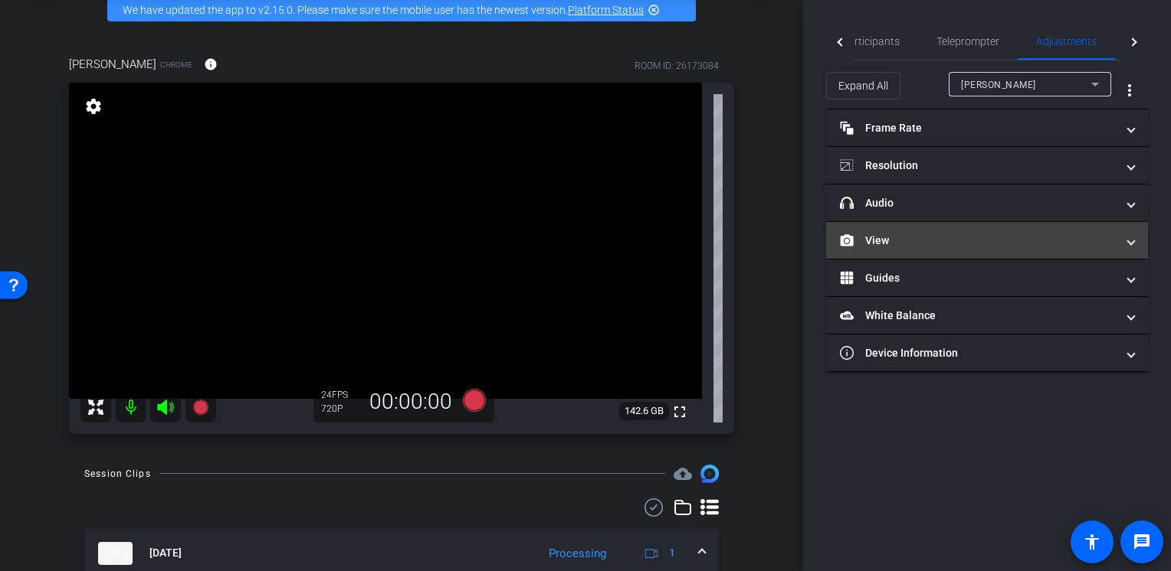
click at [879, 228] on mat-expansion-panel-header "View" at bounding box center [987, 240] width 322 height 37
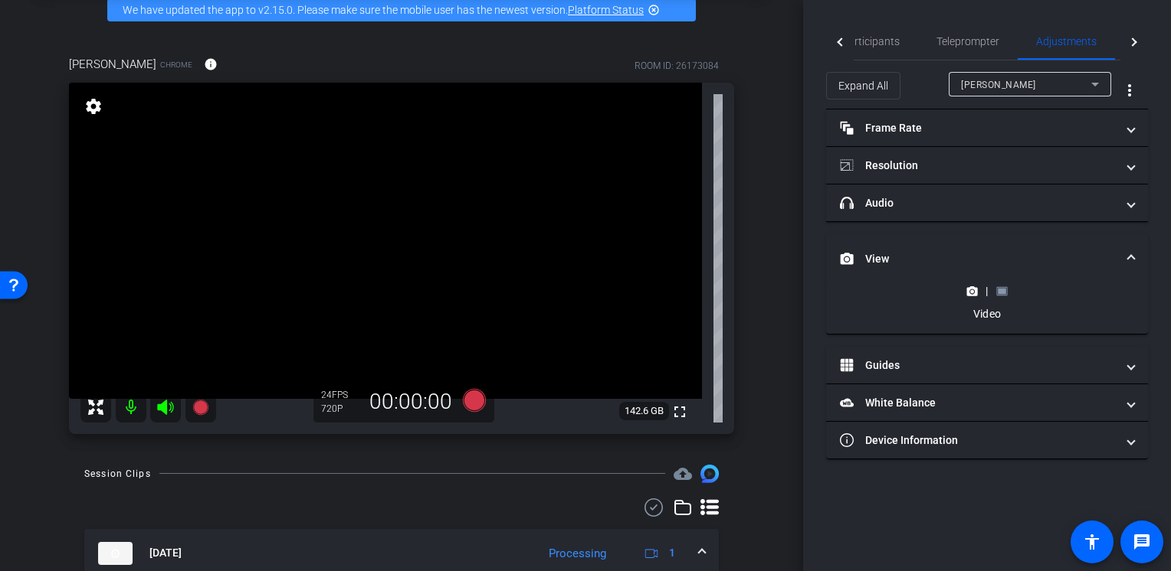
click at [1009, 293] on div "|" at bounding box center [986, 290] width 56 height 15
click at [1002, 294] on g at bounding box center [1001, 291] width 11 height 8
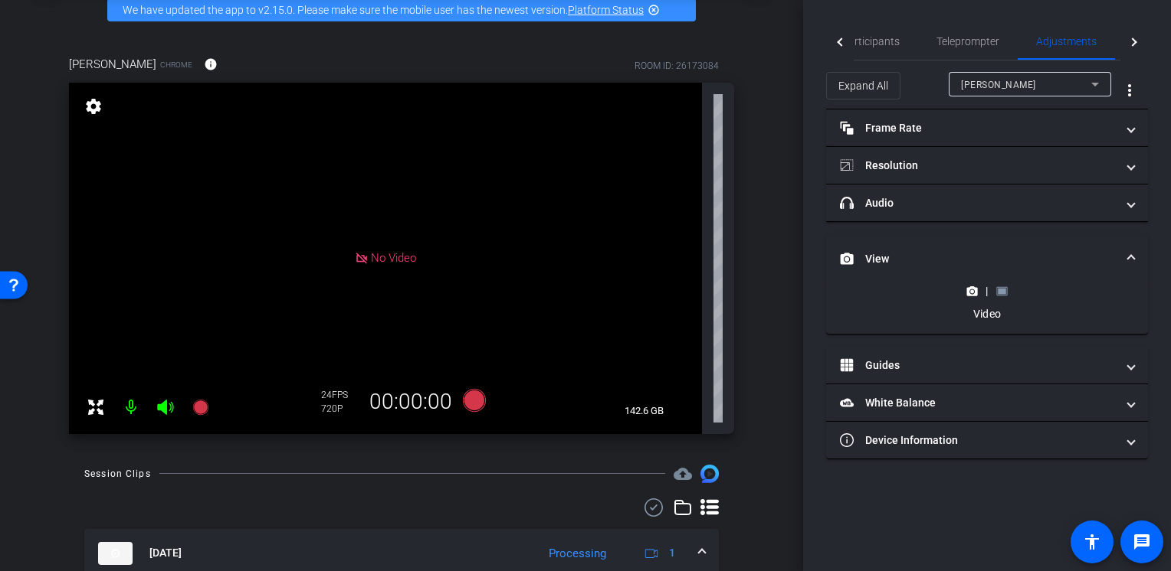
click at [1002, 294] on icon at bounding box center [1001, 291] width 11 height 8
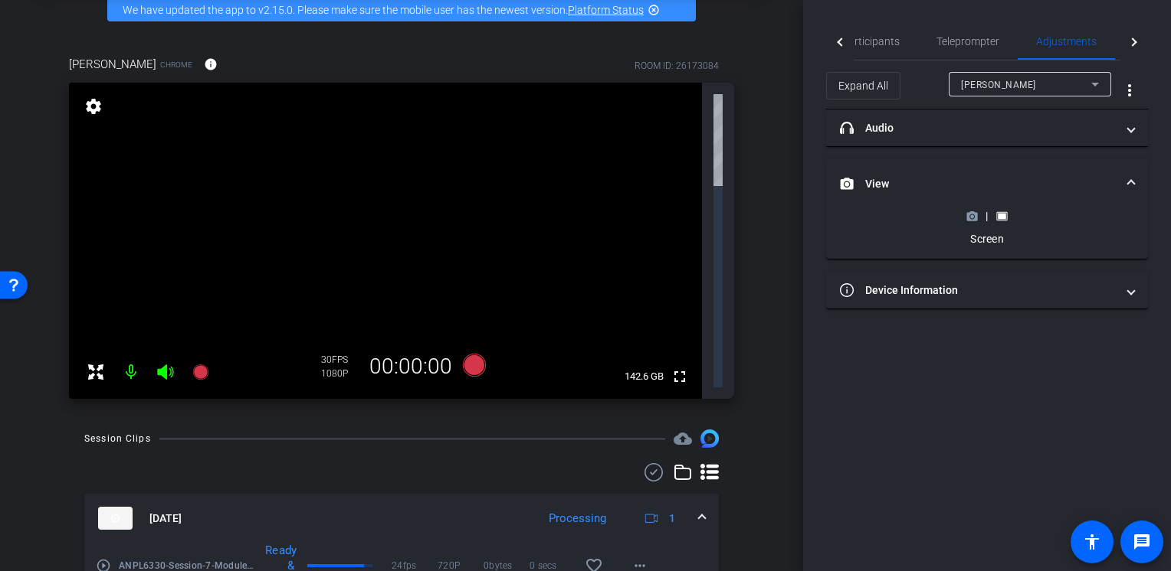
click at [761, 293] on div "arrow_back Session-7 Back to project Send invite account_box grid_on settings i…" at bounding box center [401, 208] width 803 height 571
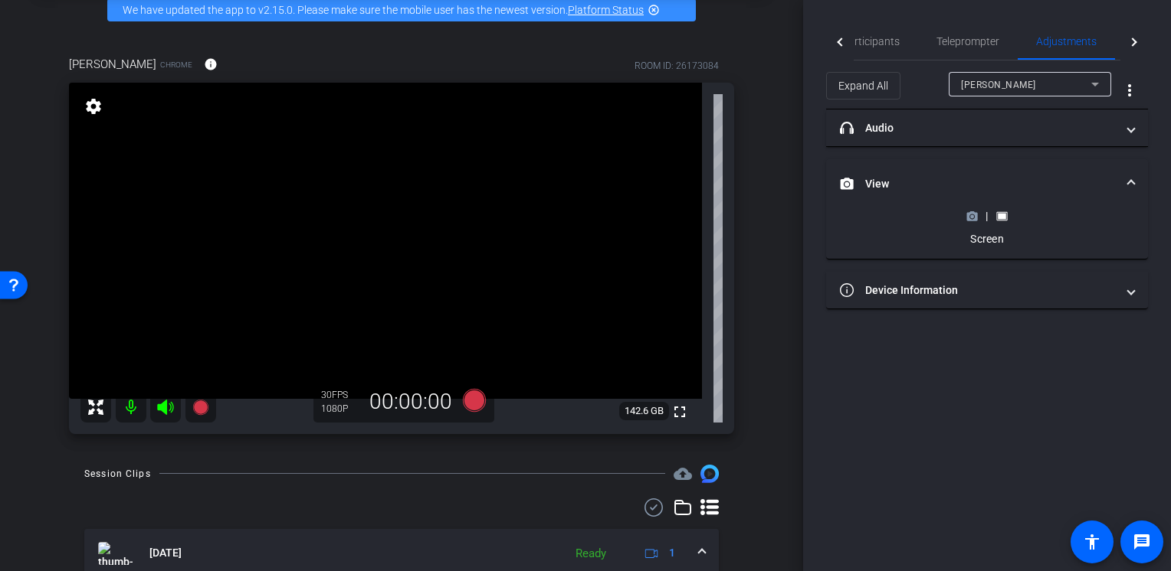
scroll to position [153, 0]
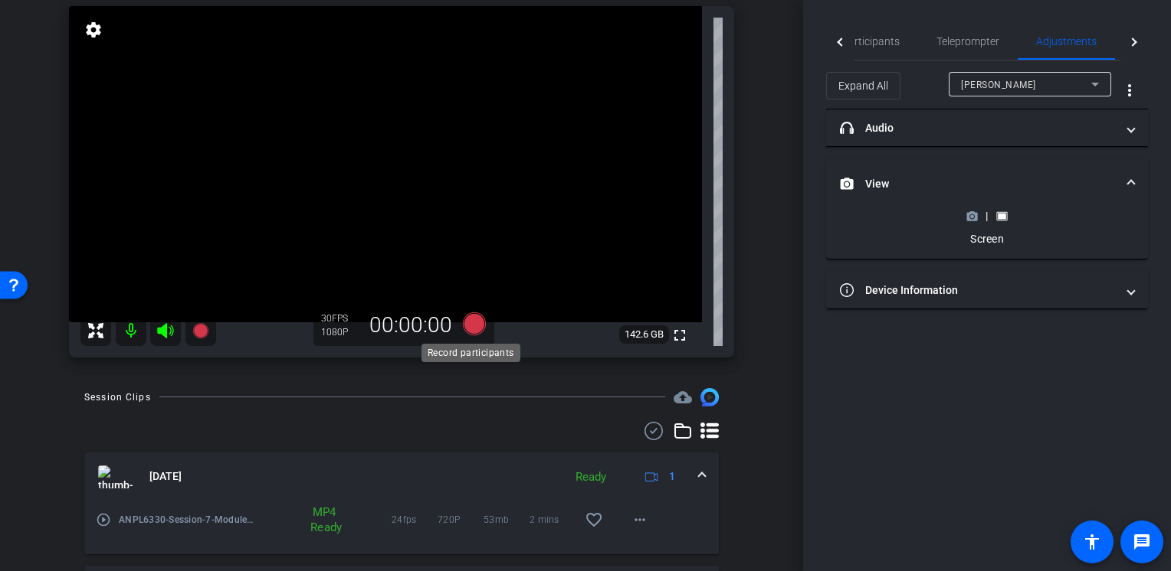
click at [472, 326] on icon at bounding box center [474, 324] width 23 height 23
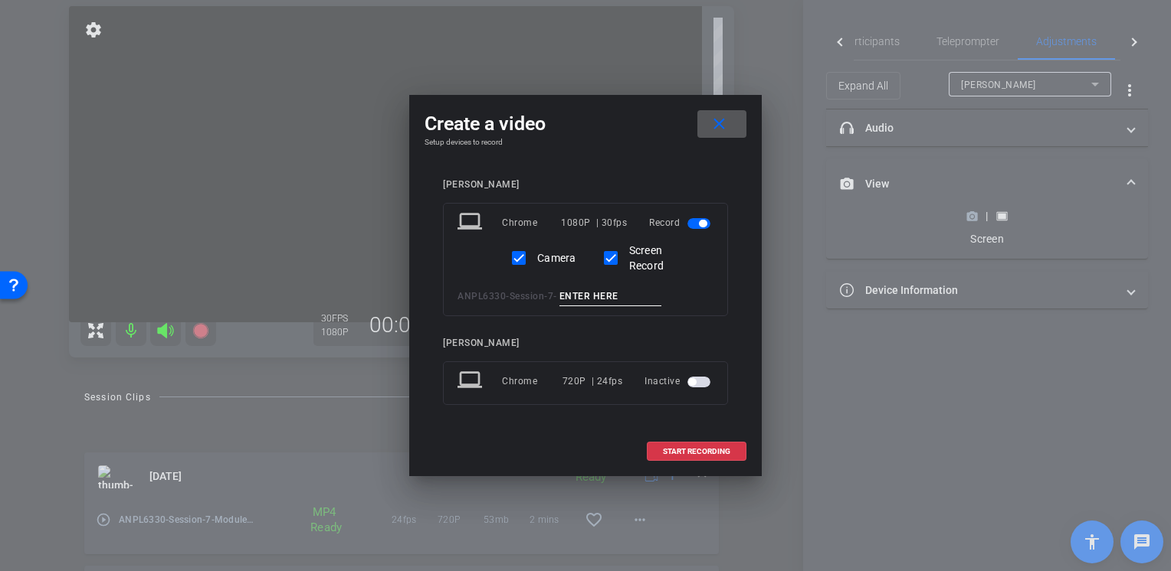
click at [638, 301] on input at bounding box center [610, 296] width 103 height 19
type input "Module-5-Lecture-1-Pt-1-fix"
click at [677, 454] on span "START RECORDING" at bounding box center [696, 452] width 67 height 8
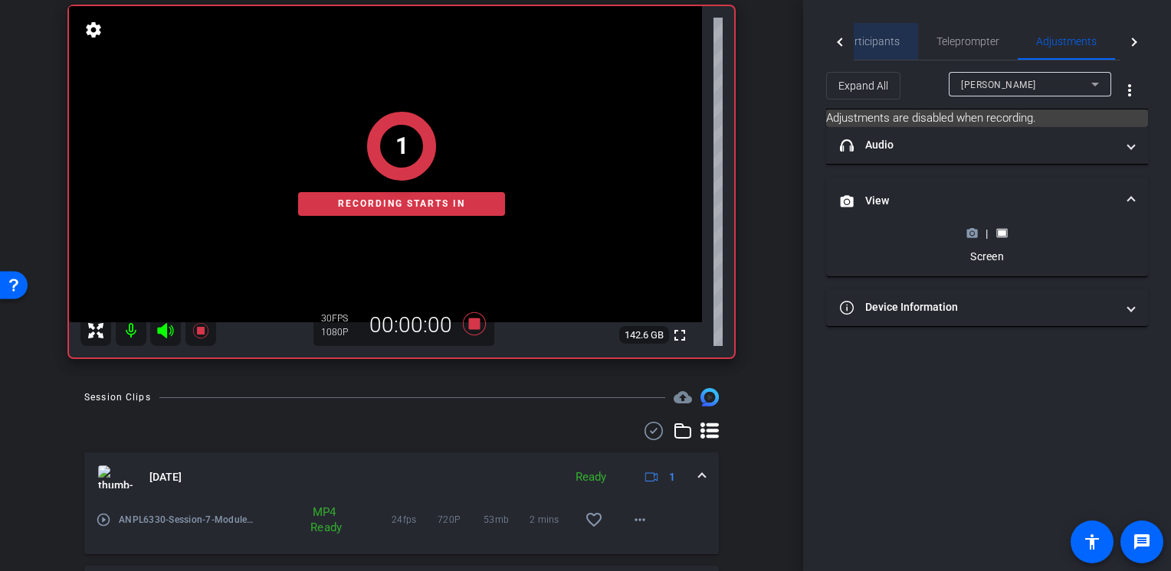
click at [882, 44] on span "Participants" at bounding box center [870, 41] width 58 height 11
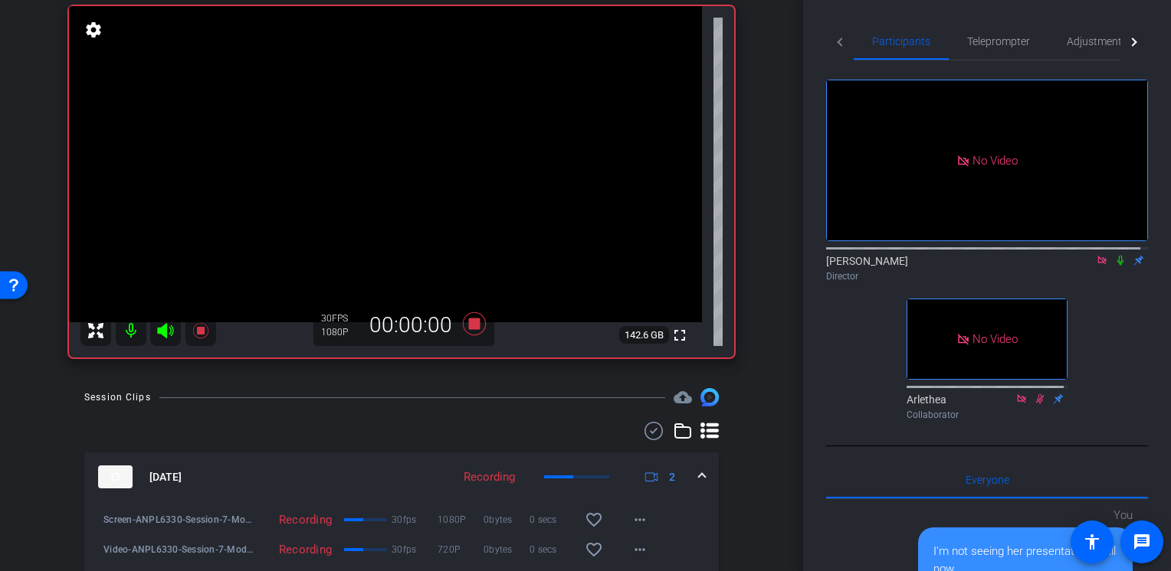
click at [1117, 256] on icon at bounding box center [1120, 261] width 6 height 10
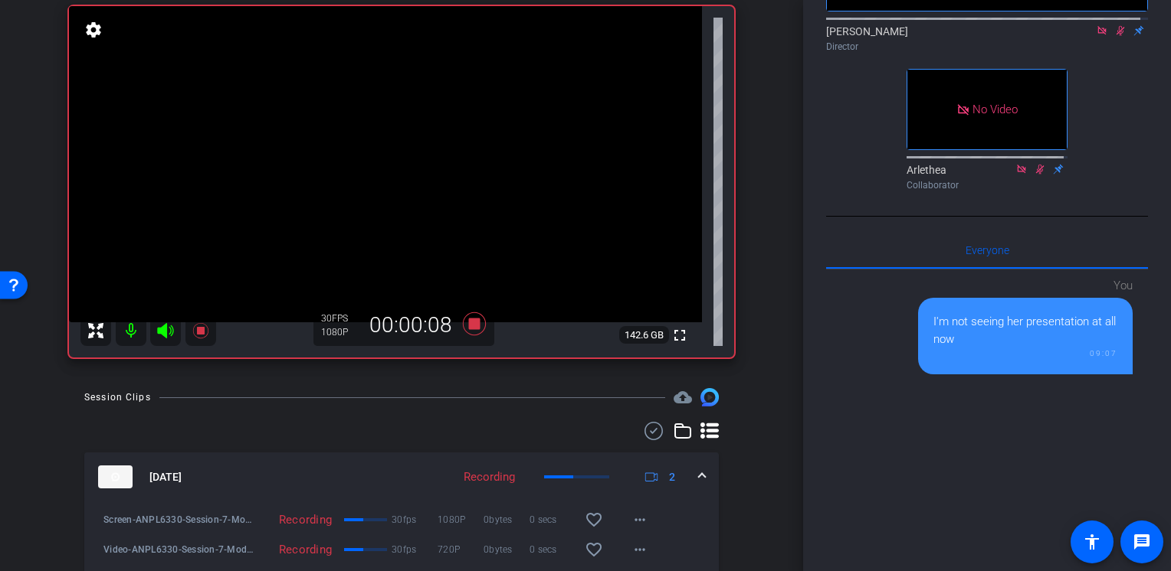
scroll to position [408, 0]
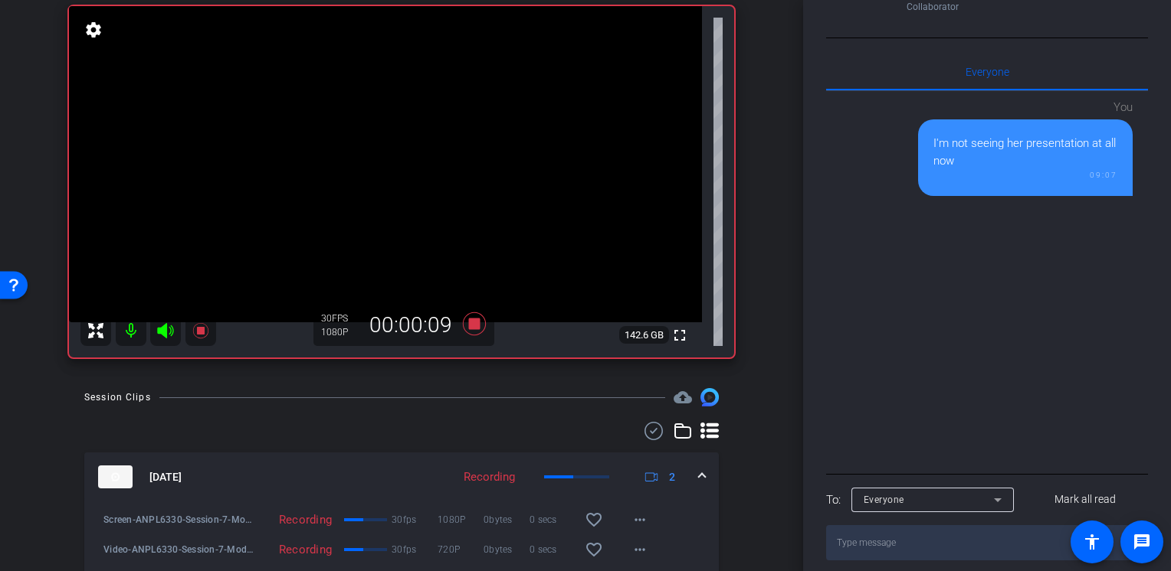
click at [928, 526] on textarea at bounding box center [987, 543] width 322 height 35
type textarea "ok it's recording both feeds now"
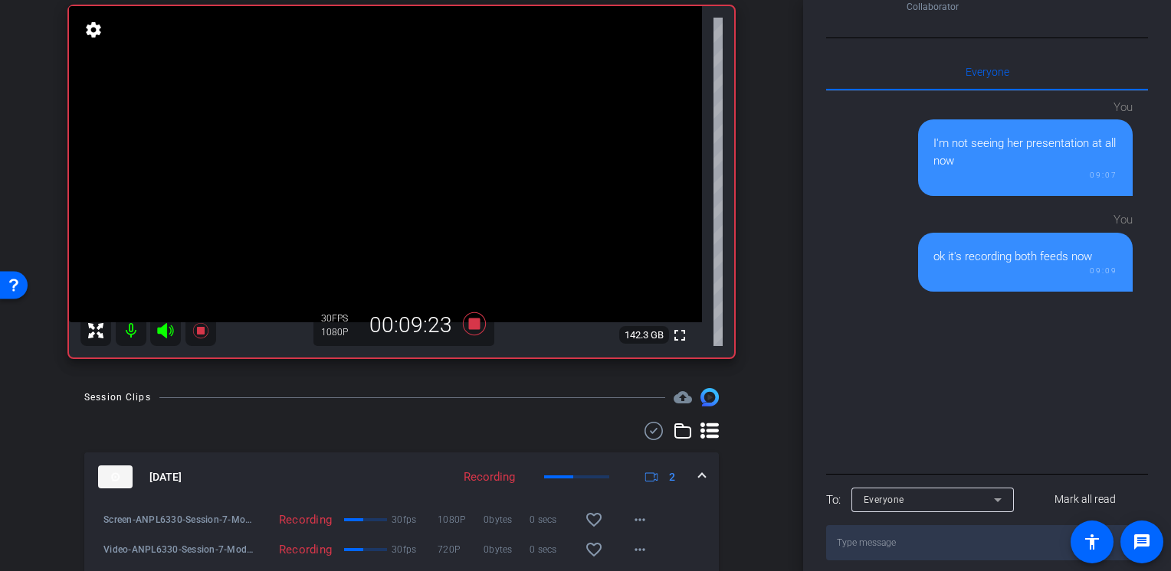
scroll to position [0, 0]
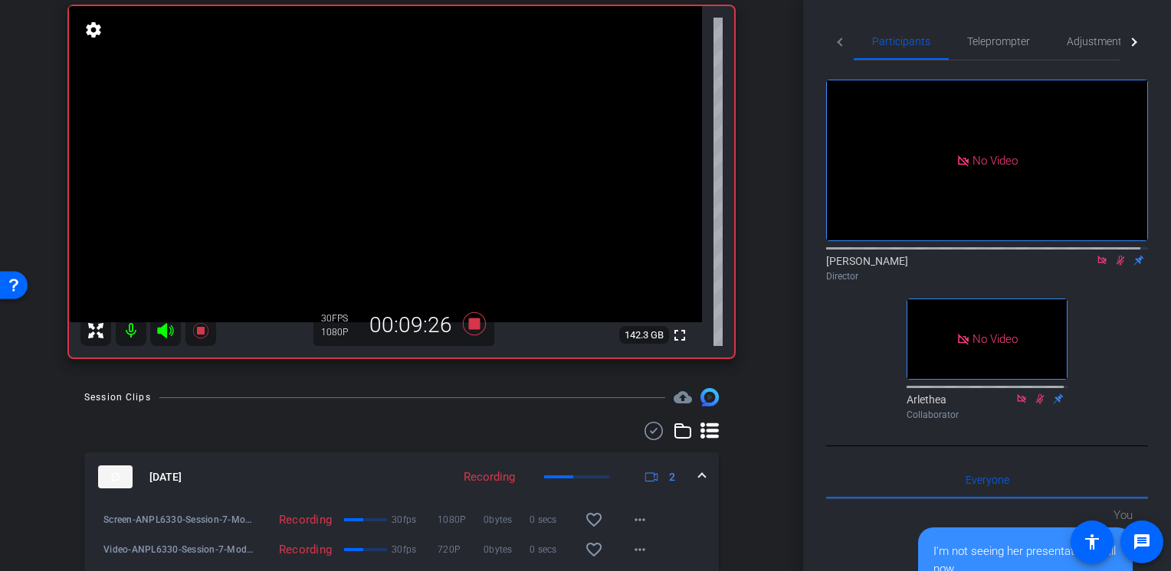
click at [1114, 255] on icon at bounding box center [1120, 260] width 12 height 11
click at [470, 328] on icon at bounding box center [474, 324] width 23 height 23
click at [1114, 255] on icon at bounding box center [1120, 260] width 12 height 11
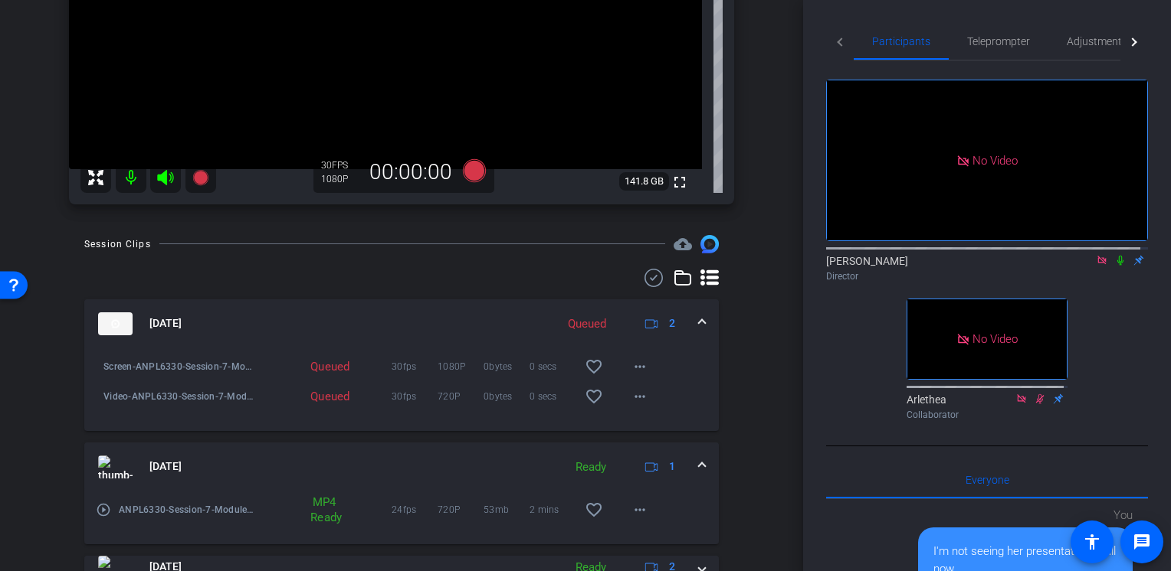
scroll to position [230, 0]
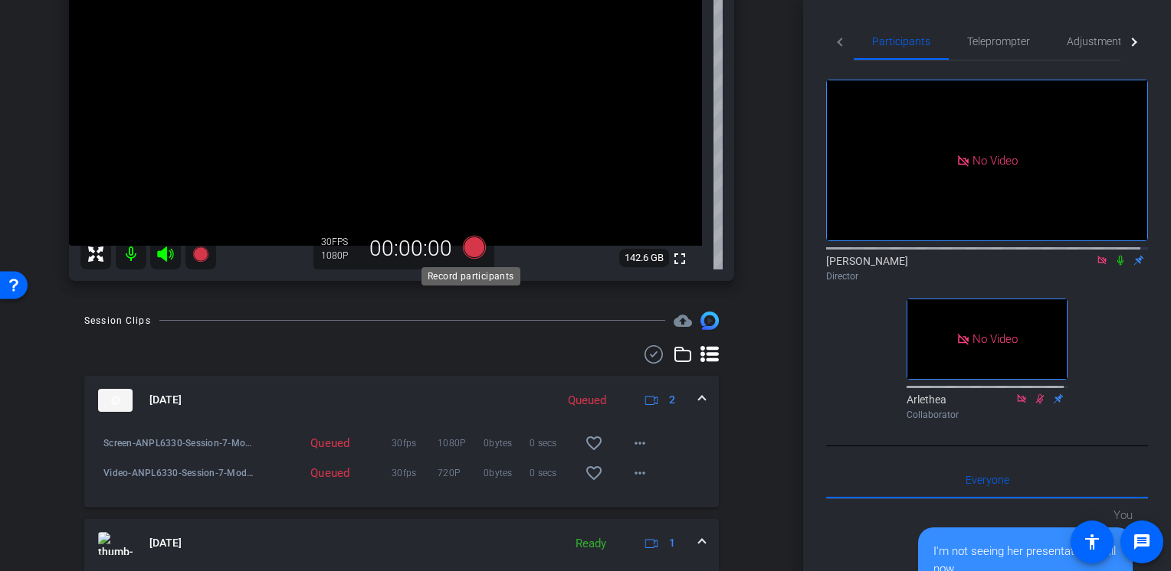
click at [467, 244] on icon at bounding box center [474, 247] width 23 height 23
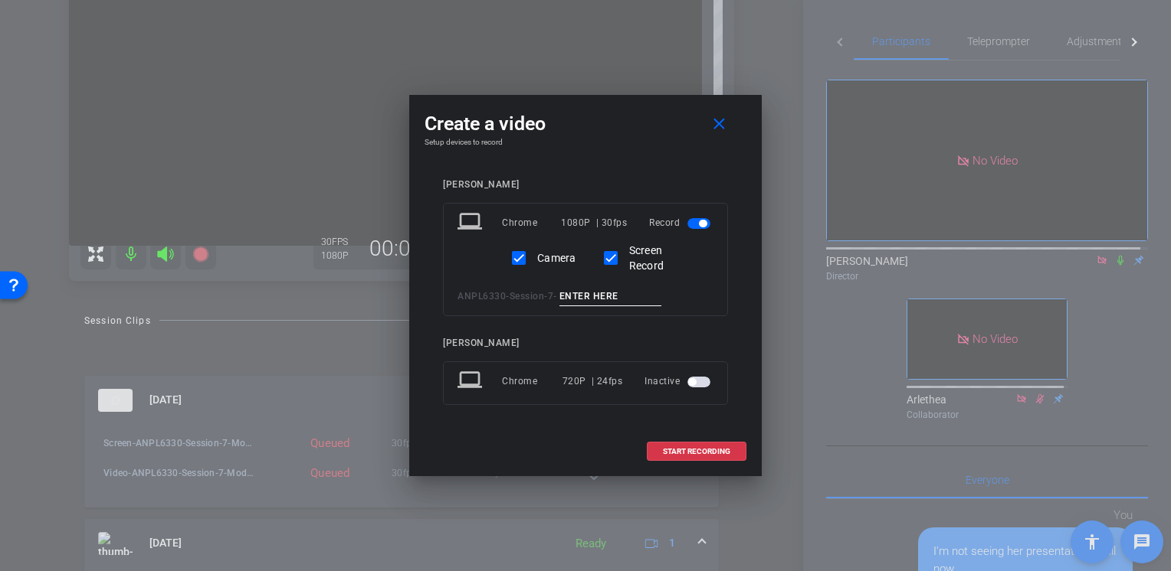
click at [602, 302] on input at bounding box center [610, 296] width 103 height 19
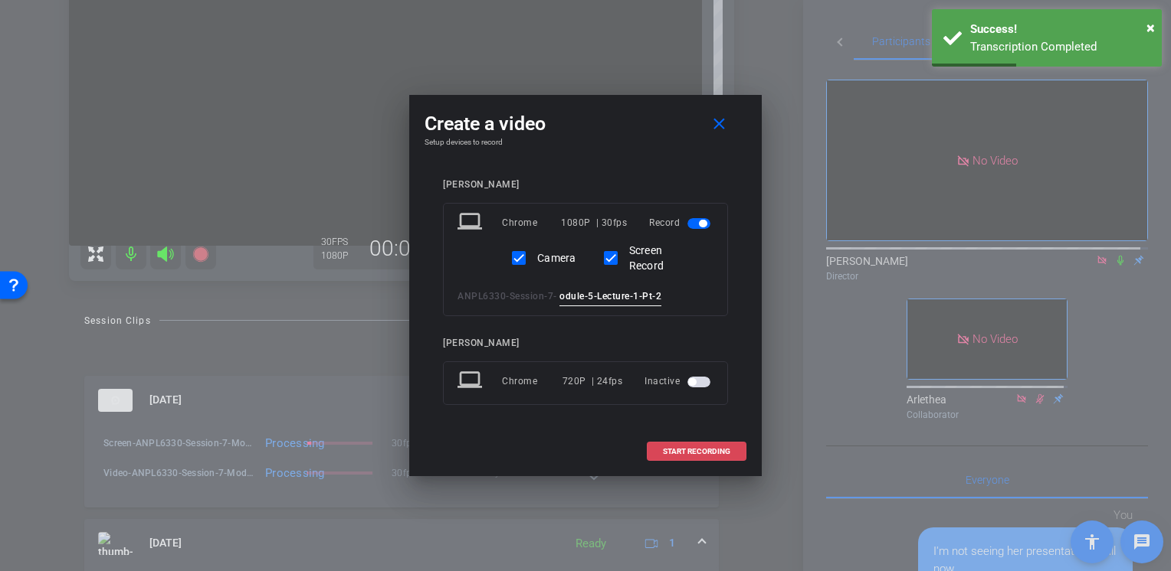
type input "Module-5-Lecture-1-Pt-2"
click at [694, 456] on span at bounding box center [696, 452] width 98 height 37
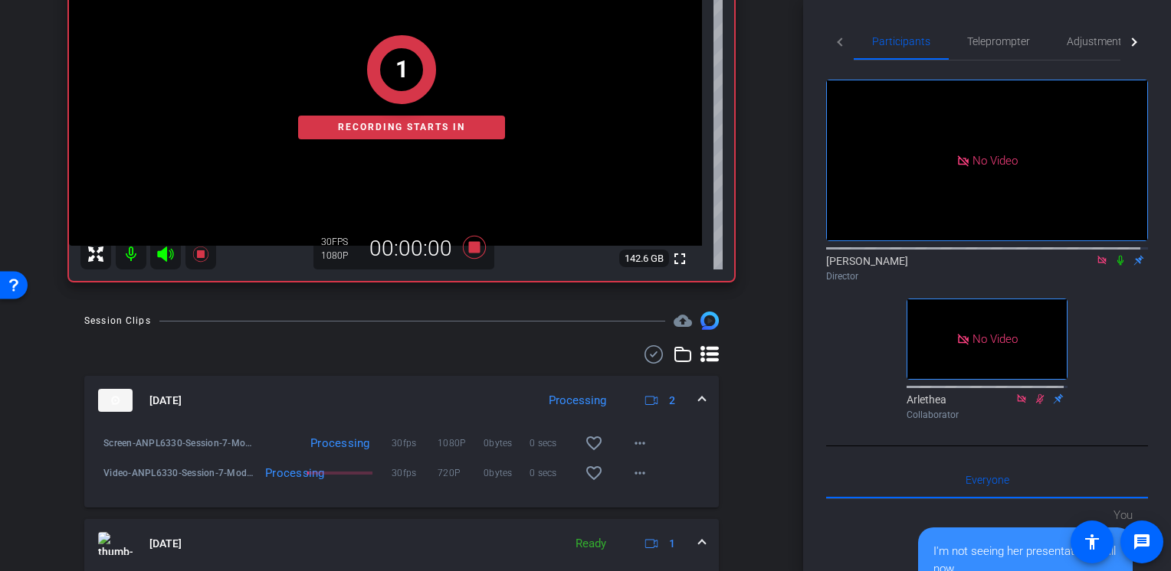
click at [1114, 255] on icon at bounding box center [1120, 260] width 12 height 11
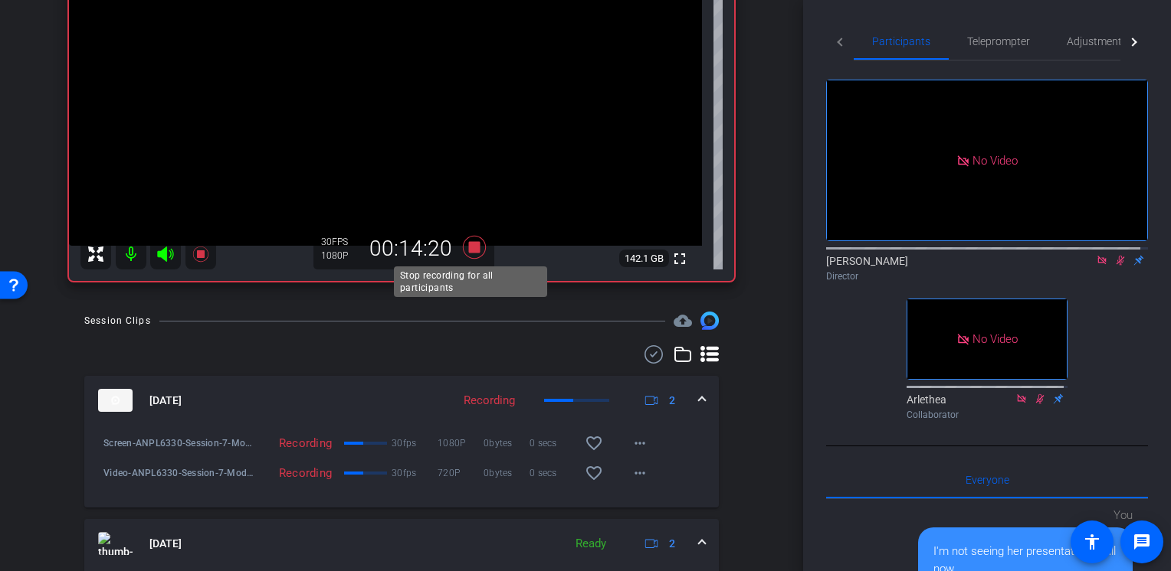
click at [466, 248] on icon at bounding box center [474, 247] width 23 height 23
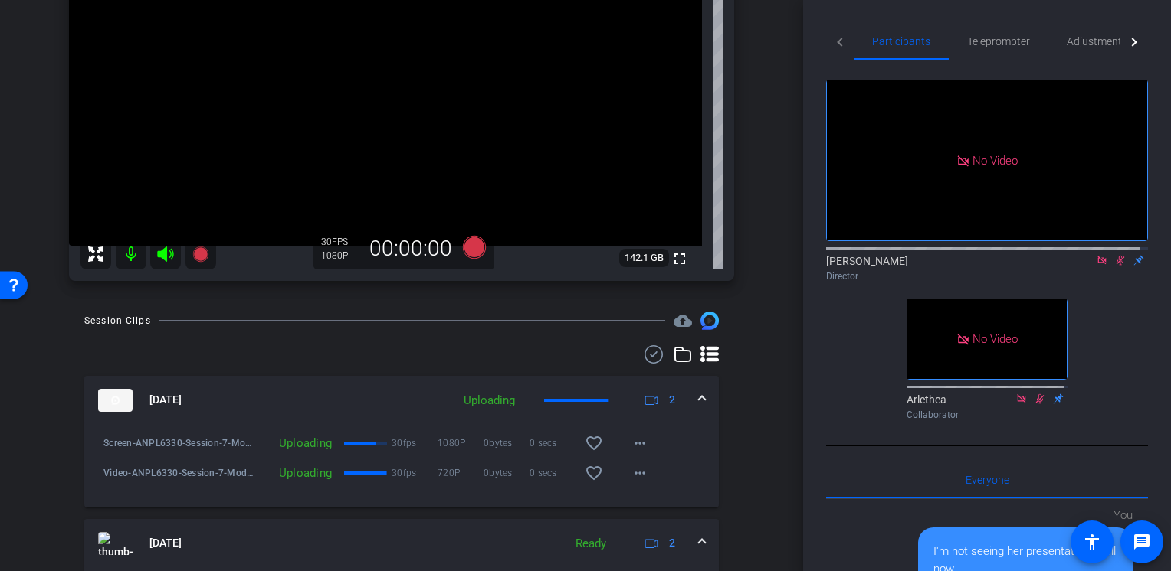
click at [1116, 256] on icon at bounding box center [1120, 261] width 8 height 10
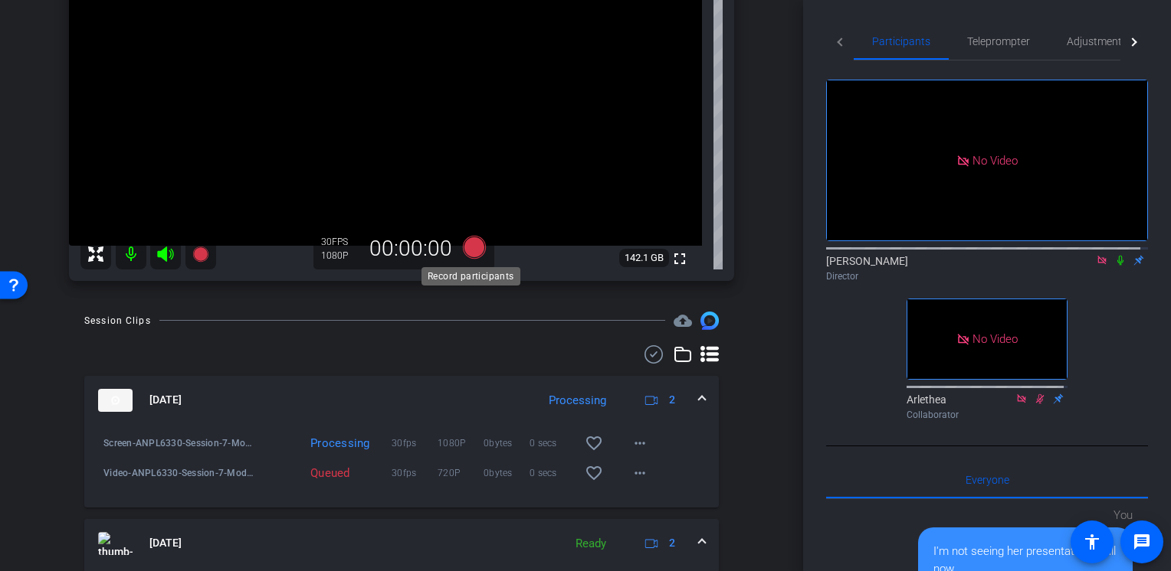
click at [466, 253] on icon at bounding box center [474, 247] width 23 height 23
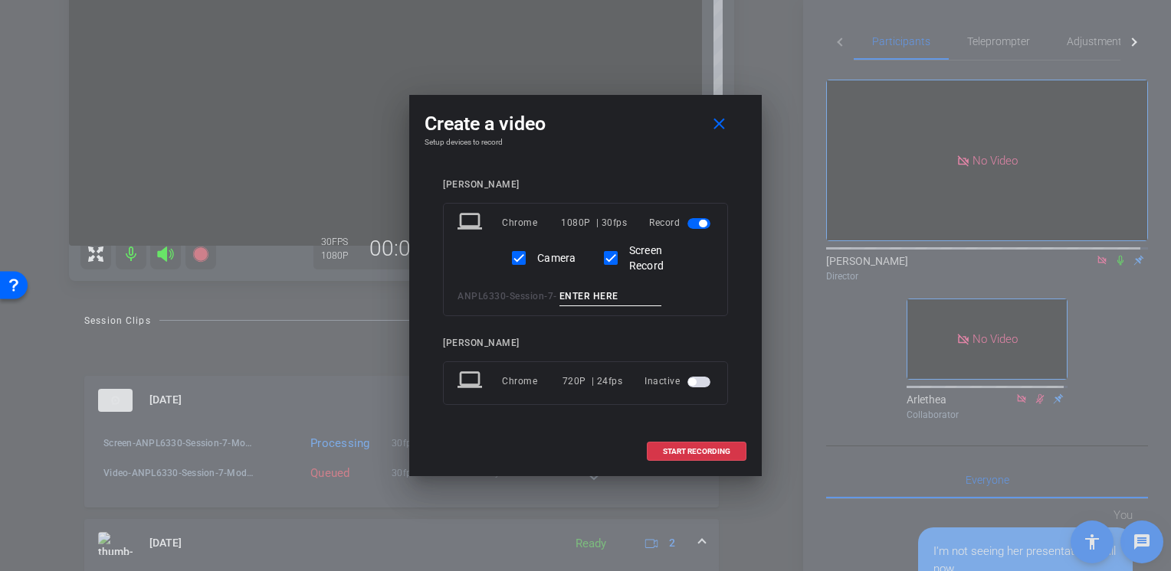
click at [631, 301] on input at bounding box center [610, 296] width 103 height 19
type input "L"
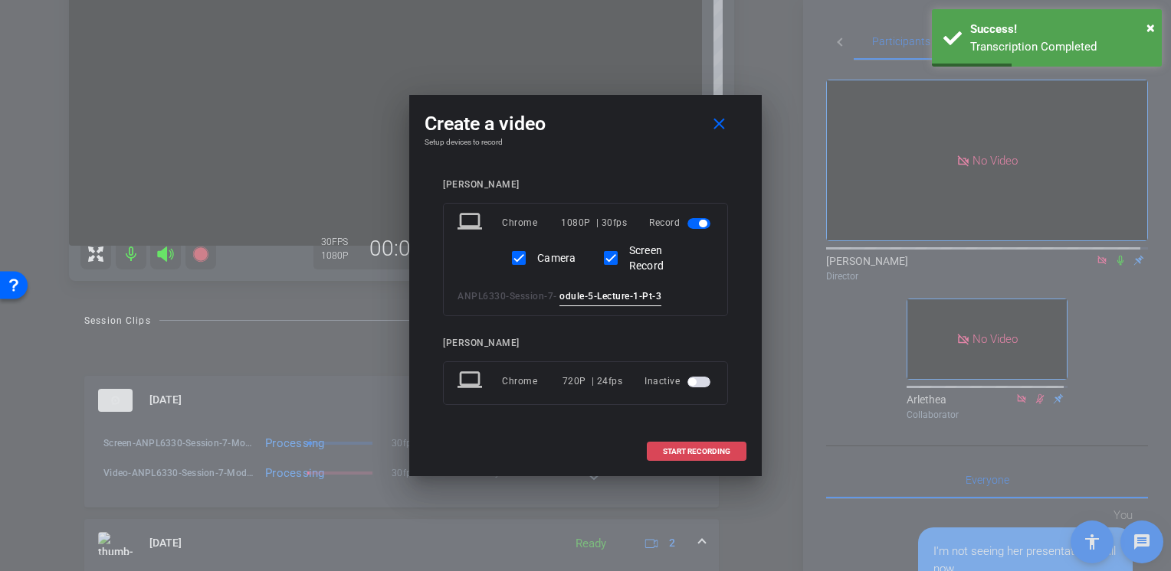
type input "Module-5-Lecture-1-Pt-3"
click at [696, 453] on span "START RECORDING" at bounding box center [696, 452] width 67 height 8
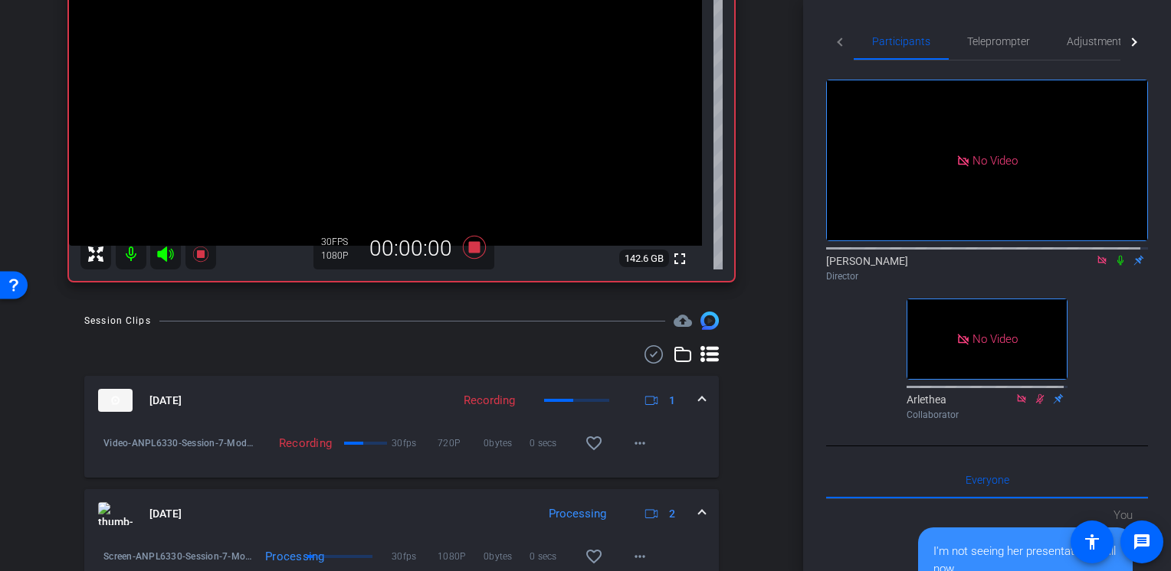
click at [1114, 254] on mat-icon at bounding box center [1120, 261] width 18 height 14
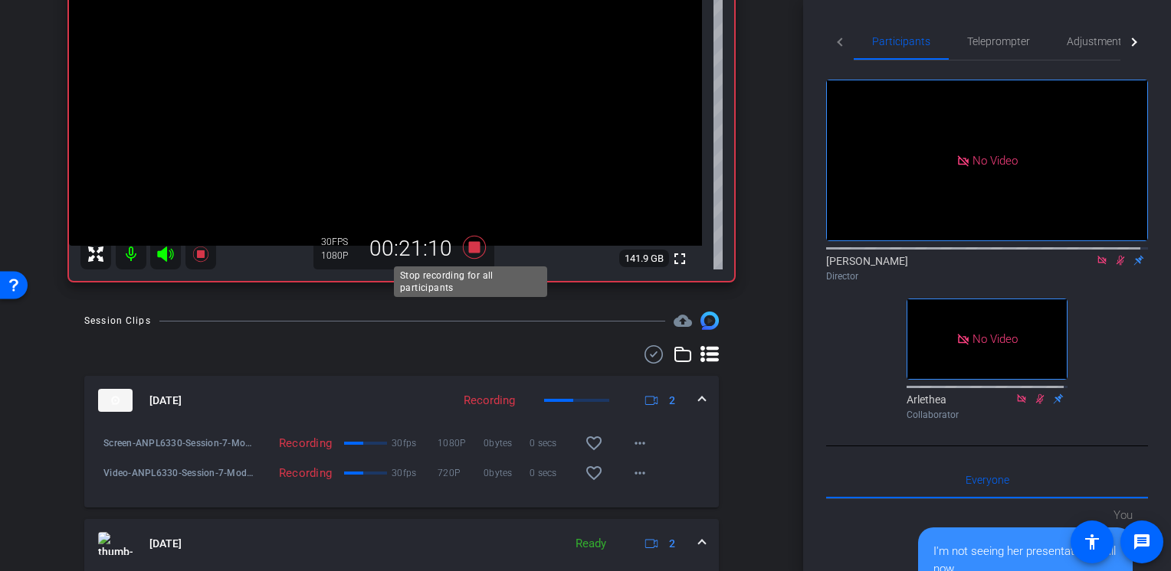
click at [468, 248] on icon at bounding box center [474, 247] width 23 height 23
click at [1115, 255] on icon at bounding box center [1120, 260] width 12 height 11
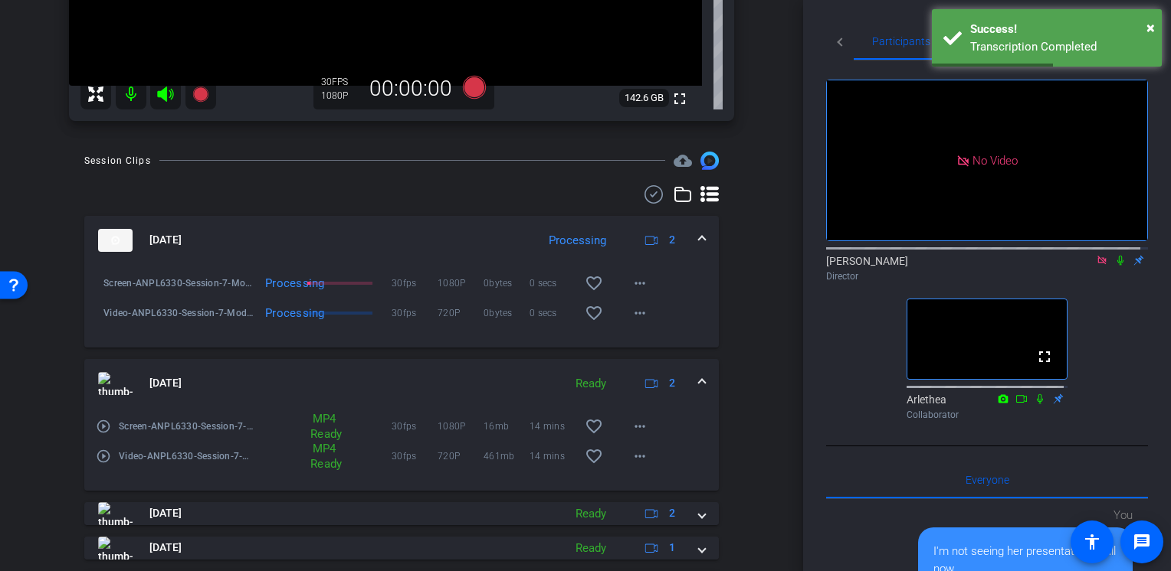
scroll to position [467, 0]
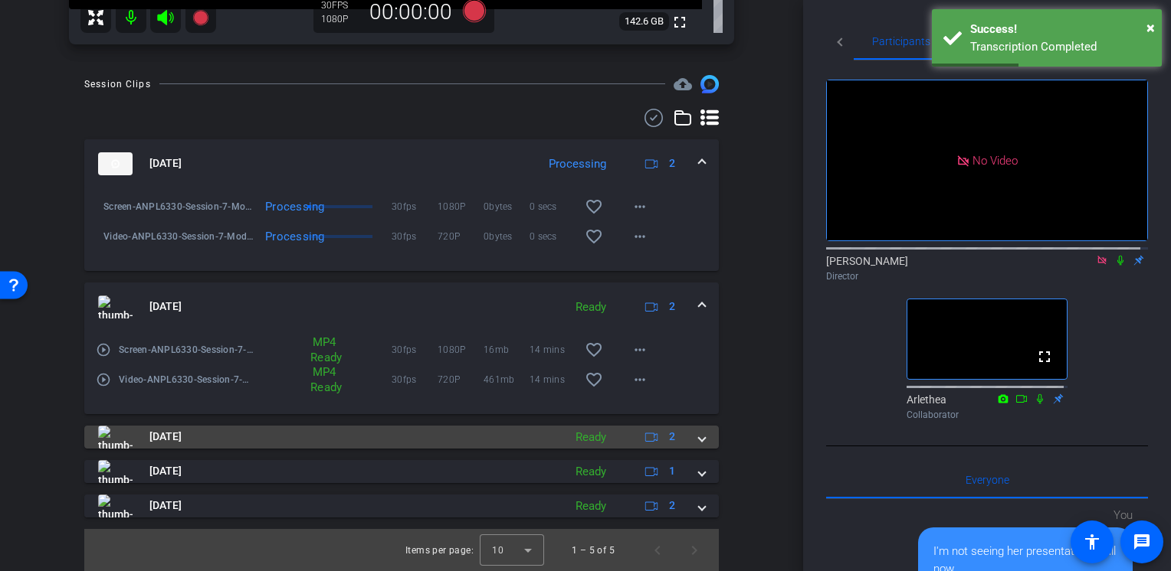
click at [519, 440] on mat-panel-title "Sep 16, 2025" at bounding box center [326, 437] width 457 height 23
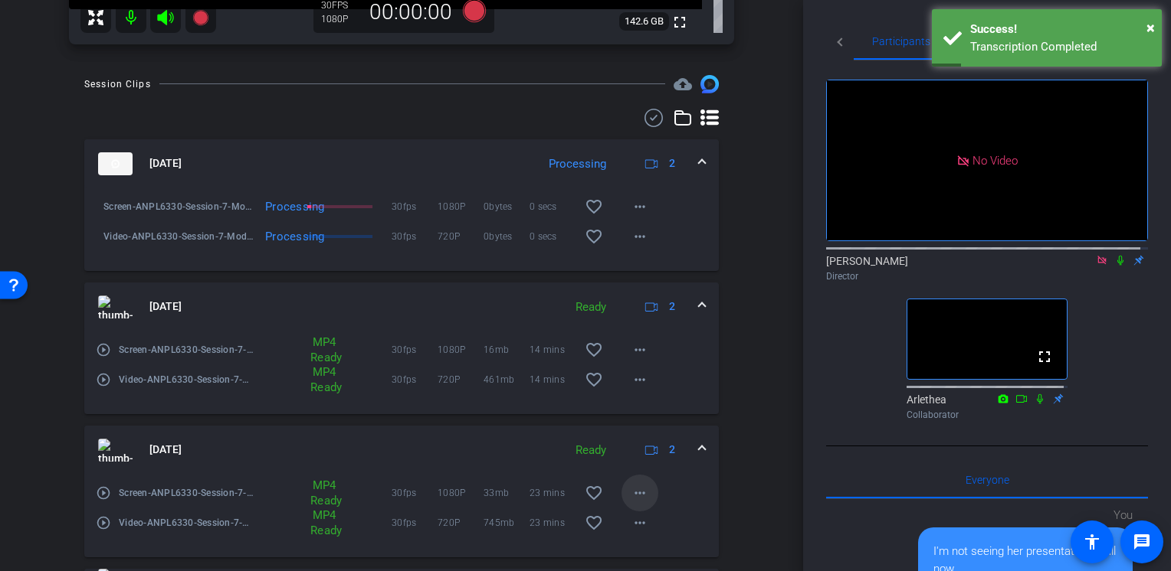
click at [631, 487] on mat-icon "more_horiz" at bounding box center [639, 493] width 18 height 18
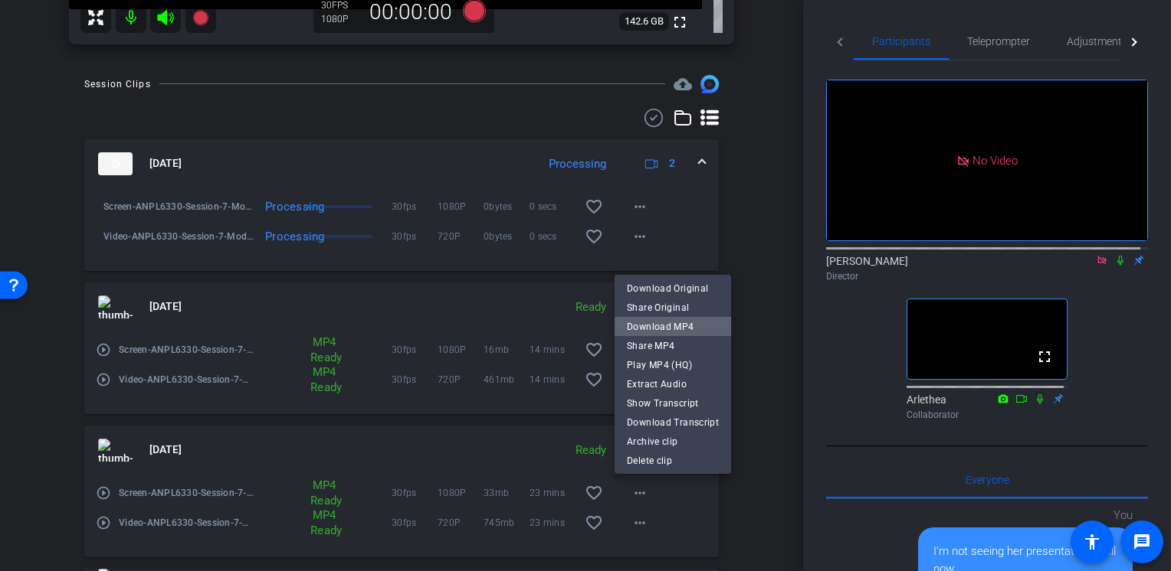
click at [673, 329] on span "Download MP4" at bounding box center [673, 327] width 92 height 18
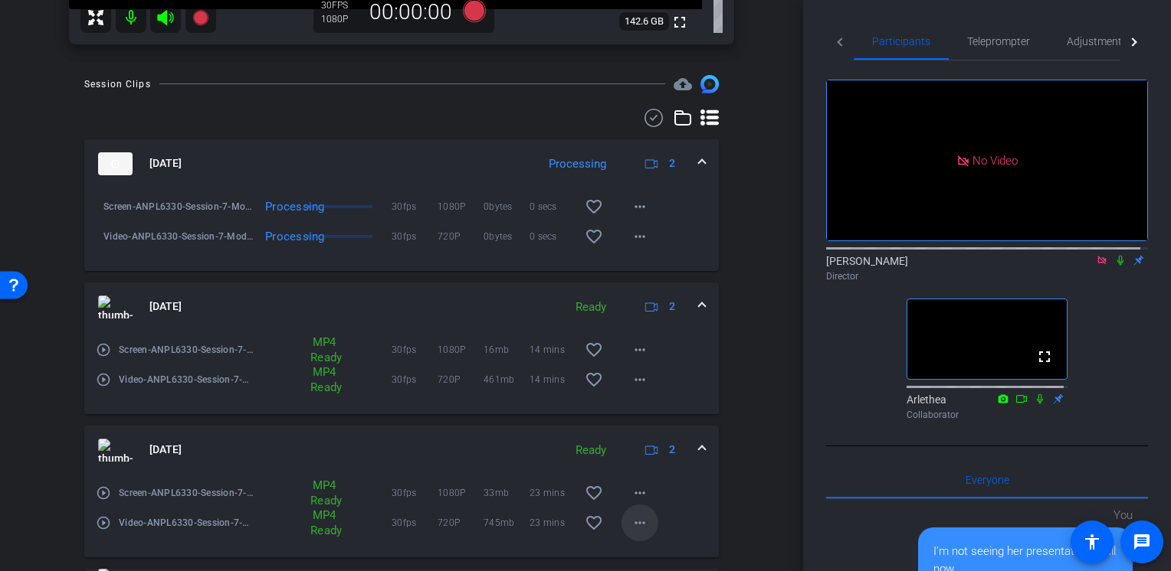
click at [630, 522] on mat-icon "more_horiz" at bounding box center [639, 523] width 18 height 18
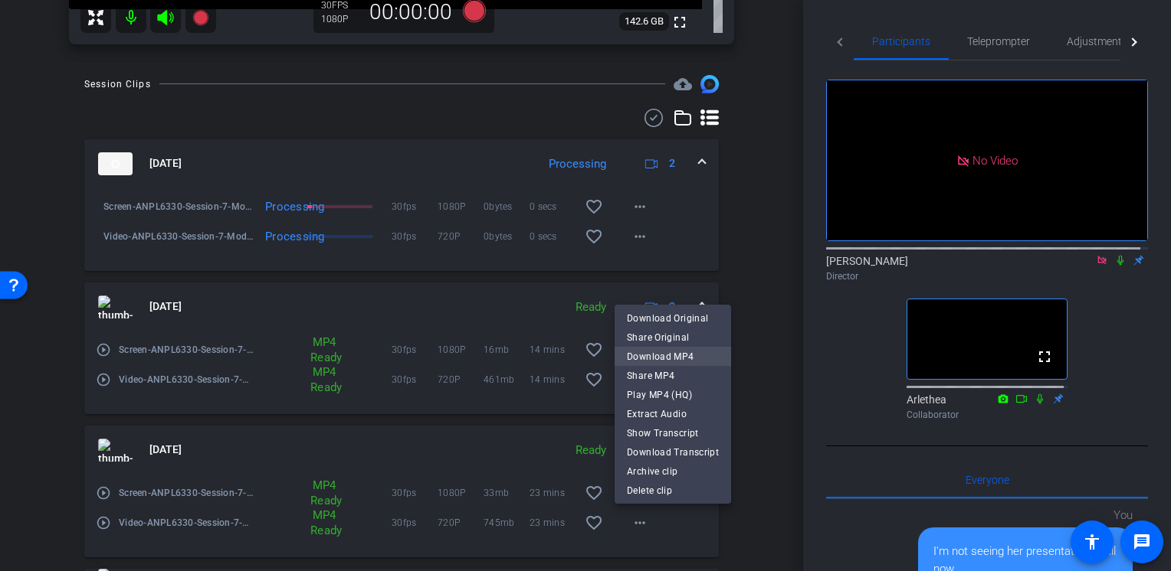
click at [689, 362] on span "Download MP4" at bounding box center [673, 357] width 92 height 18
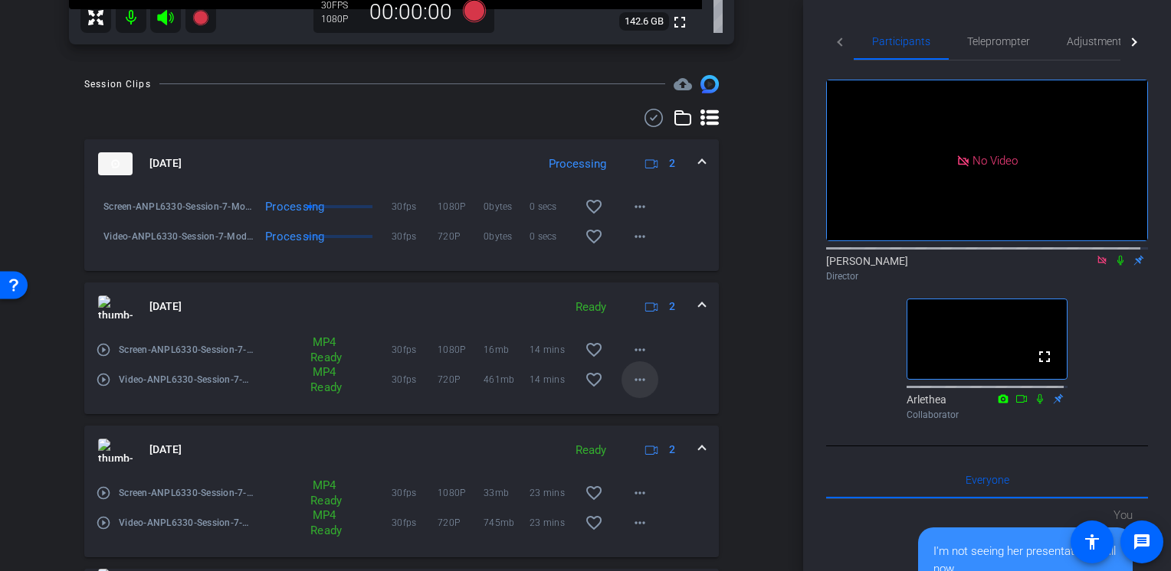
click at [631, 387] on mat-icon "more_horiz" at bounding box center [639, 380] width 18 height 18
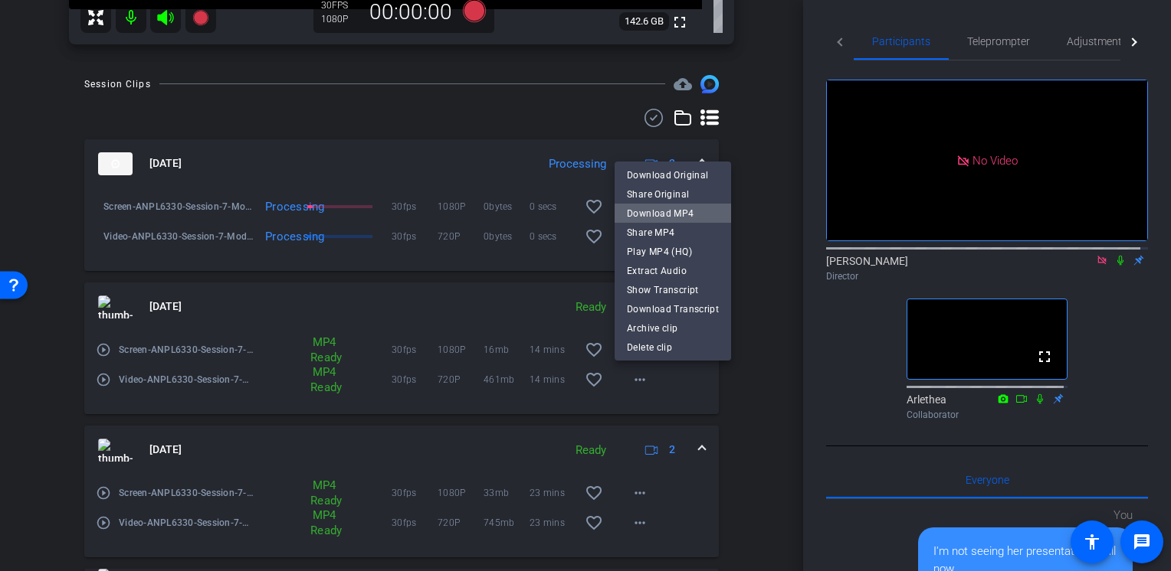
click at [675, 219] on span "Download MP4" at bounding box center [673, 214] width 92 height 18
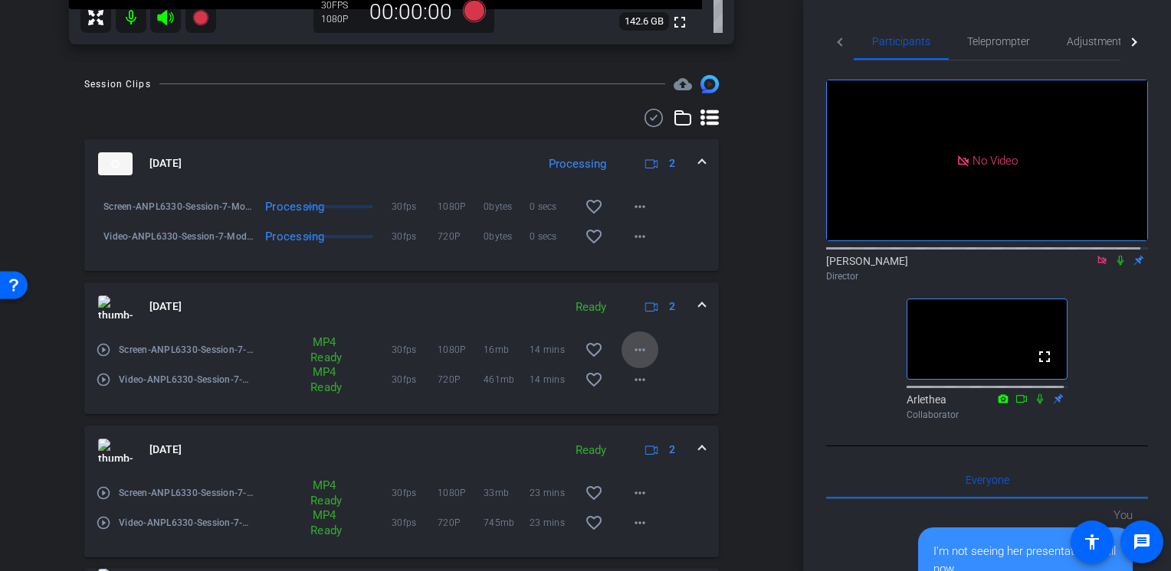
click at [630, 349] on mat-icon "more_horiz" at bounding box center [639, 350] width 18 height 18
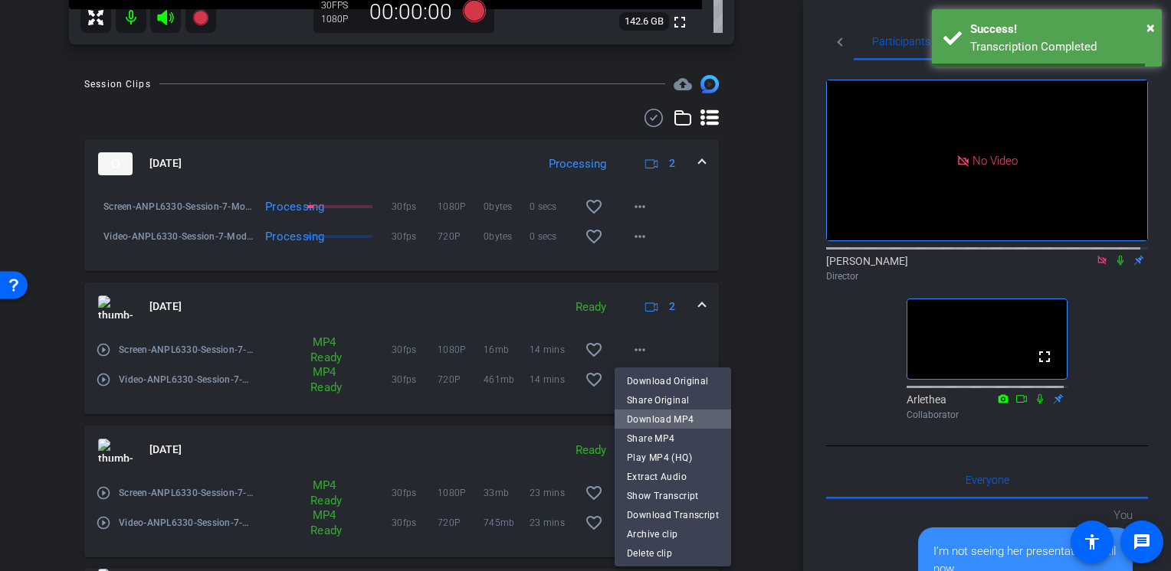
click at [680, 416] on span "Download MP4" at bounding box center [673, 420] width 92 height 18
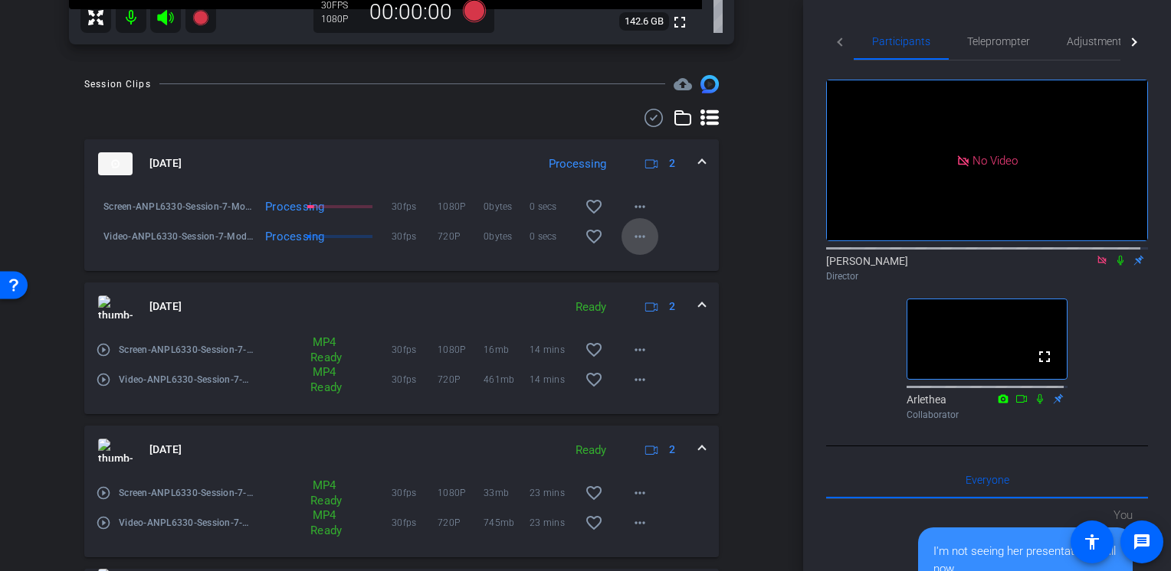
click at [636, 237] on mat-icon "more_horiz" at bounding box center [639, 237] width 18 height 18
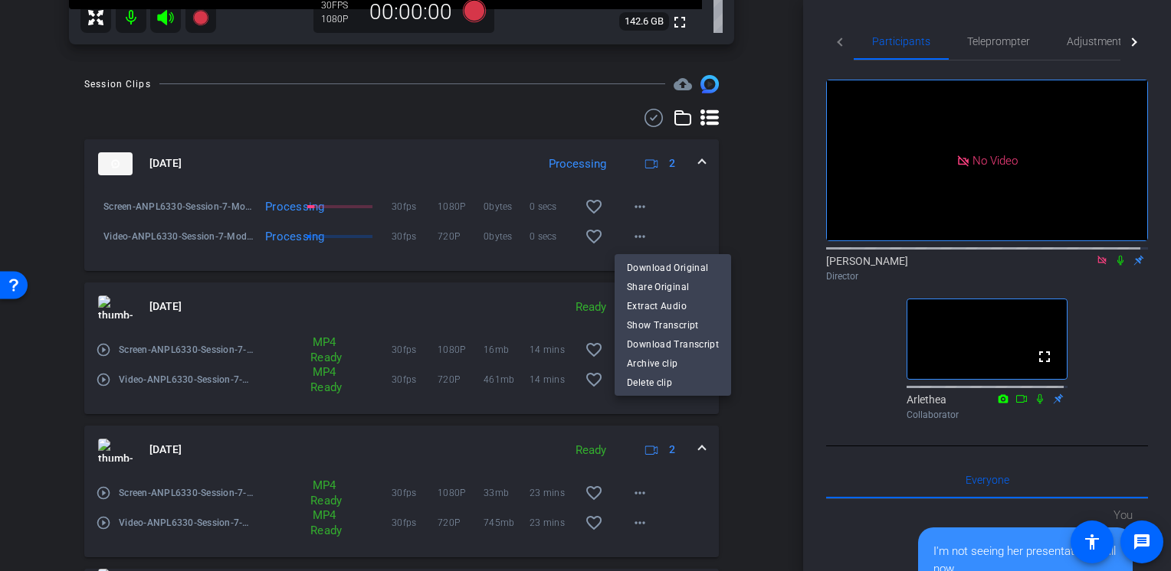
click at [758, 416] on div at bounding box center [585, 285] width 1171 height 571
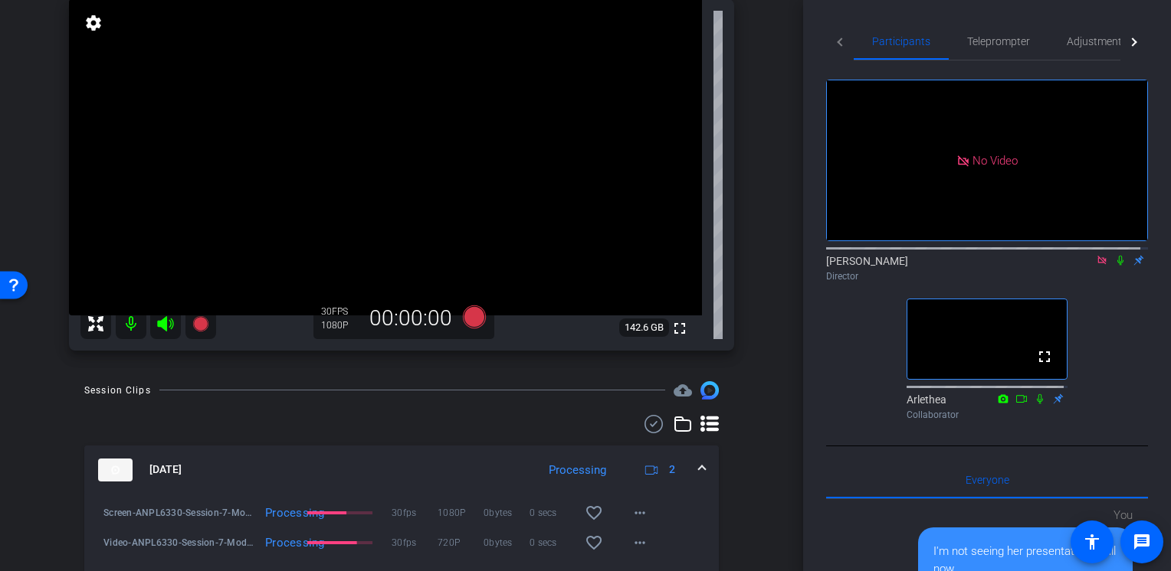
scroll to position [237, 0]
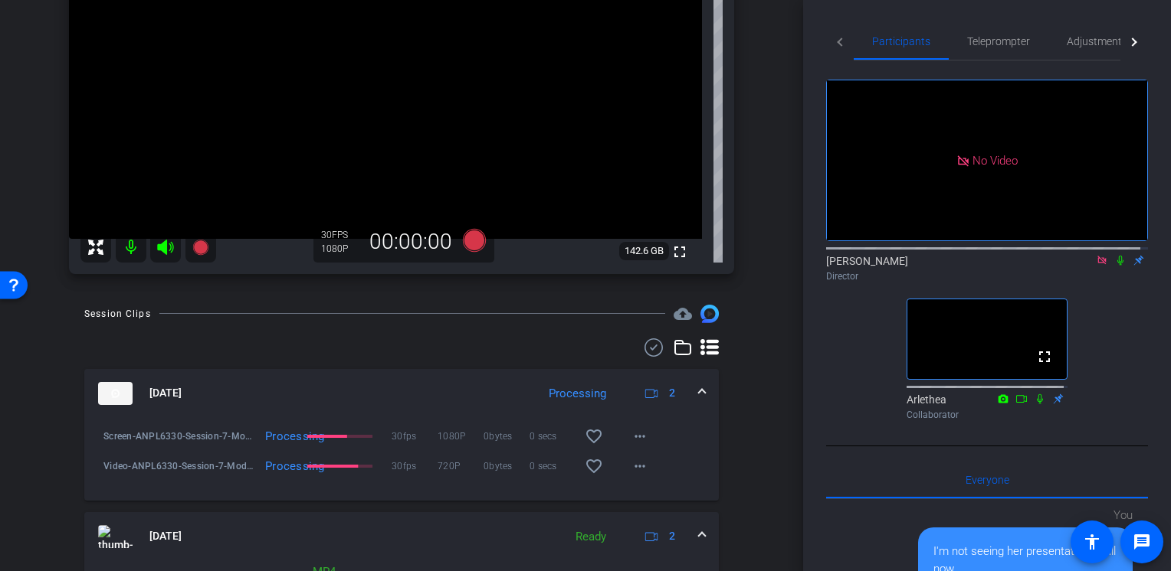
click at [1112, 254] on mat-icon at bounding box center [1120, 261] width 18 height 14
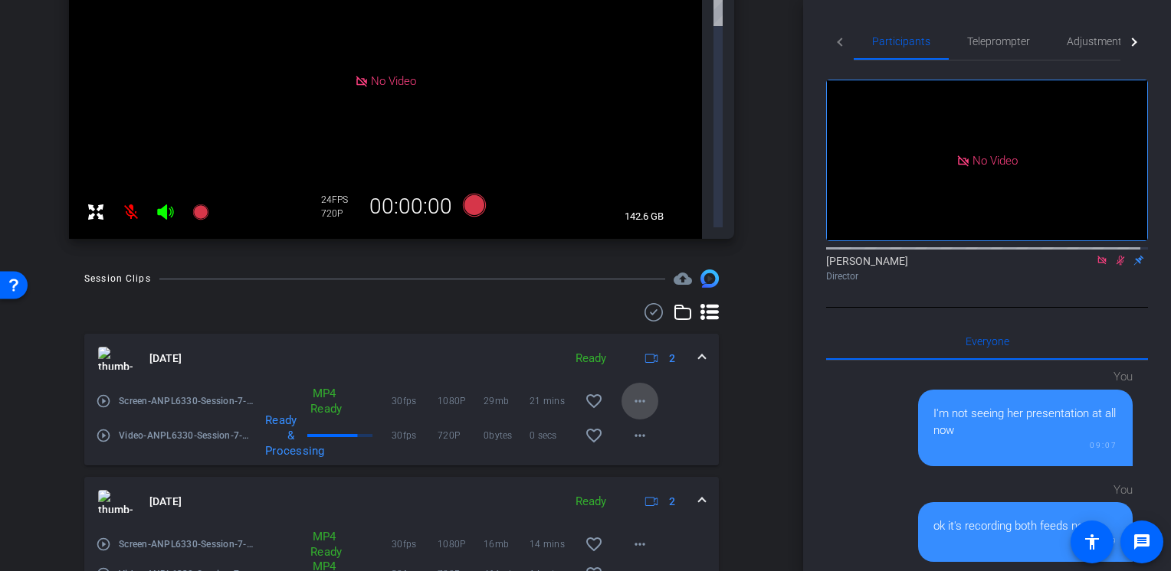
click at [630, 392] on mat-icon "more_horiz" at bounding box center [639, 401] width 18 height 18
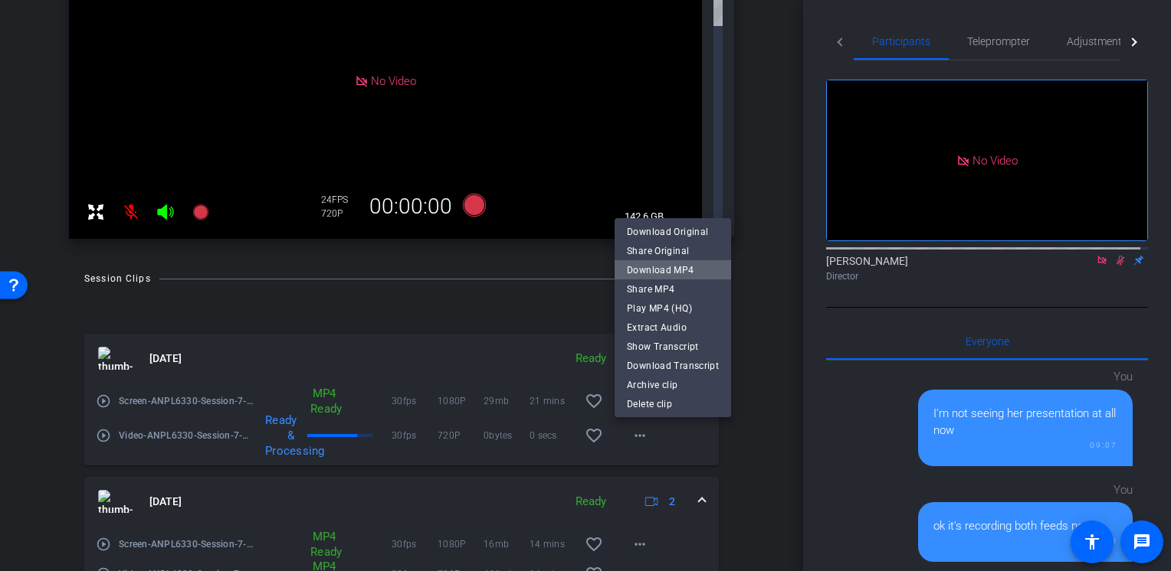
click at [675, 268] on span "Download MP4" at bounding box center [673, 269] width 92 height 18
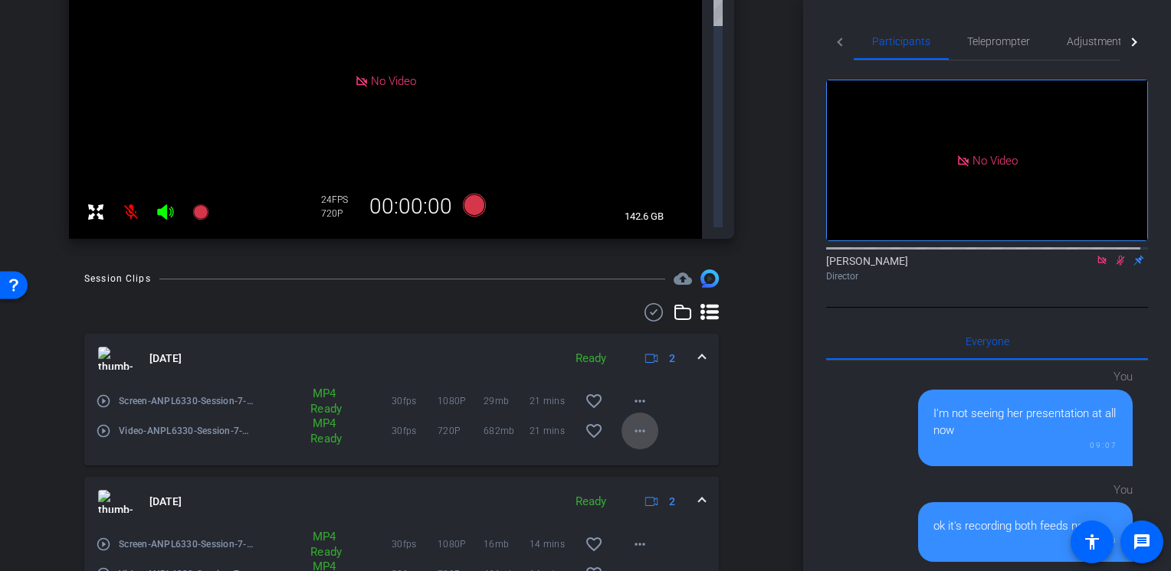
click at [633, 422] on mat-icon "more_horiz" at bounding box center [639, 431] width 18 height 18
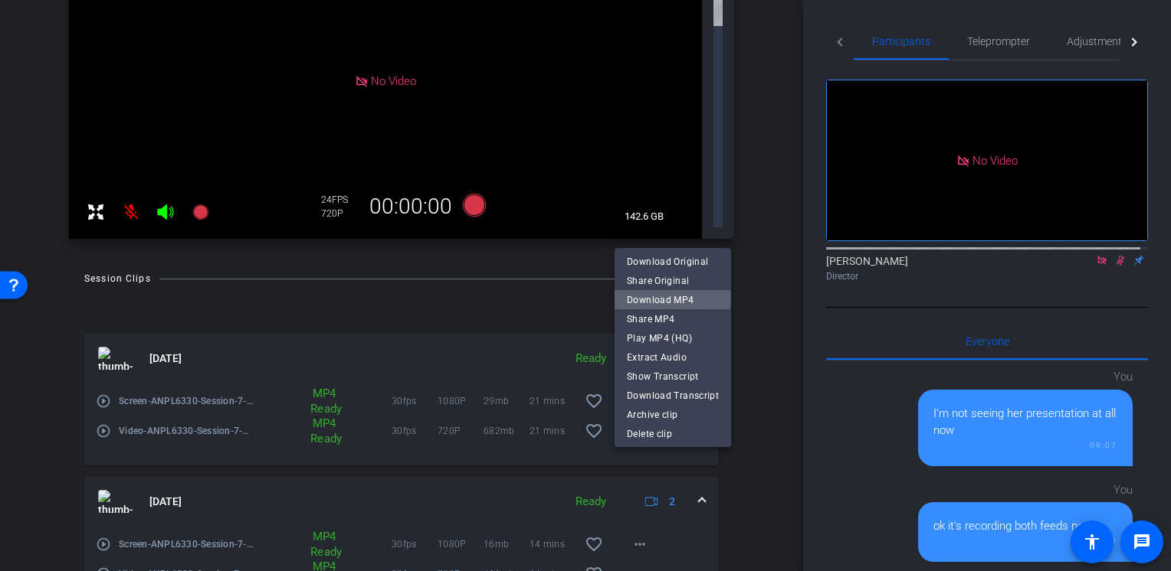
click at [649, 296] on span "Download MP4" at bounding box center [673, 299] width 92 height 18
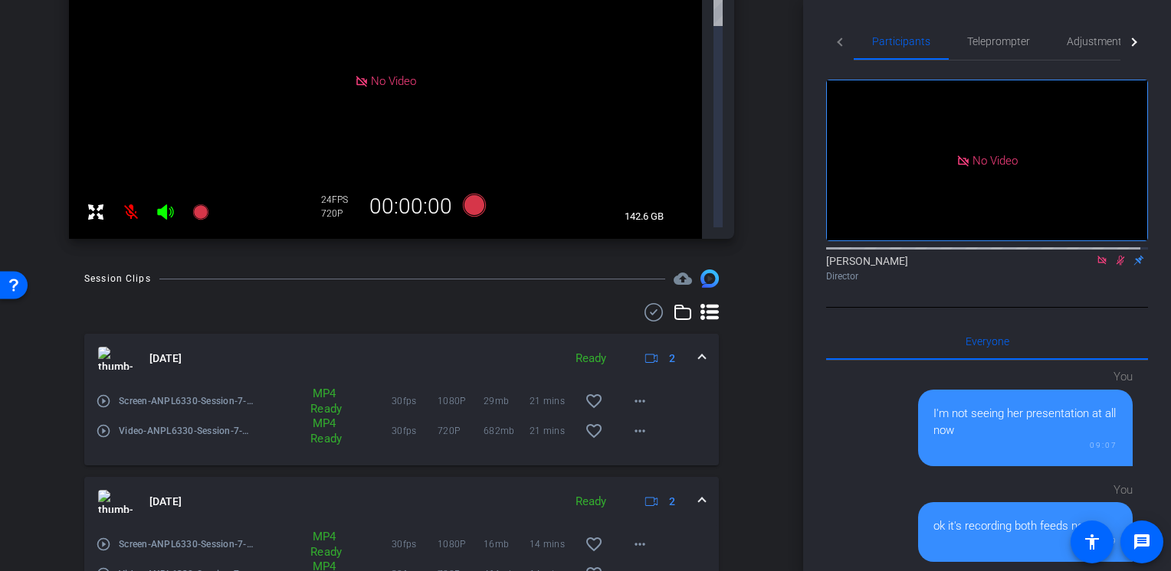
click at [751, 512] on div "Session Clips cloud_upload Sep 16, 2025 Ready 2 play_circle_outline Screen-ANPL…" at bounding box center [401, 573] width 726 height 606
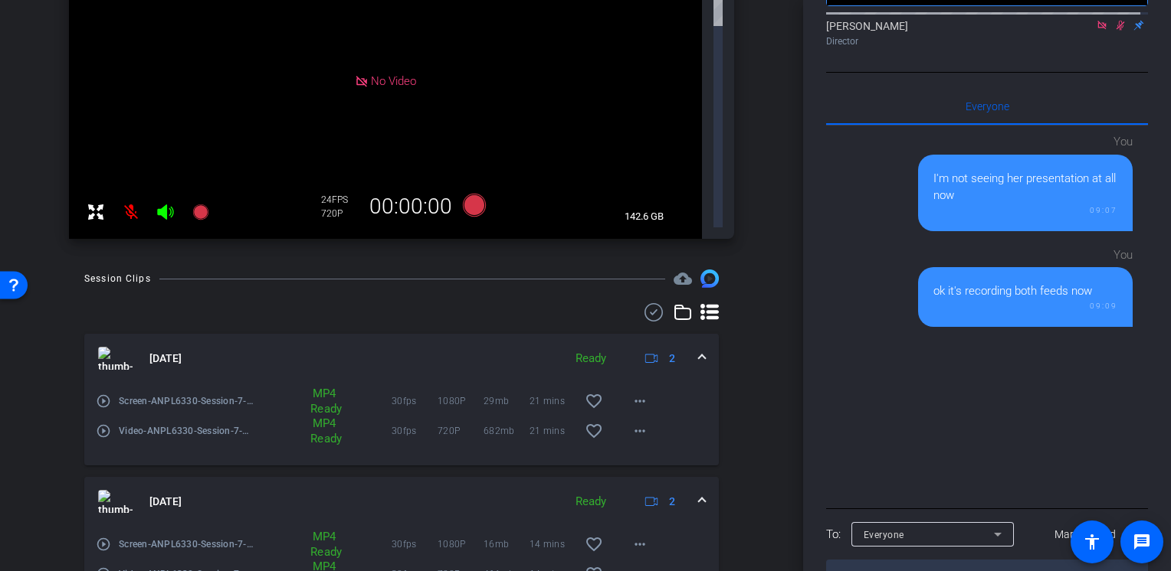
click at [896, 560] on textarea at bounding box center [987, 577] width 322 height 35
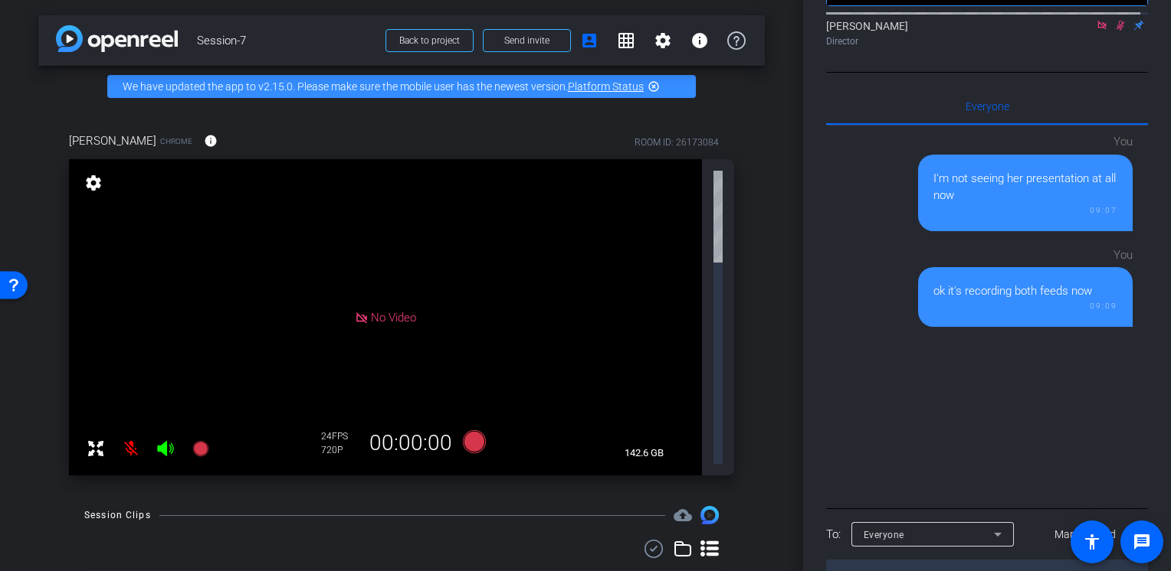
click at [868, 560] on textarea at bounding box center [987, 577] width 322 height 35
type textarea "OK we're good!"
